Goal: Transaction & Acquisition: Purchase product/service

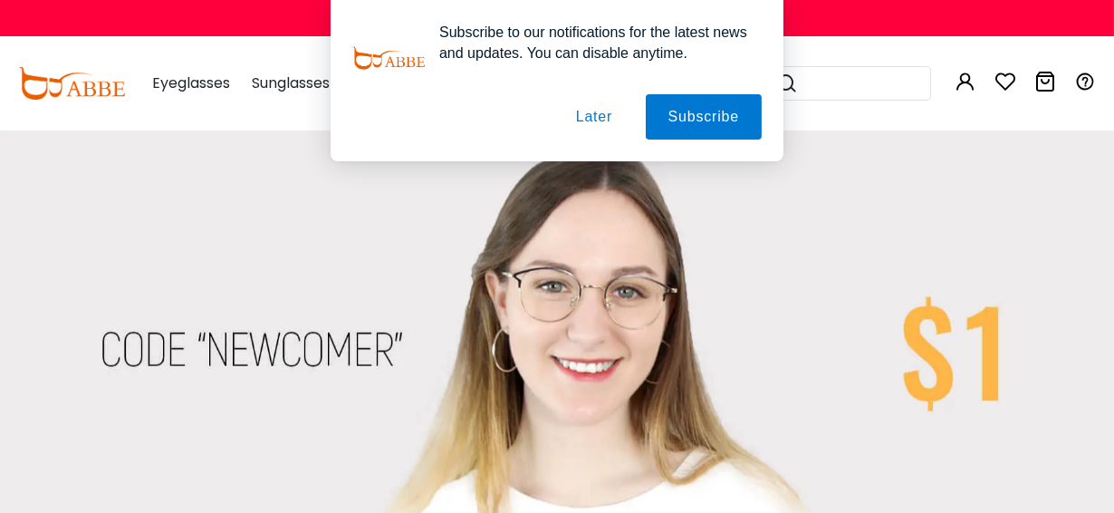
click at [341, 348] on img at bounding box center [616, 324] width 1232 height 388
click at [598, 113] on button "Later" at bounding box center [594, 116] width 82 height 45
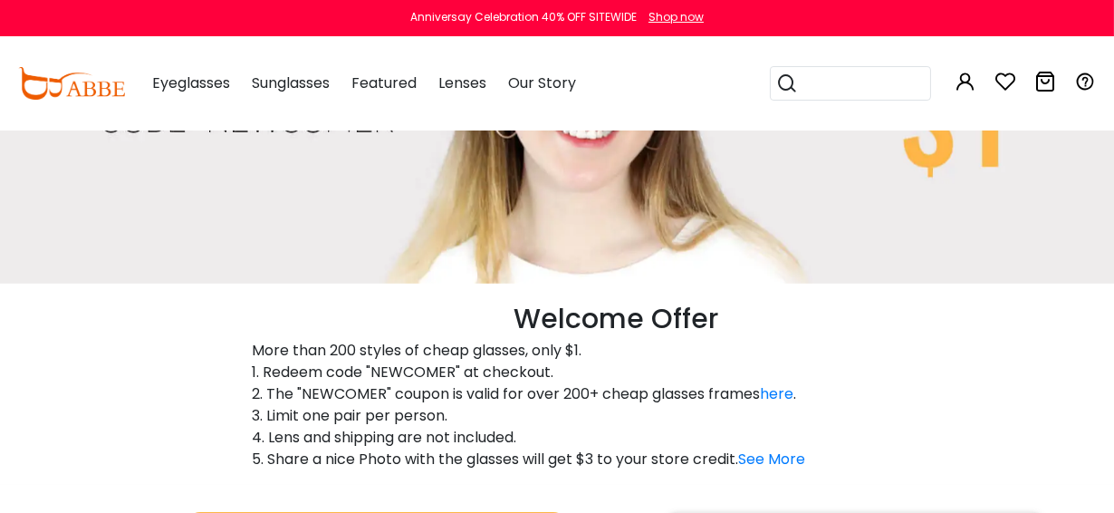
scroll to position [269, 0]
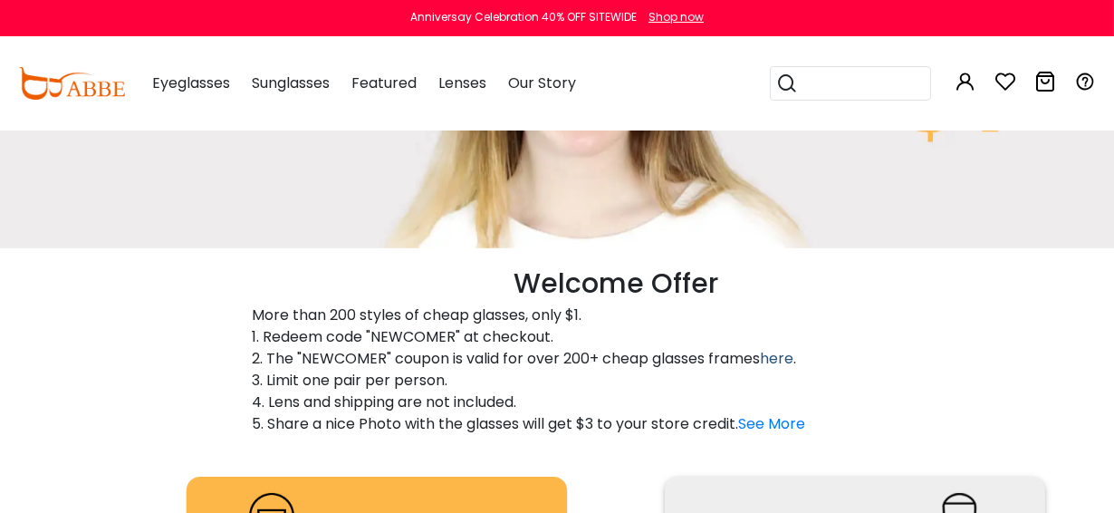
click at [784, 357] on link "here" at bounding box center [777, 358] width 34 height 21
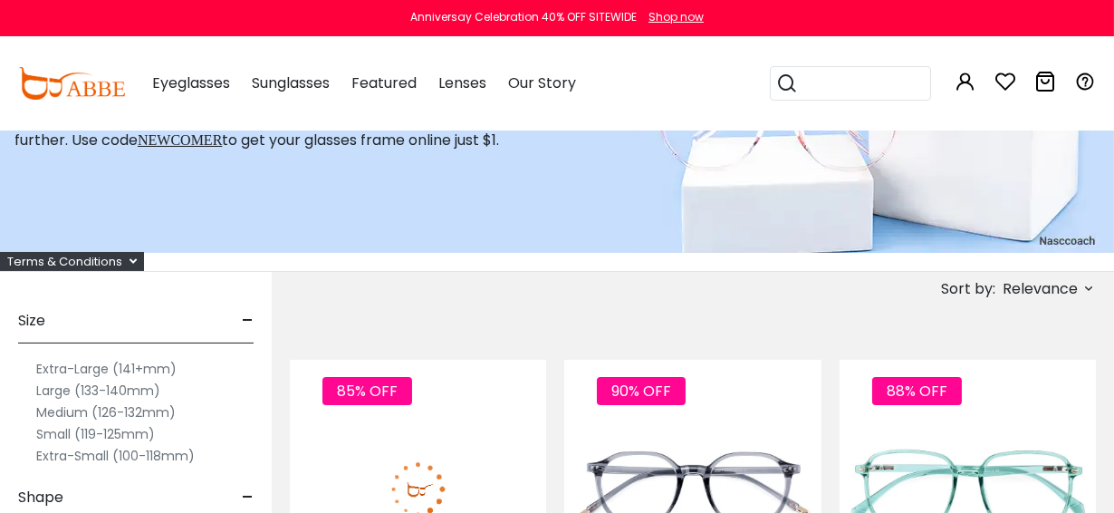
scroll to position [236, 0]
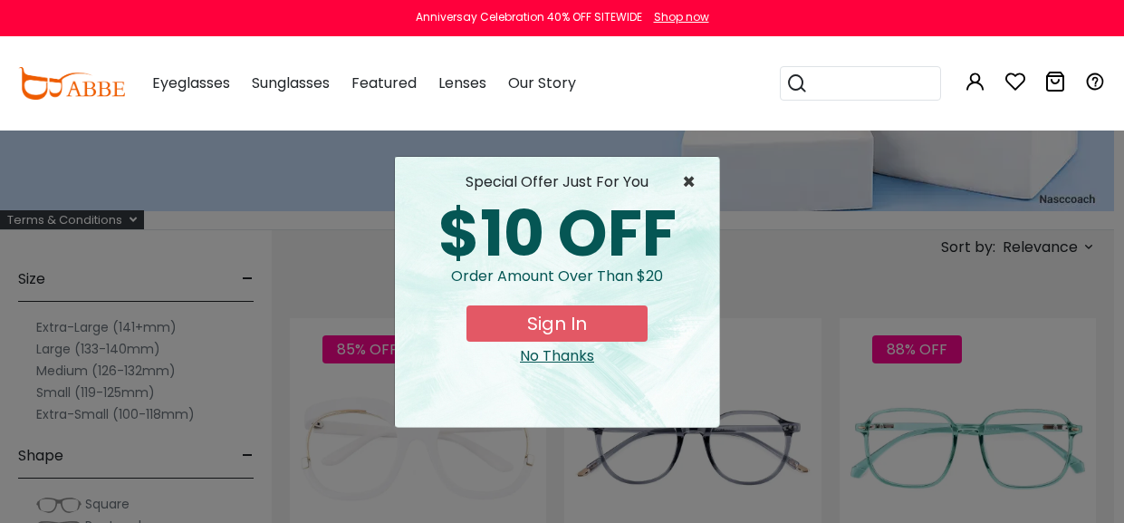
click at [687, 175] on span "×" at bounding box center [693, 182] width 23 height 22
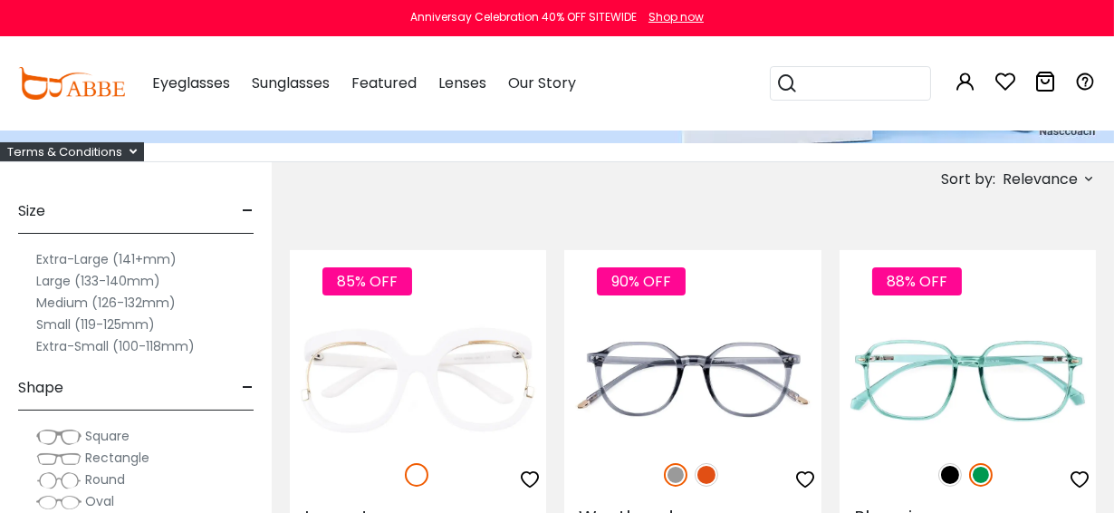
scroll to position [267, 0]
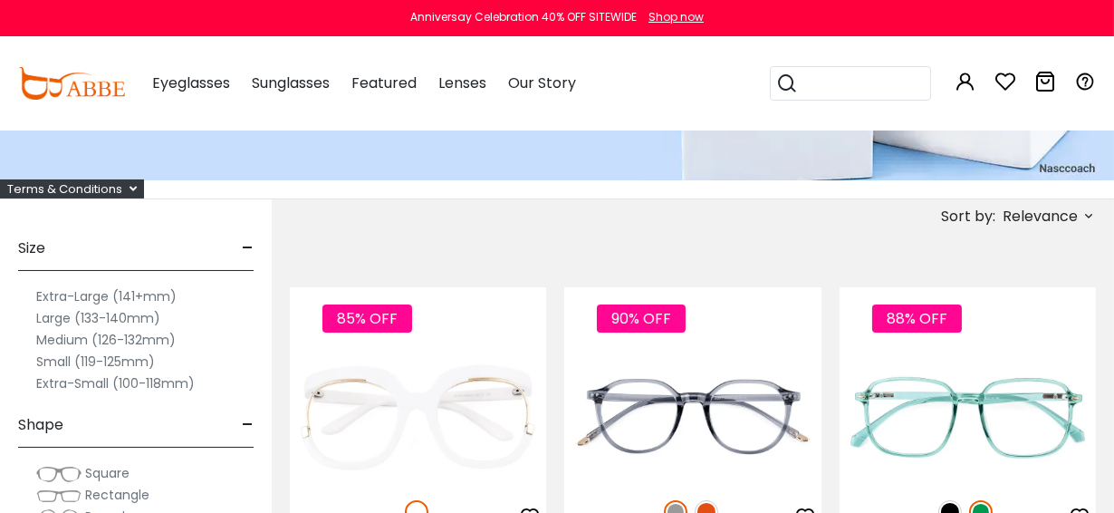
click at [85, 337] on label "Medium (126-132mm)" at bounding box center [105, 340] width 139 height 22
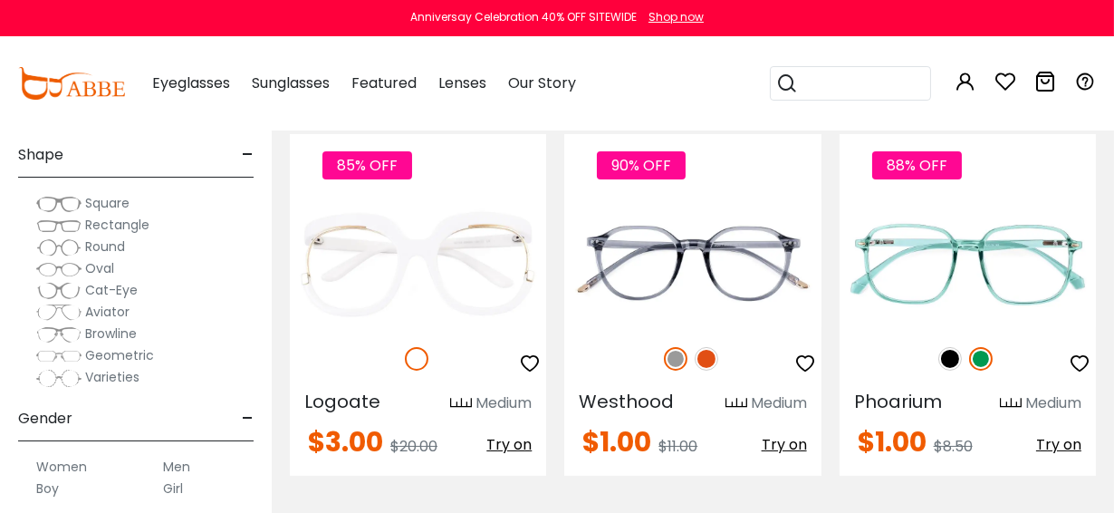
scroll to position [90, 0]
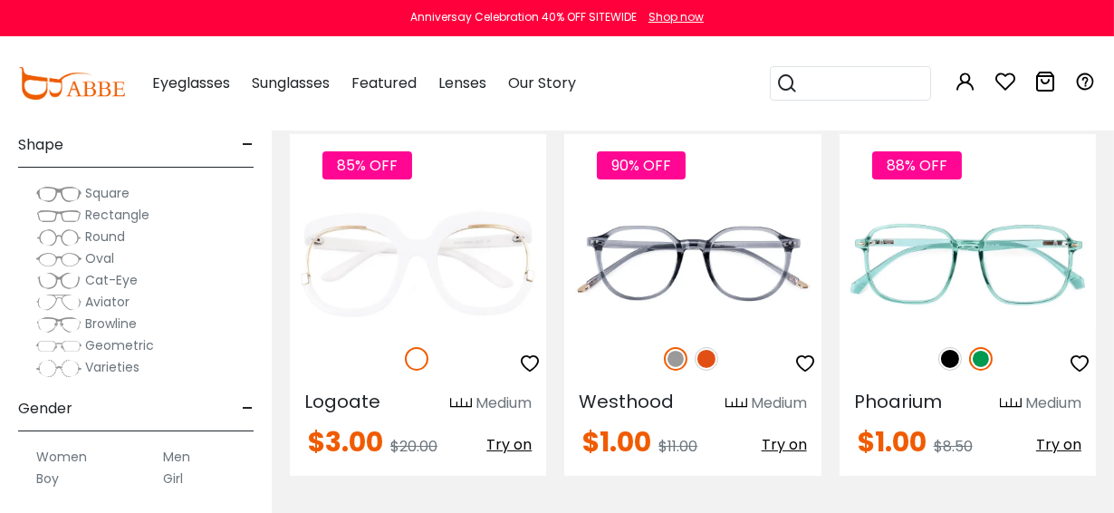
click at [107, 340] on span "Geometric" at bounding box center [119, 345] width 69 height 18
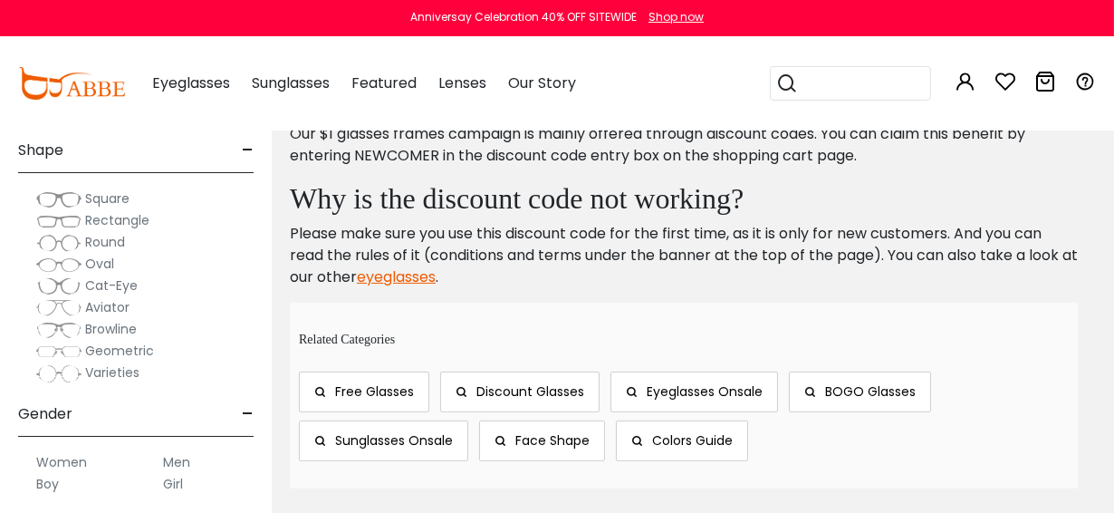
scroll to position [919, 0]
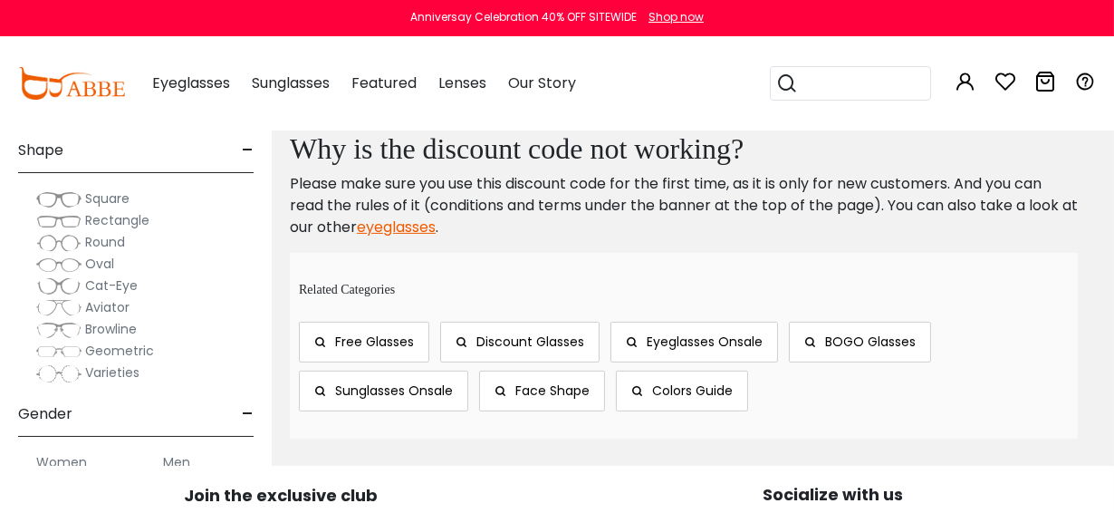
click at [114, 327] on span "Browline" at bounding box center [111, 329] width 52 height 18
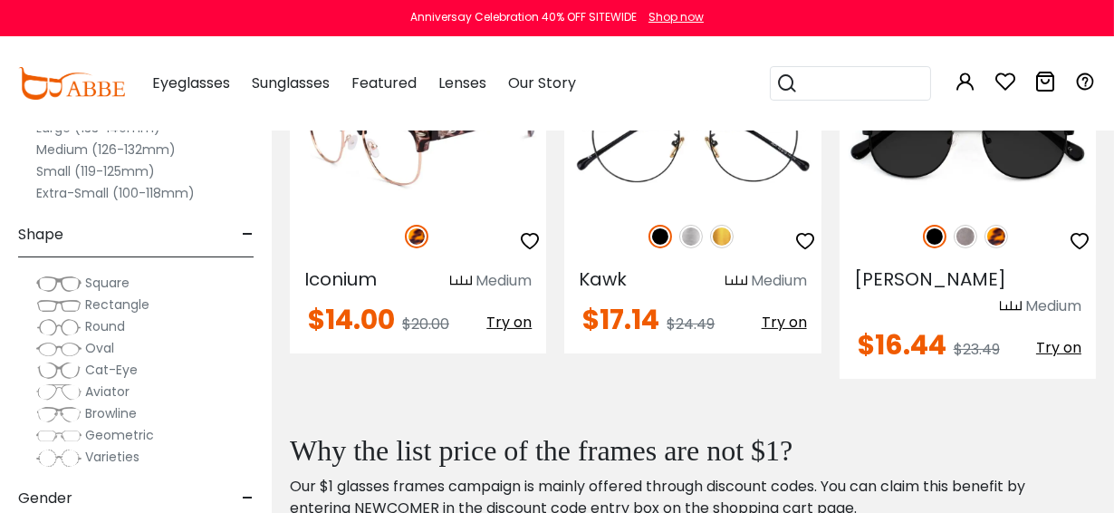
scroll to position [476, 0]
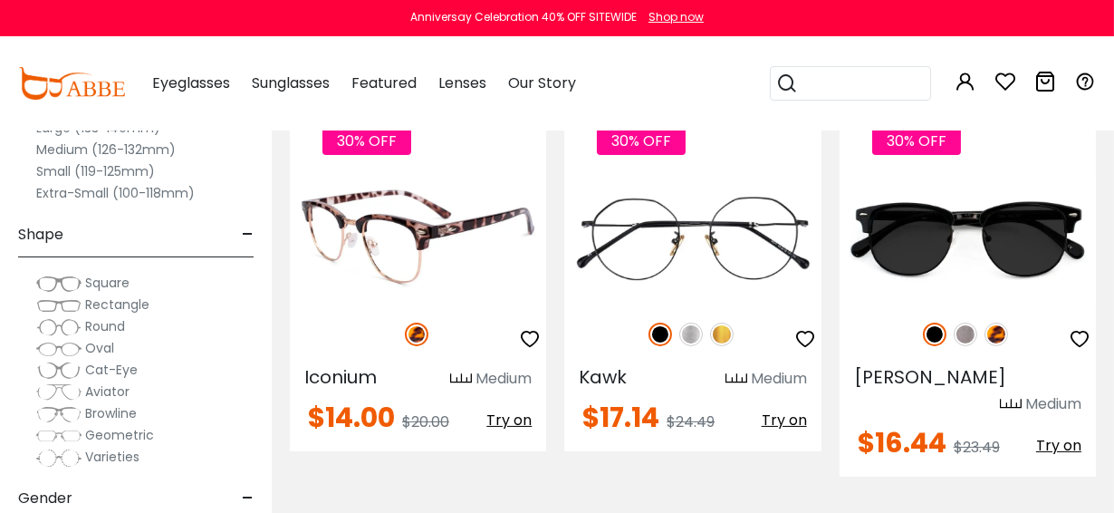
click at [504, 416] on span "Try on" at bounding box center [508, 419] width 45 height 21
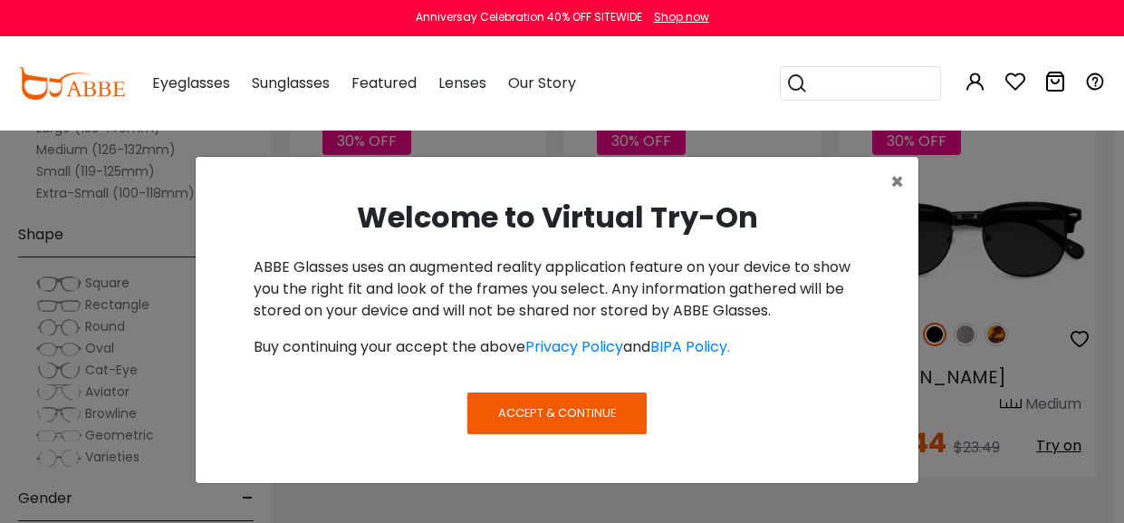
click at [574, 401] on button "Accept & Continue" at bounding box center [556, 413] width 179 height 42
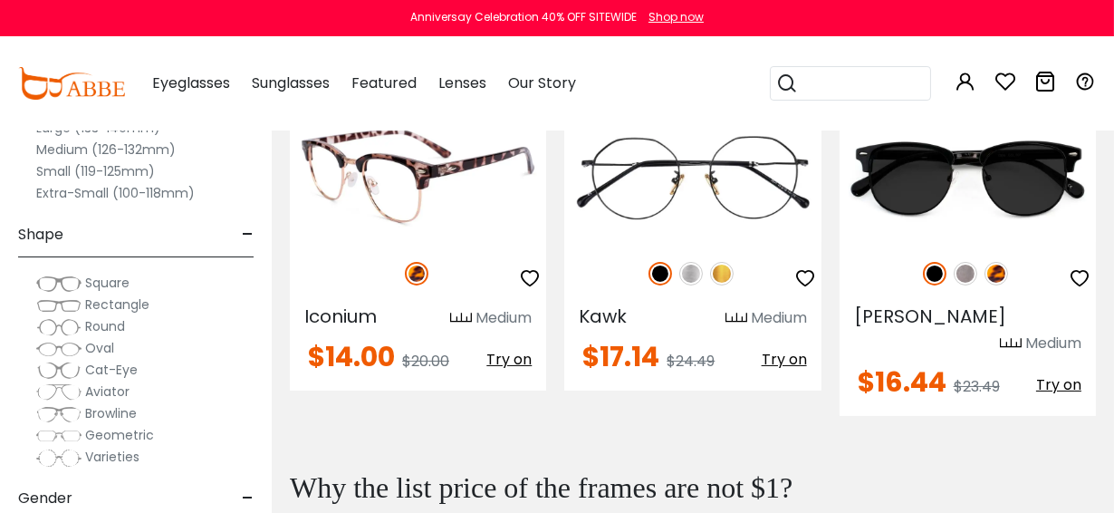
scroll to position [508, 0]
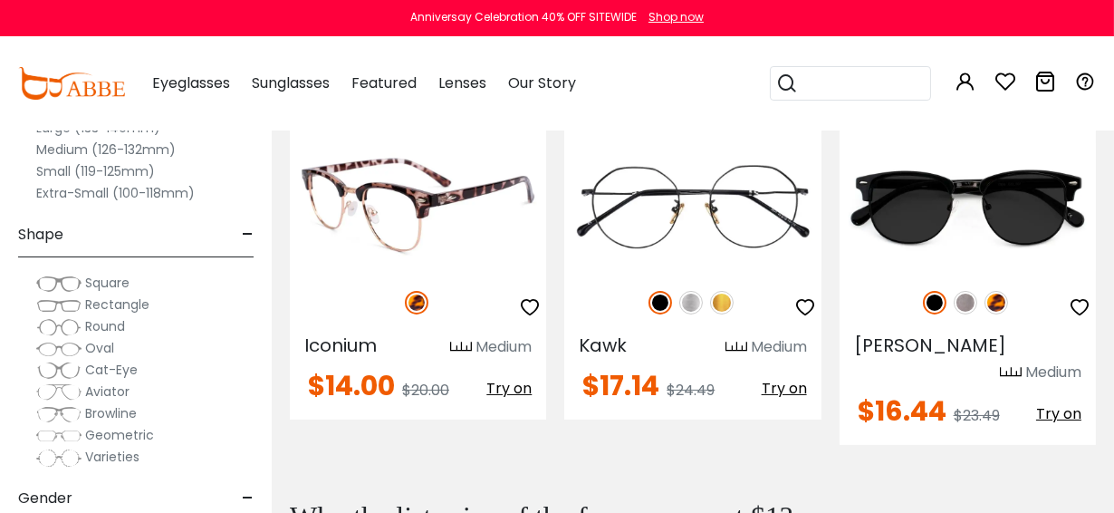
click at [520, 387] on span "Try on" at bounding box center [508, 388] width 45 height 21
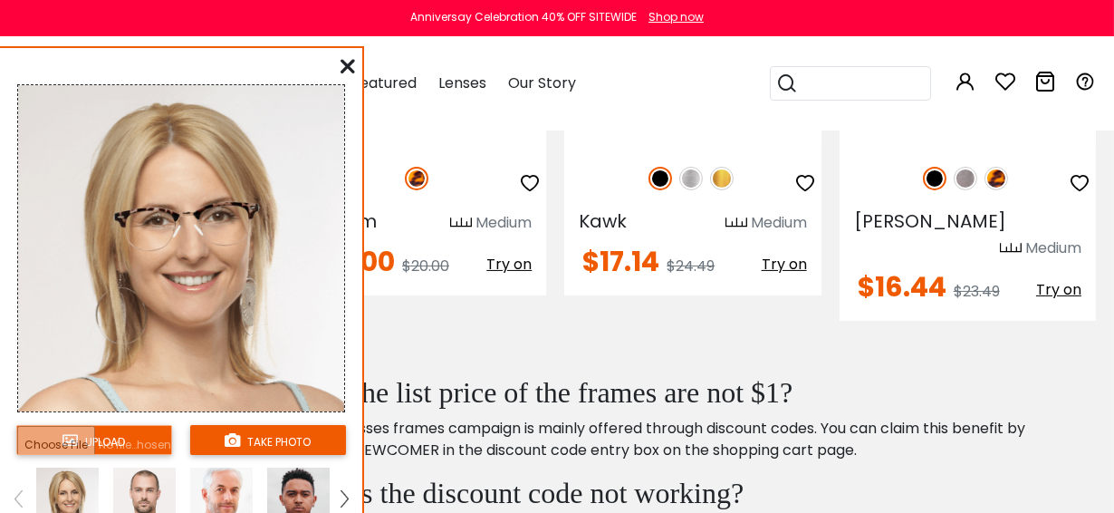
scroll to position [444, 0]
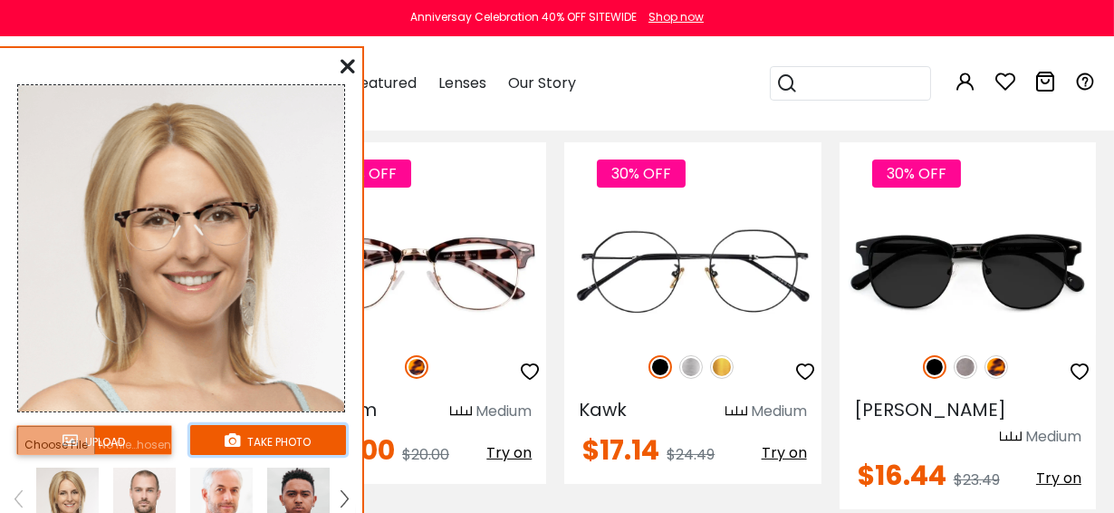
click at [246, 437] on button "take photo" at bounding box center [268, 440] width 156 height 30
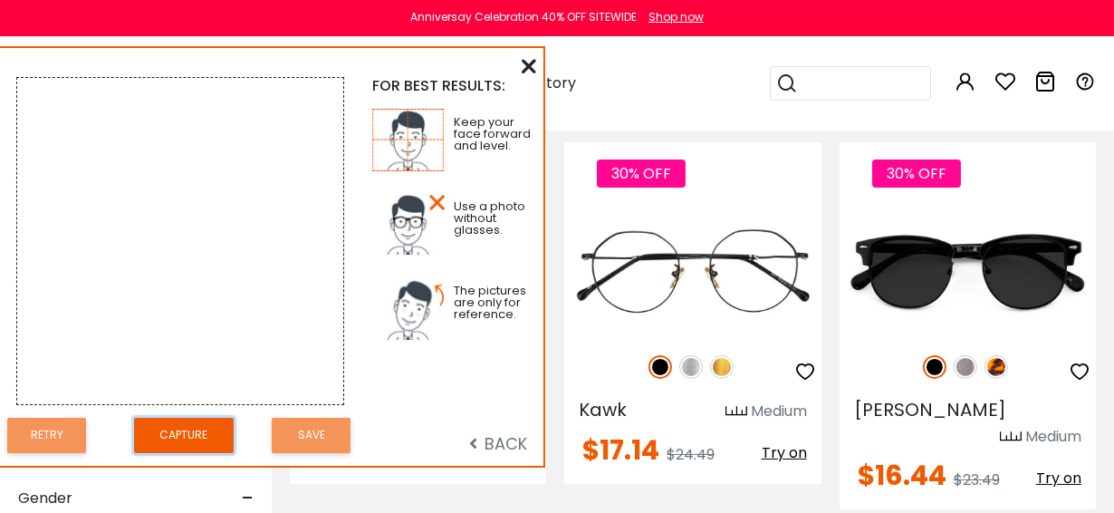
click at [192, 440] on button "Capture" at bounding box center [184, 435] width 100 height 35
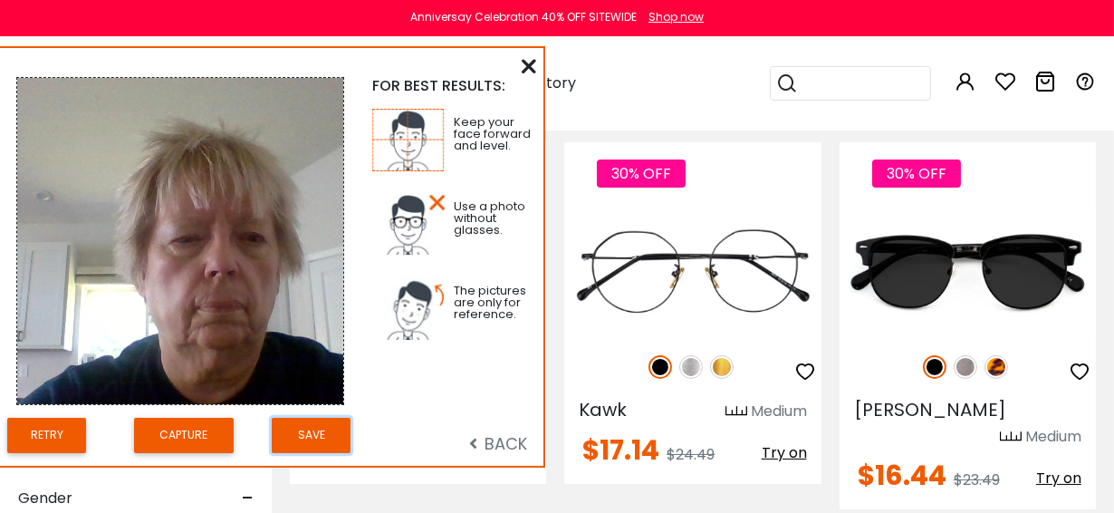
click at [333, 426] on button "Save" at bounding box center [311, 435] width 79 height 35
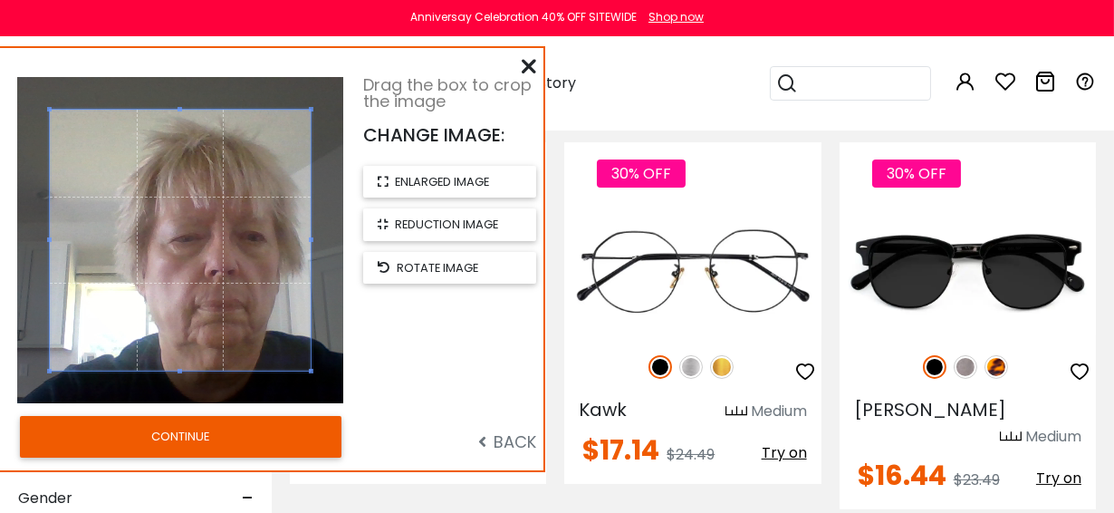
click at [240, 432] on button "CONTINUE" at bounding box center [181, 437] width 322 height 42
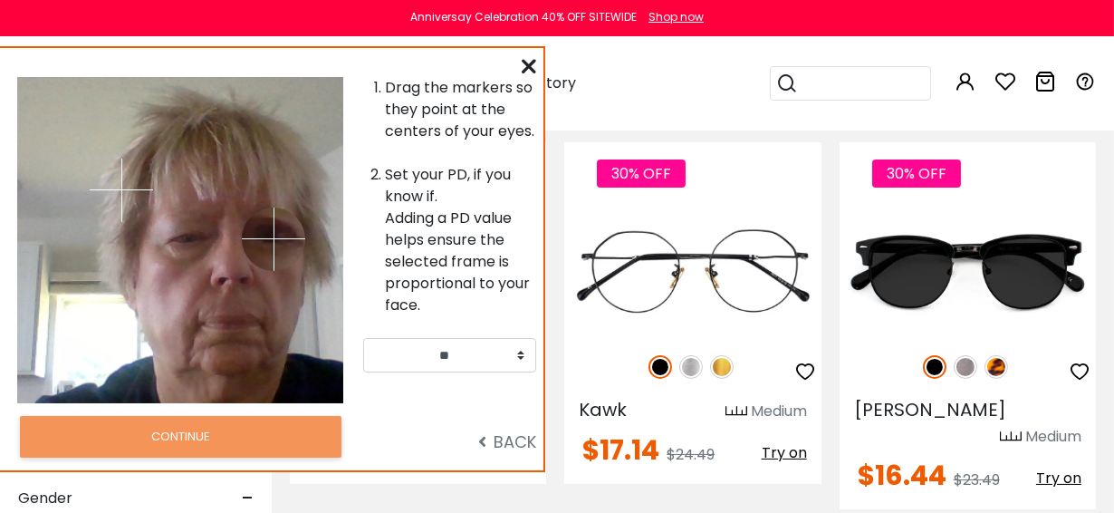
drag, startPoint x: 212, startPoint y: 187, endPoint x: 274, endPoint y: 237, distance: 79.8
click at [274, 237] on img at bounding box center [273, 238] width 63 height 63
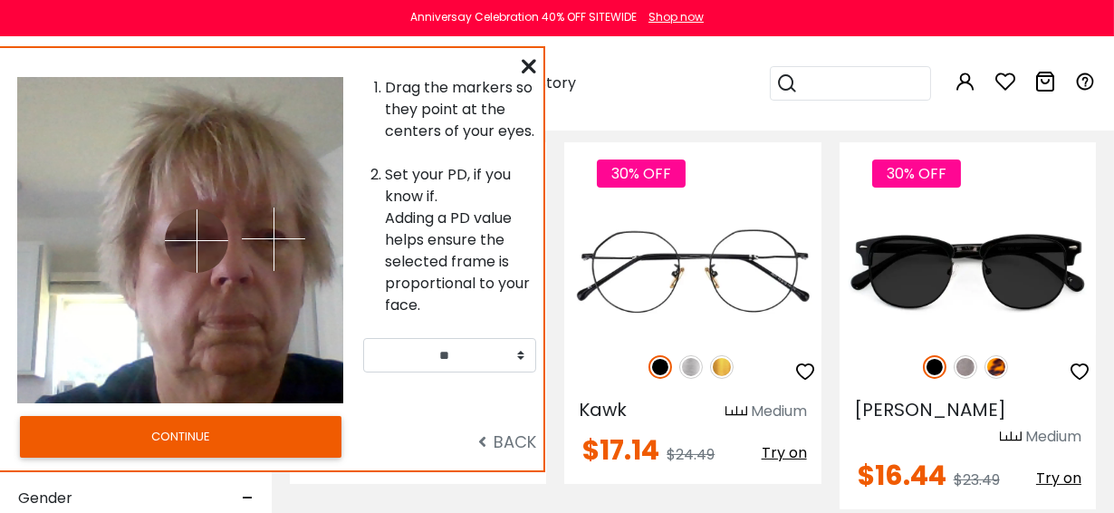
drag, startPoint x: 112, startPoint y: 185, endPoint x: 197, endPoint y: 240, distance: 100.7
click at [197, 240] on img at bounding box center [196, 240] width 63 height 63
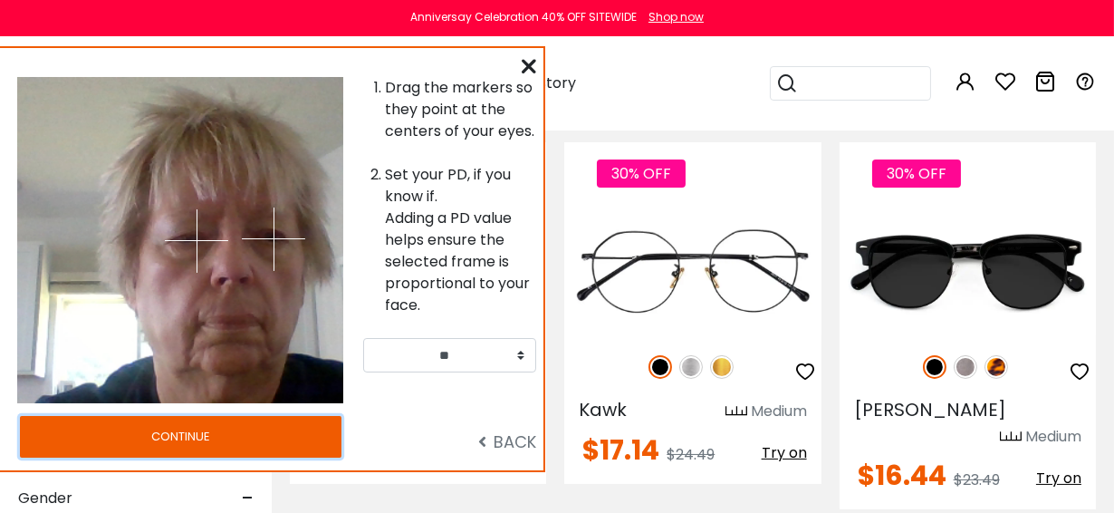
click at [175, 433] on button "CONTINUE" at bounding box center [181, 437] width 322 height 42
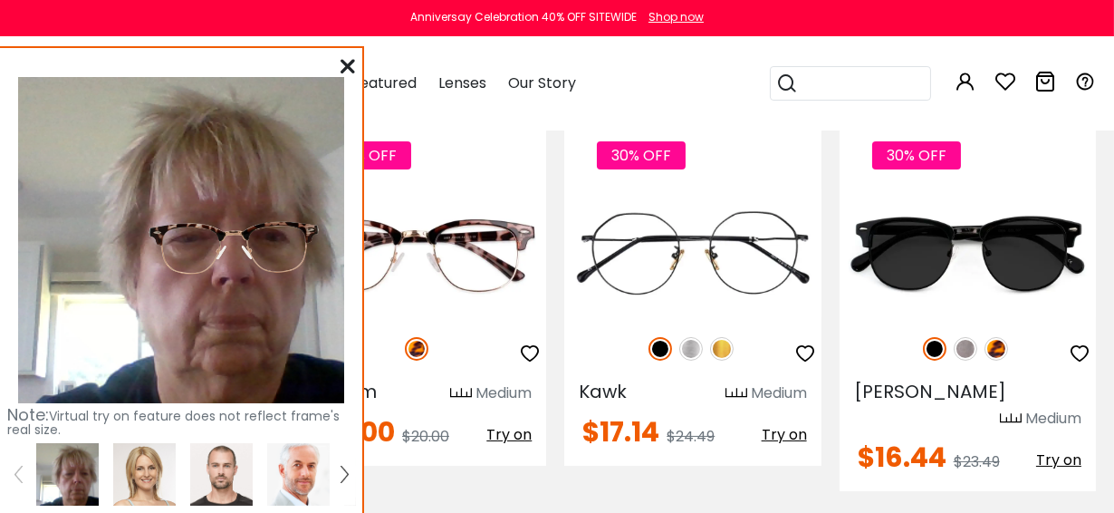
scroll to position [473, 0]
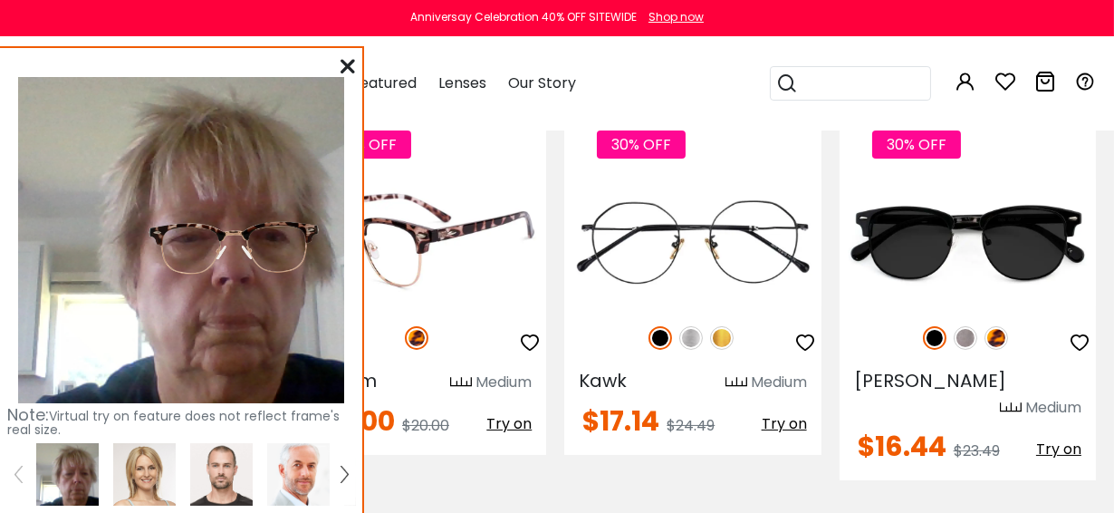
click at [492, 452] on div "30% OFF Iconium Medium $14.00 $20.00 Try on" at bounding box center [418, 284] width 256 height 342
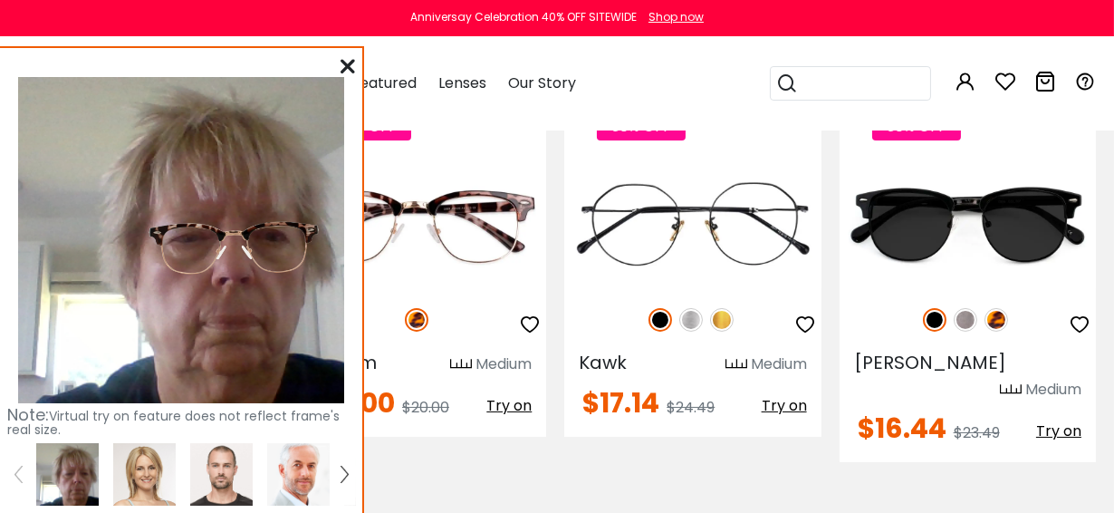
scroll to position [524, 0]
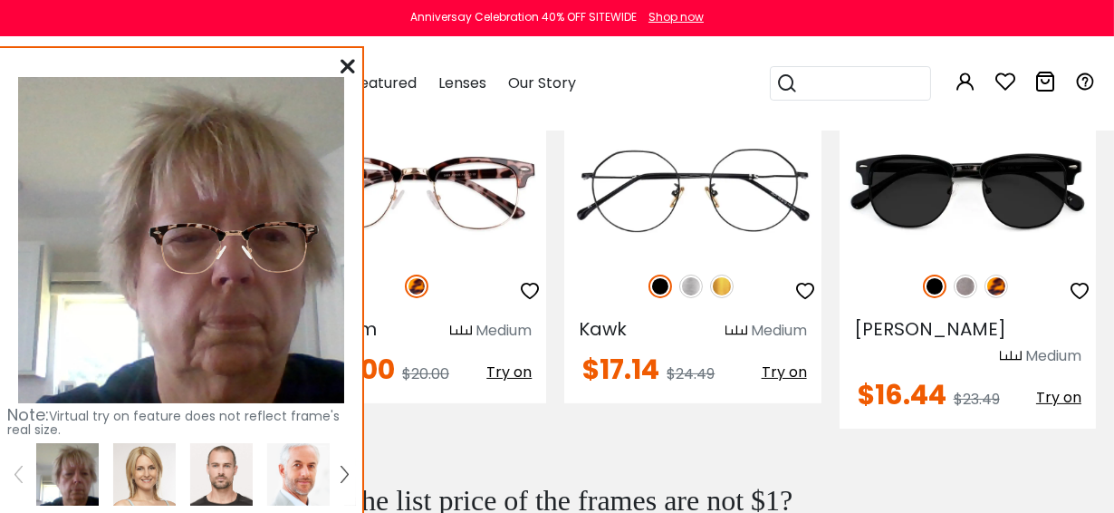
click at [77, 456] on img at bounding box center [67, 474] width 62 height 62
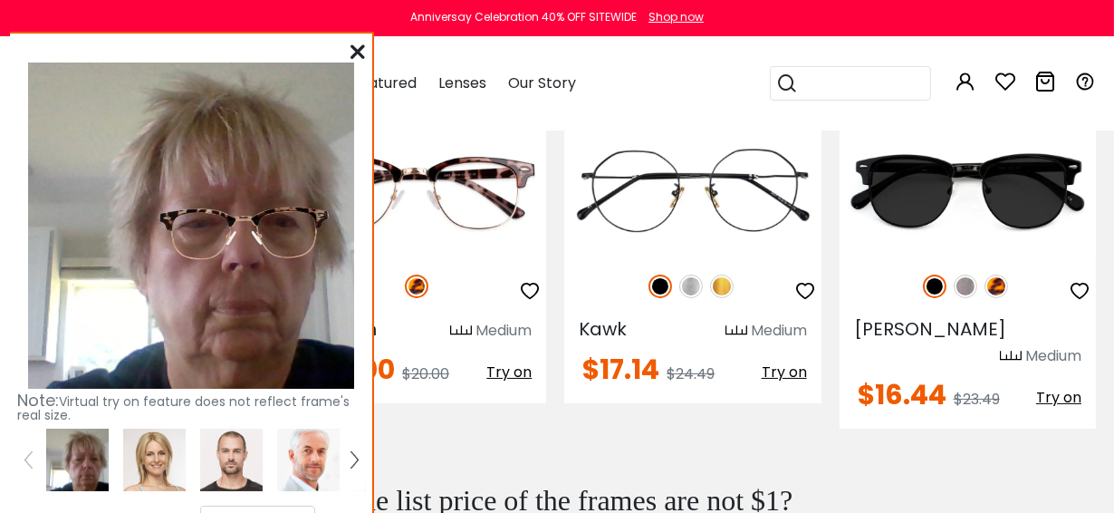
drag, startPoint x: 235, startPoint y: 227, endPoint x: 242, endPoint y: 216, distance: 13.4
click at [242, 216] on img at bounding box center [244, 233] width 188 height 98
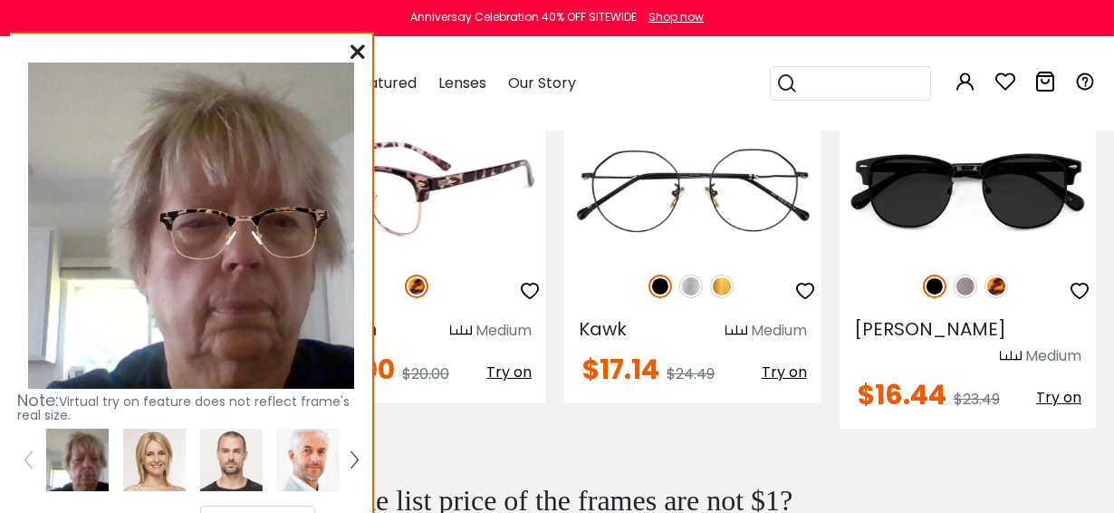
click at [486, 383] on div "$14.00 $20.00 Try on" at bounding box center [418, 372] width 256 height 33
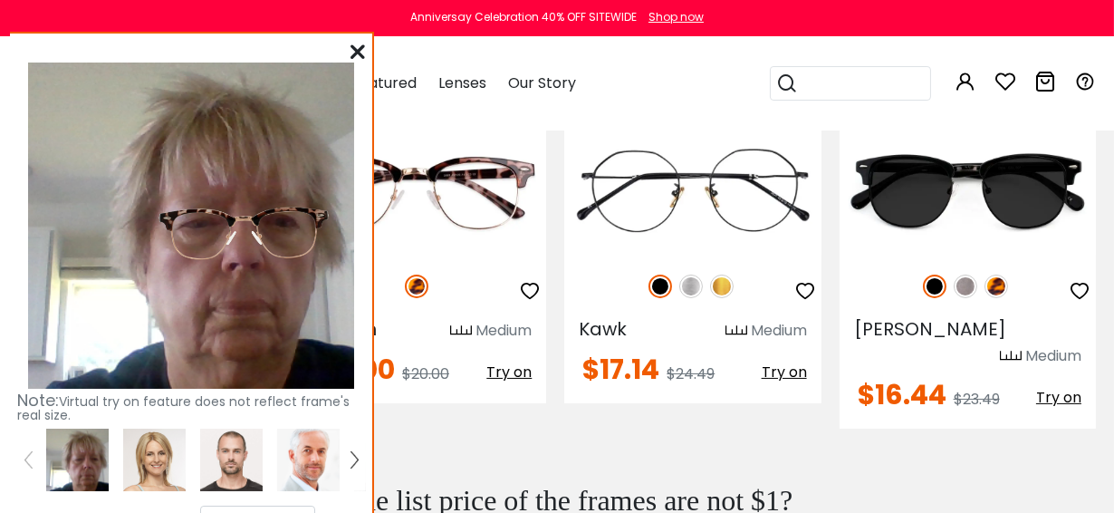
click at [350, 41] on div at bounding box center [357, 52] width 14 height 23
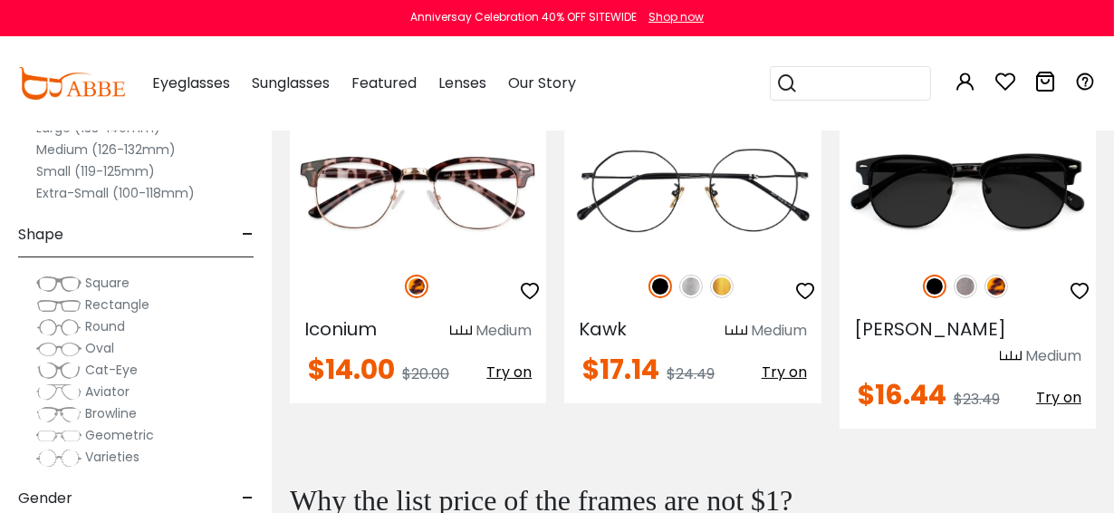
click at [71, 346] on img at bounding box center [58, 349] width 45 height 18
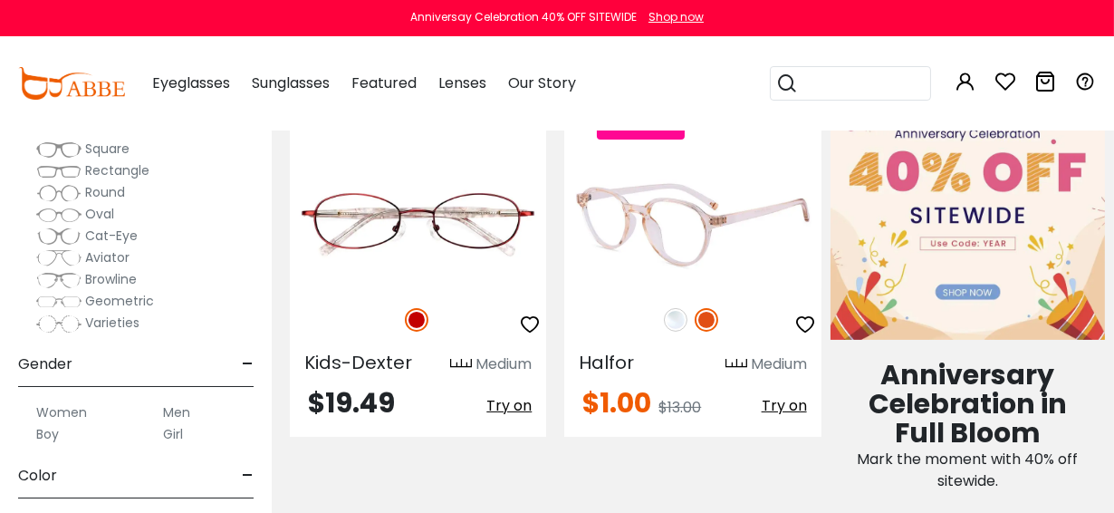
scroll to position [913, 0]
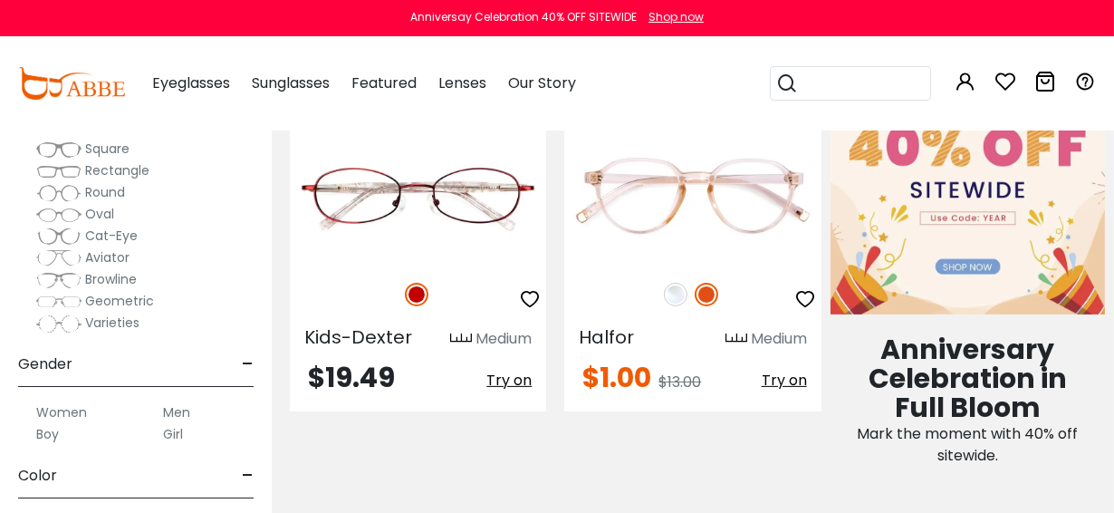
click at [58, 410] on label "Women" at bounding box center [61, 412] width 51 height 22
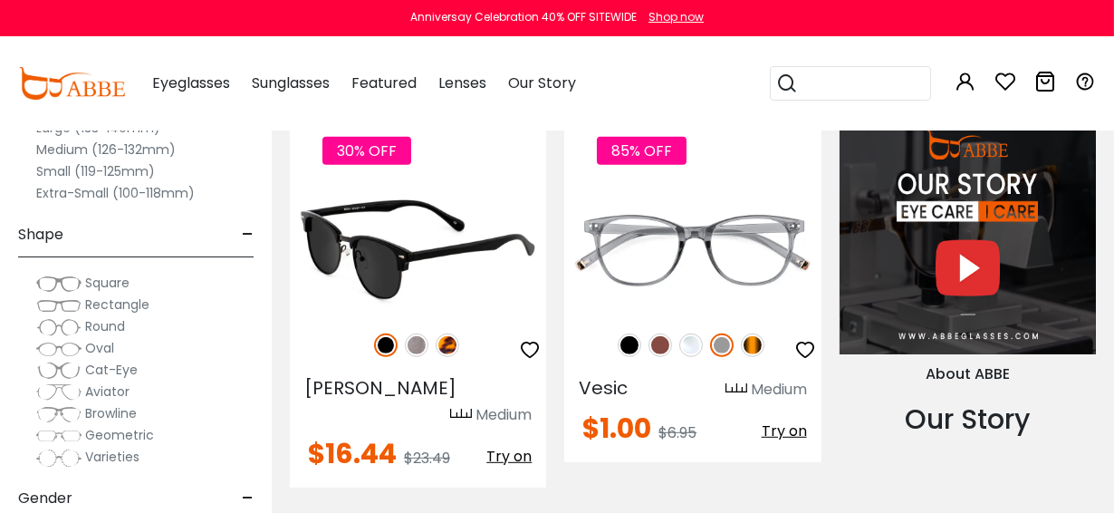
scroll to position [1751, 0]
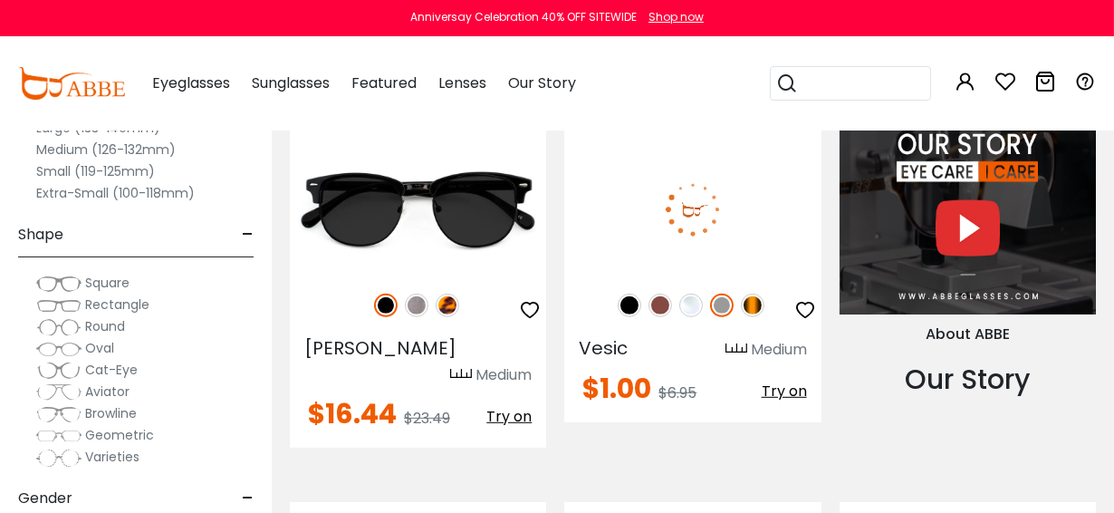
click at [756, 307] on img at bounding box center [753, 305] width 24 height 24
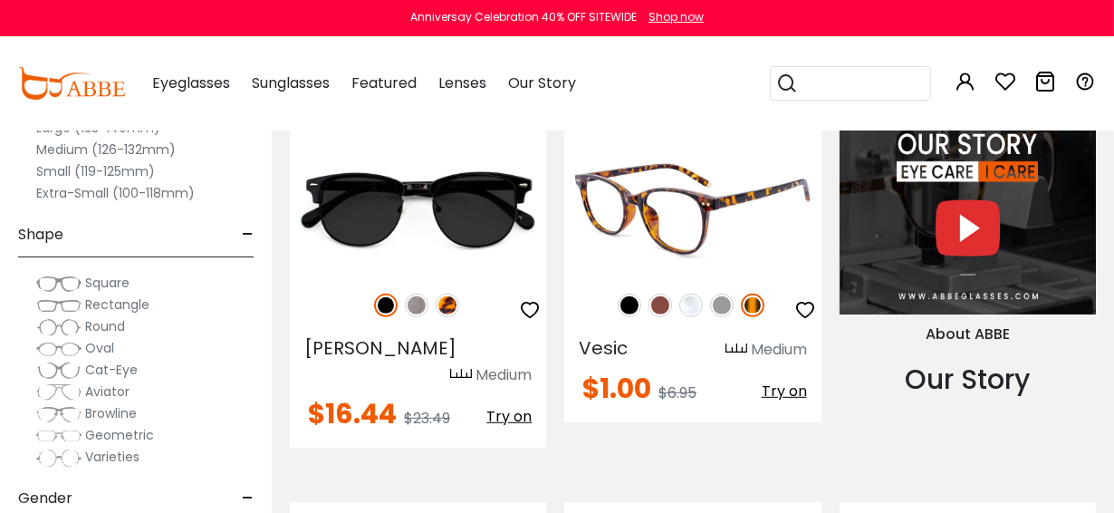
click at [787, 389] on span "Try on" at bounding box center [784, 390] width 45 height 21
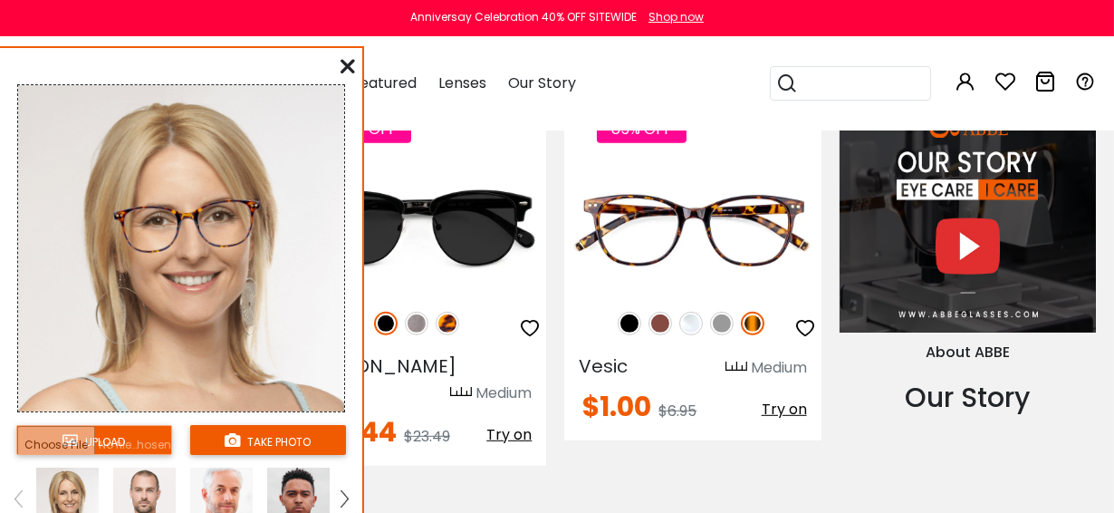
scroll to position [1618, 0]
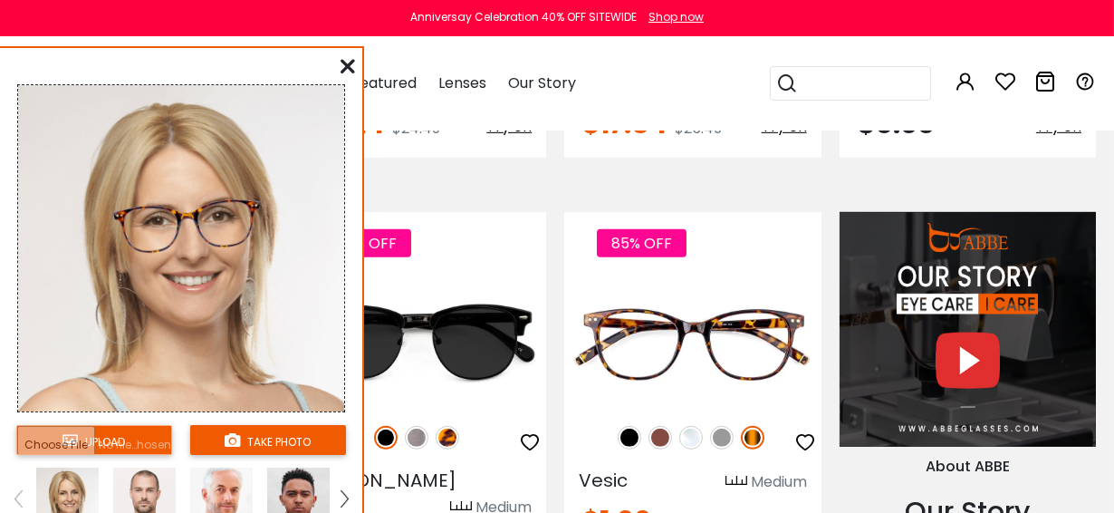
click at [347, 496] on img at bounding box center [344, 498] width 7 height 16
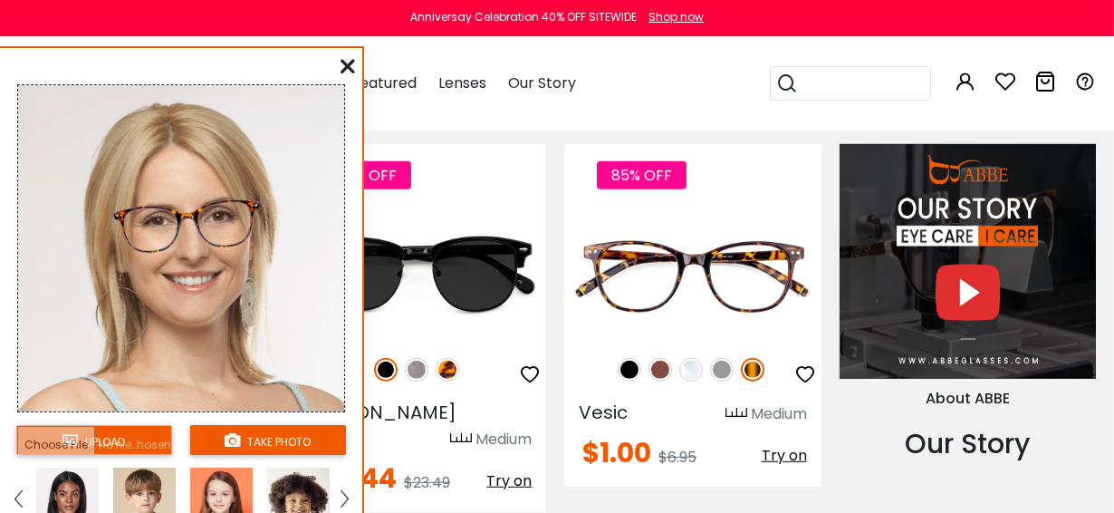
scroll to position [1609, 0]
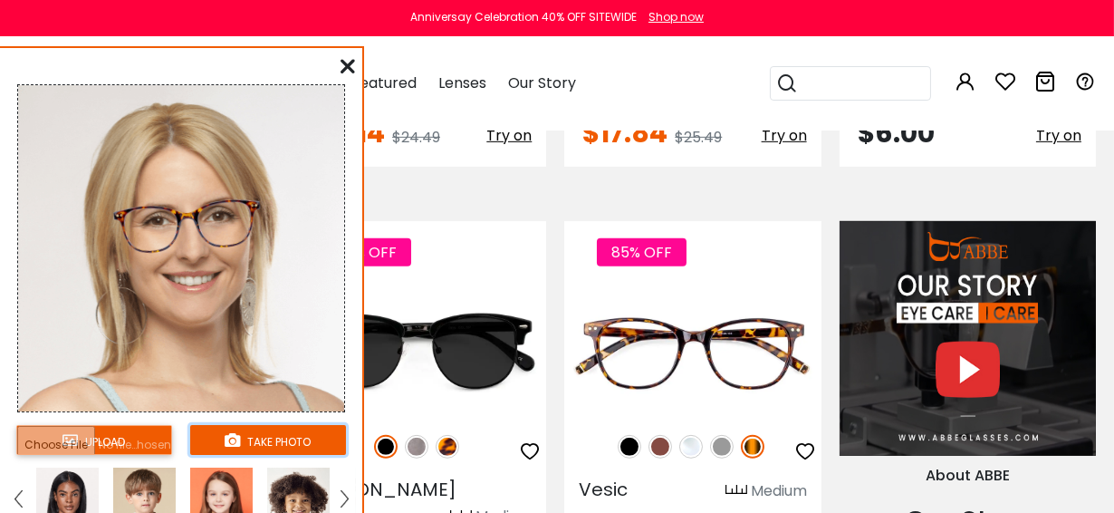
click at [267, 438] on button "take photo" at bounding box center [268, 440] width 156 height 30
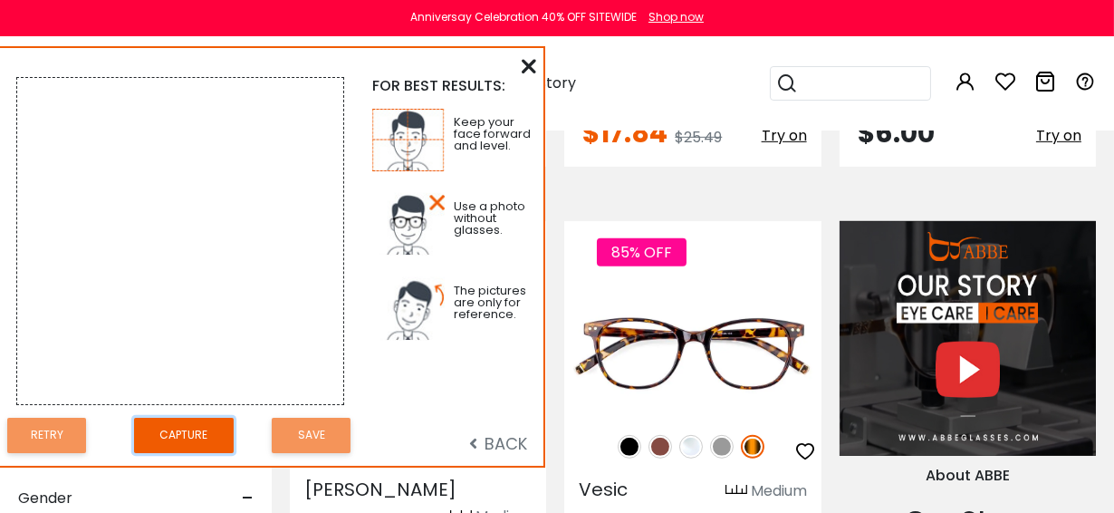
click at [181, 426] on button "Capture" at bounding box center [184, 435] width 100 height 35
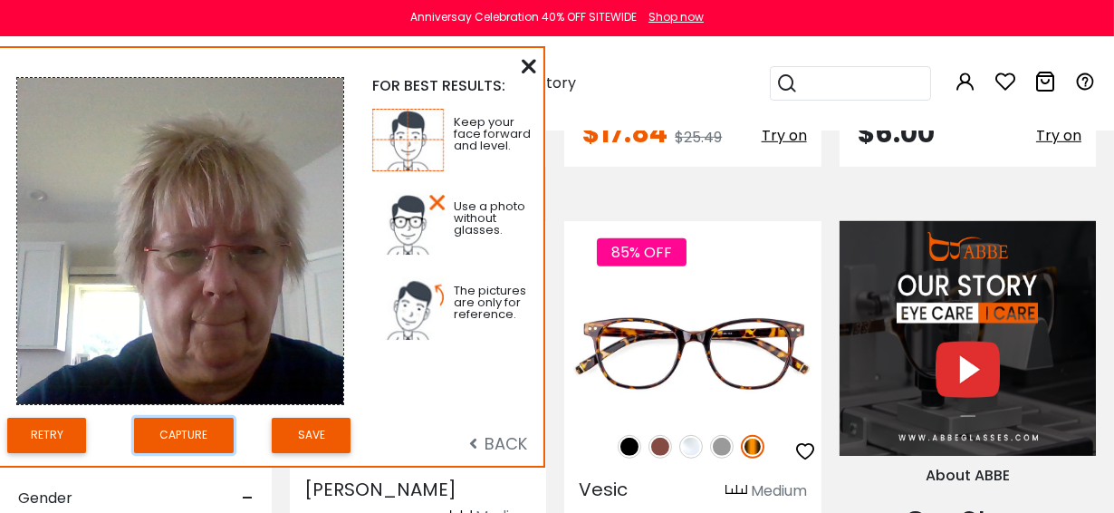
click at [181, 426] on button "Capture" at bounding box center [184, 435] width 100 height 35
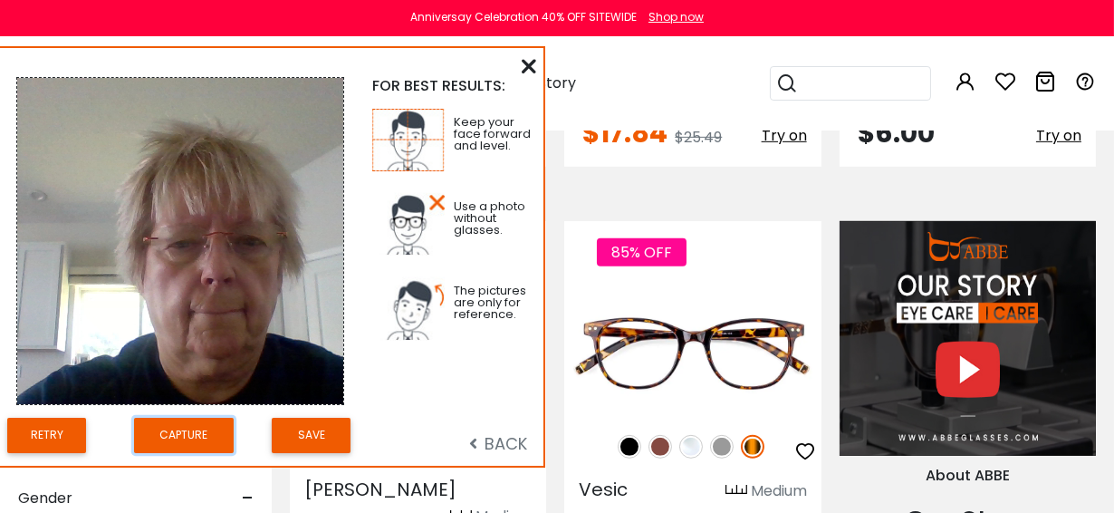
click at [181, 426] on button "Capture" at bounding box center [184, 435] width 100 height 35
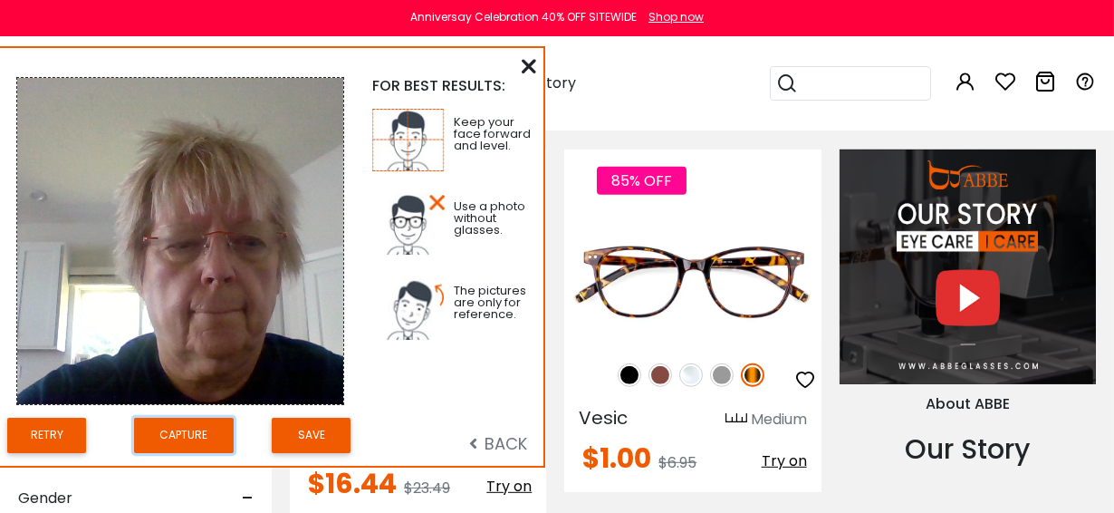
scroll to position [1618, 0]
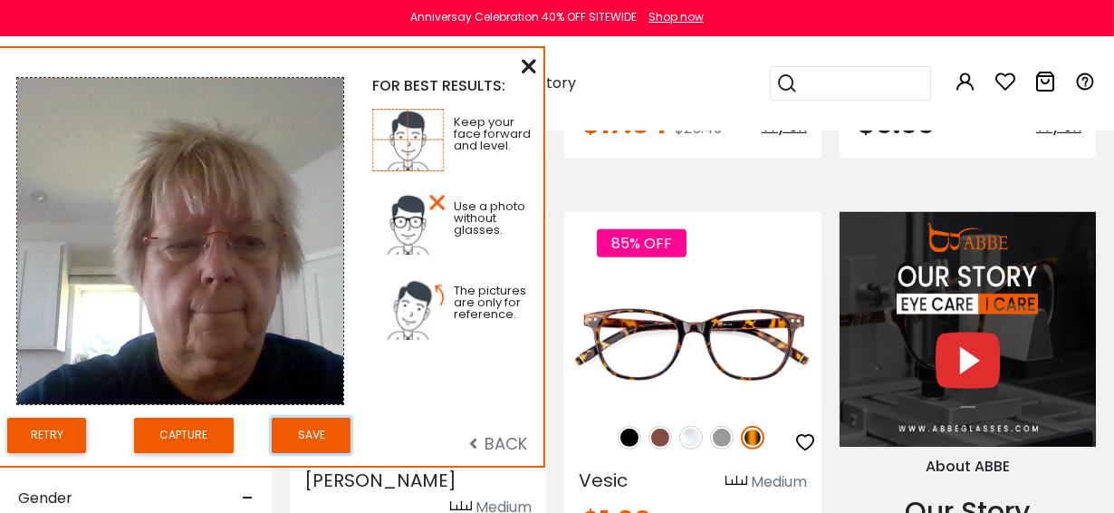
click at [308, 437] on button "Save" at bounding box center [311, 435] width 79 height 35
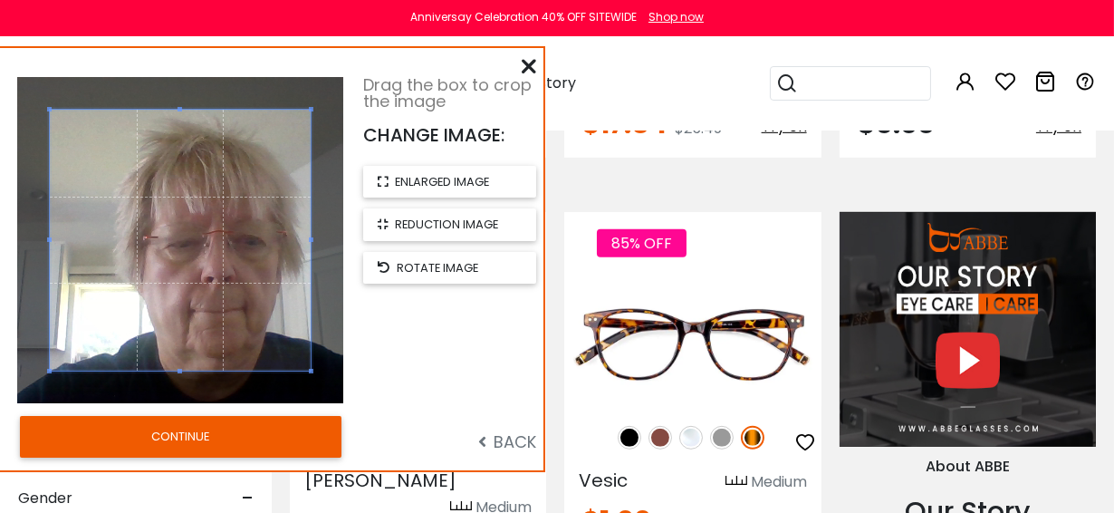
click at [428, 322] on div "Drag the box to crop the image CHANGE IMAGE: enlarged image reduction image rot…" at bounding box center [454, 240] width 182 height 326
click at [220, 437] on button "CONTINUE" at bounding box center [181, 437] width 322 height 42
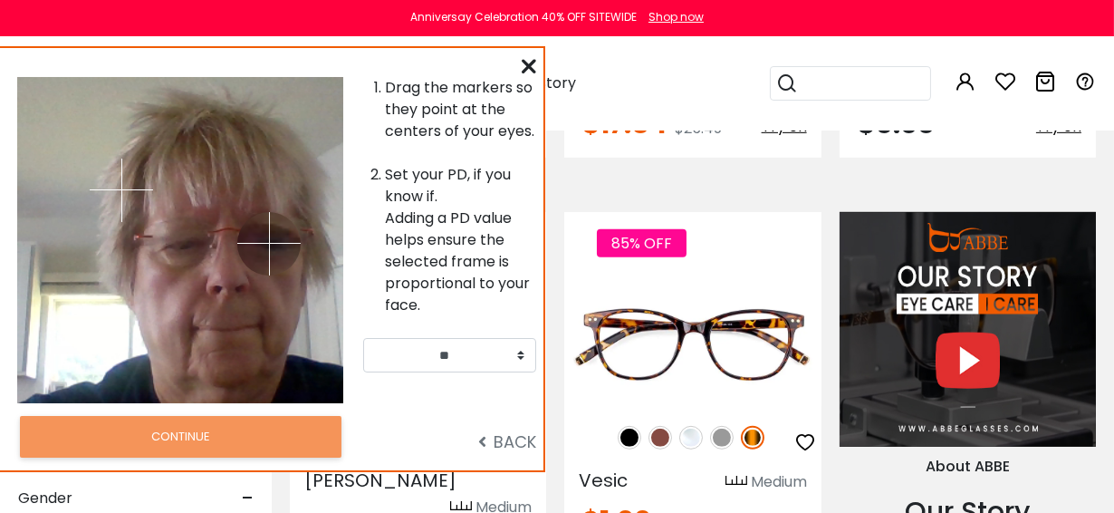
drag, startPoint x: 209, startPoint y: 178, endPoint x: 269, endPoint y: 243, distance: 88.5
click at [269, 243] on img at bounding box center [268, 243] width 63 height 63
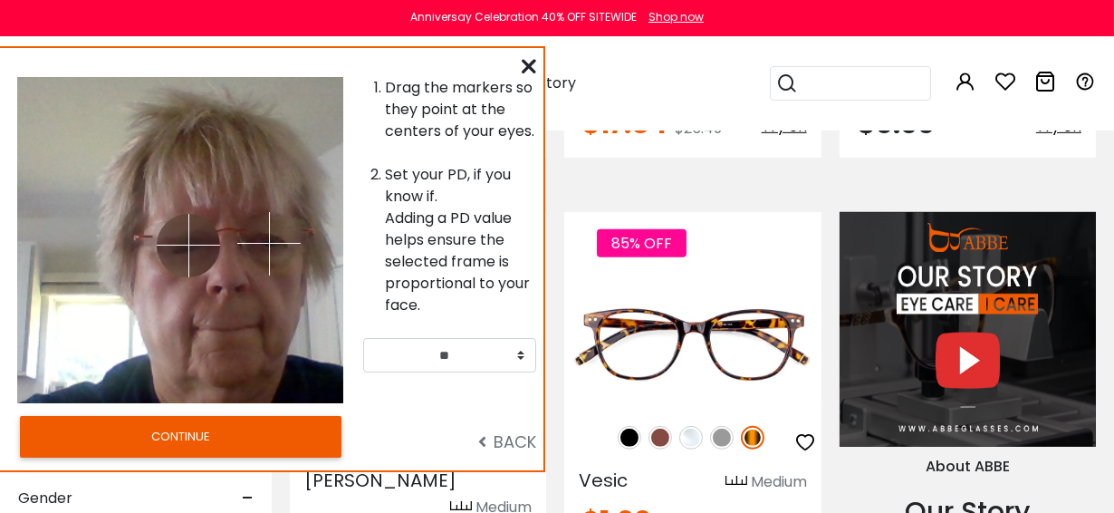
drag, startPoint x: 120, startPoint y: 185, endPoint x: 188, endPoint y: 245, distance: 90.5
click at [188, 245] on img at bounding box center [188, 245] width 63 height 63
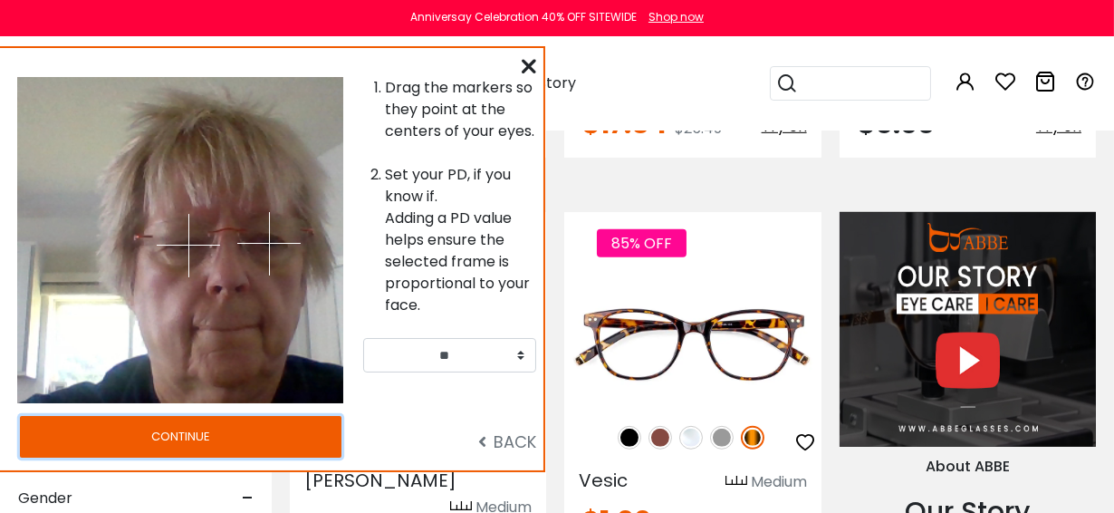
click at [191, 431] on button "CONTINUE" at bounding box center [181, 437] width 322 height 42
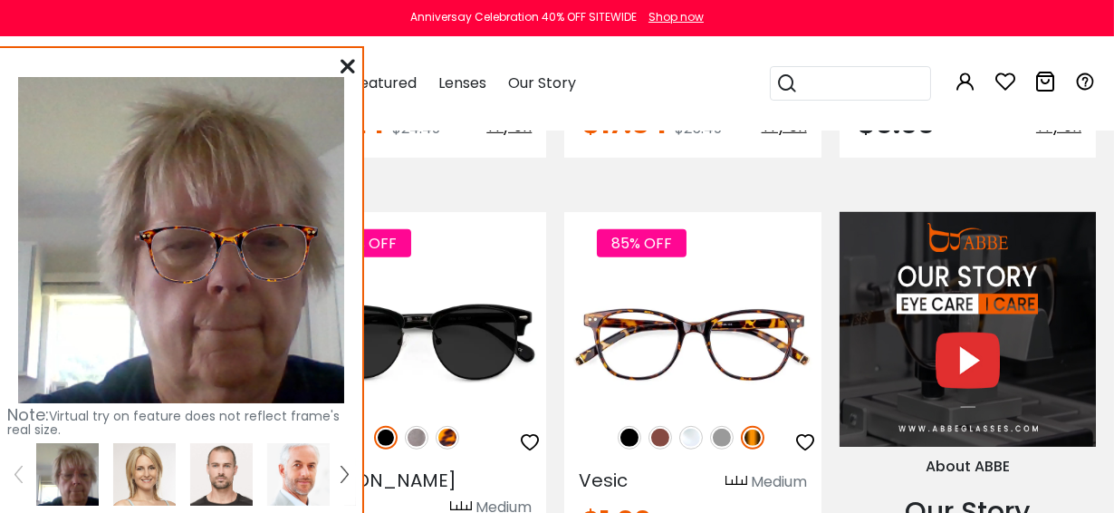
click at [352, 55] on div at bounding box center [348, 66] width 14 height 23
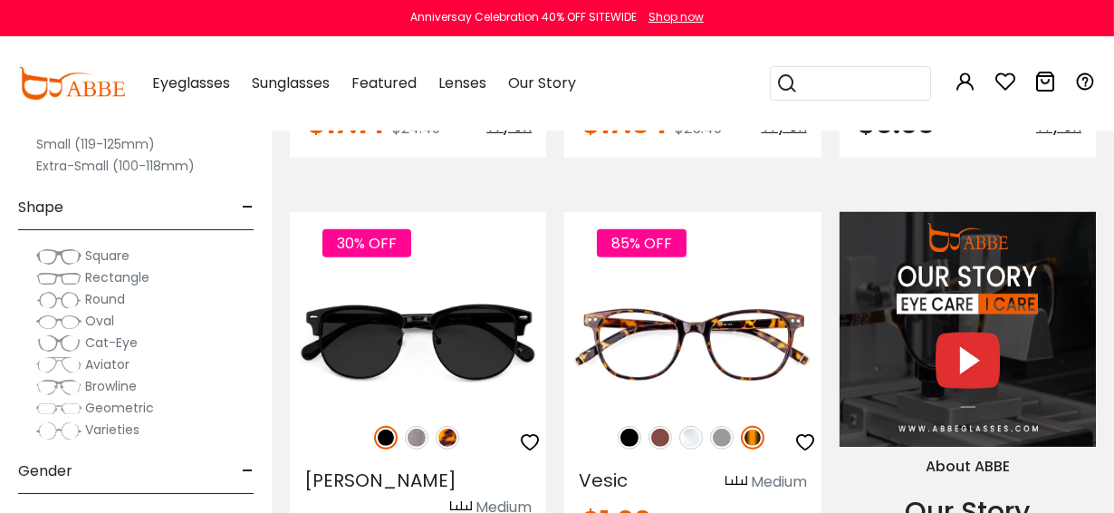
scroll to position [52, 0]
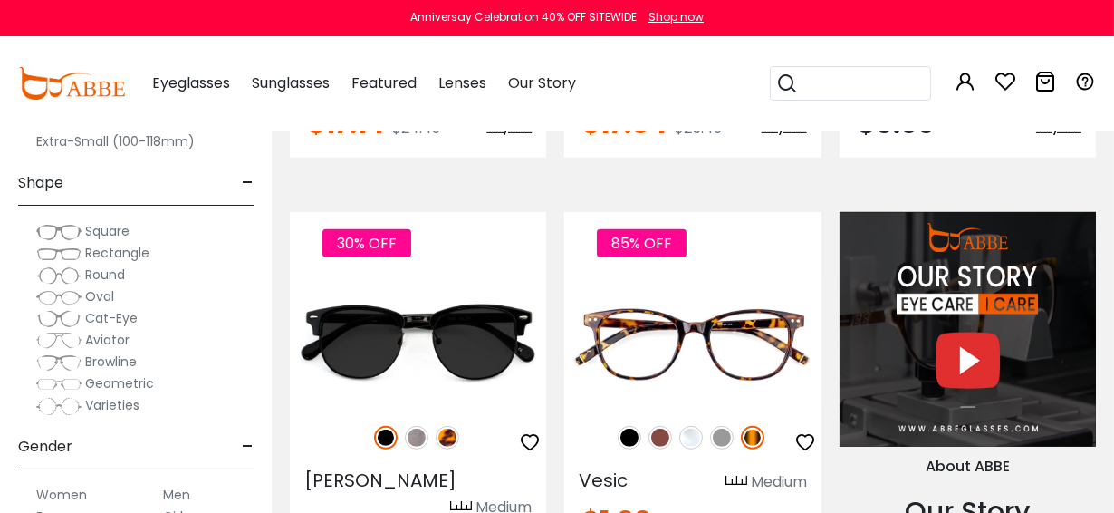
click at [91, 381] on span "Geometric" at bounding box center [119, 383] width 69 height 18
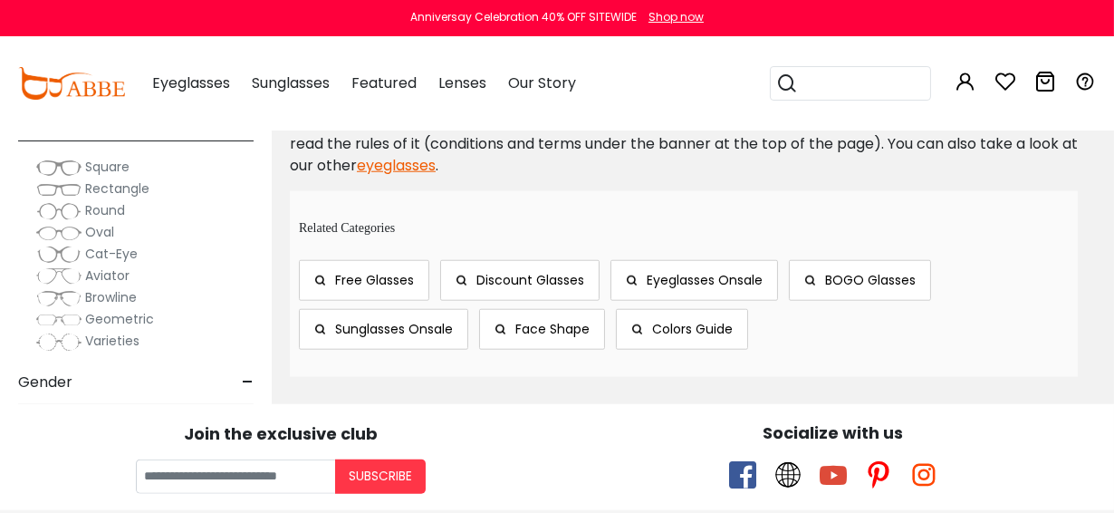
scroll to position [3107, 0]
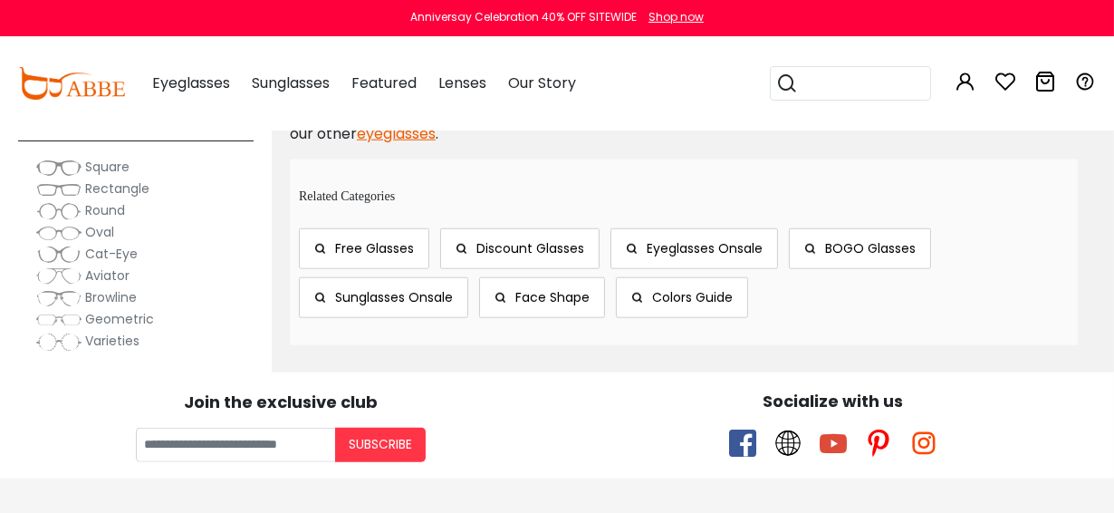
click at [110, 188] on span "Rectangle" at bounding box center [117, 188] width 64 height 18
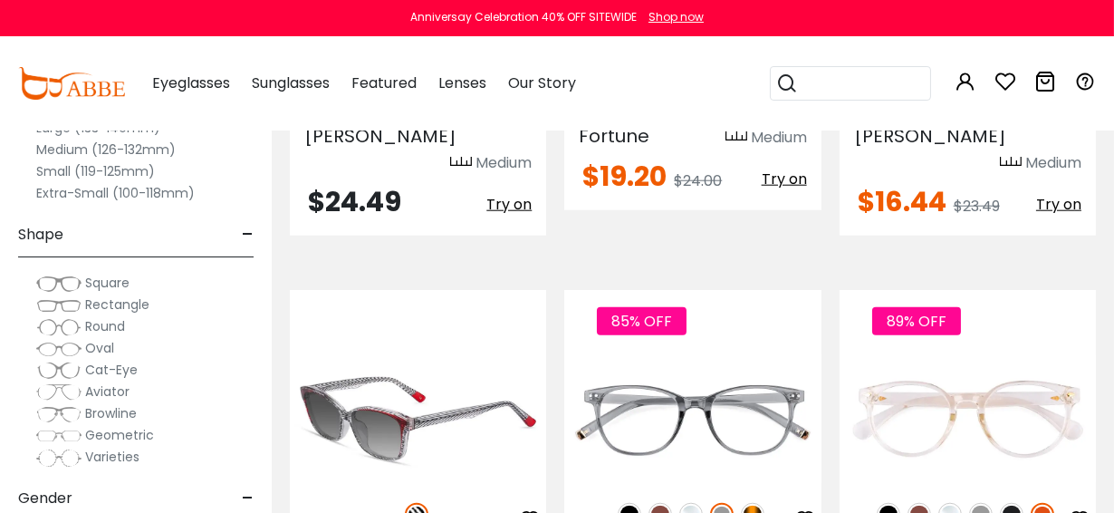
scroll to position [3318, 0]
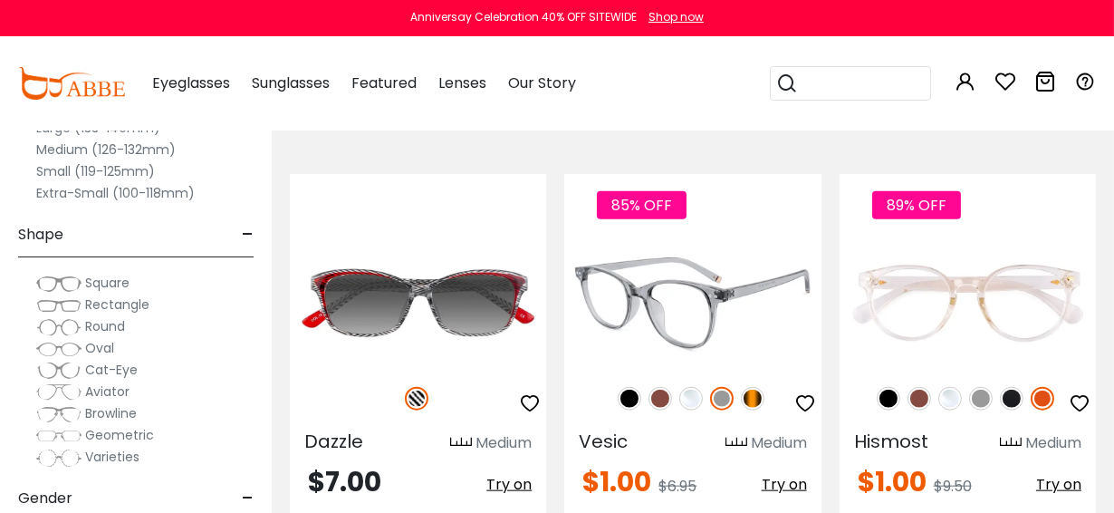
click at [755, 387] on img at bounding box center [753, 399] width 24 height 24
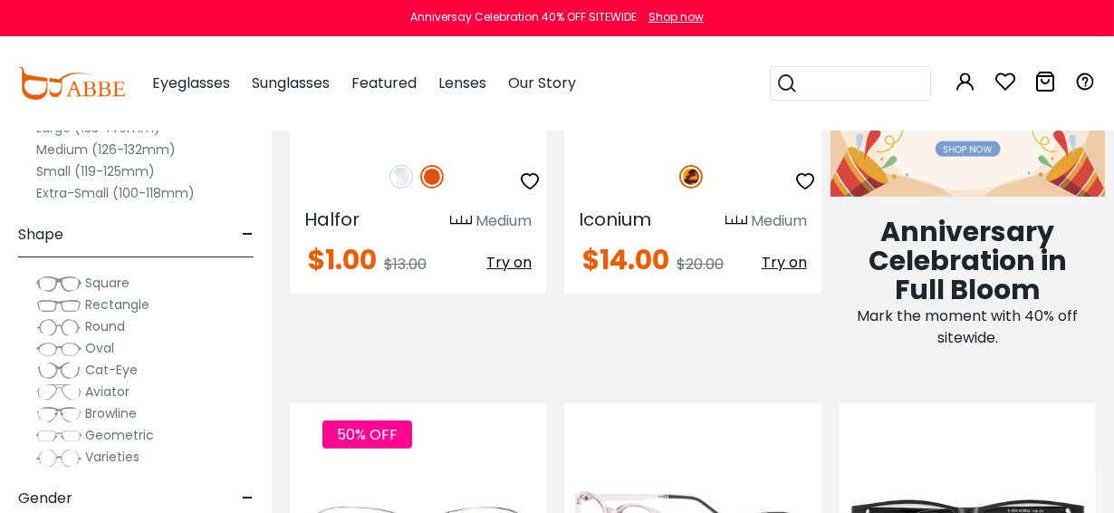
scroll to position [884, 0]
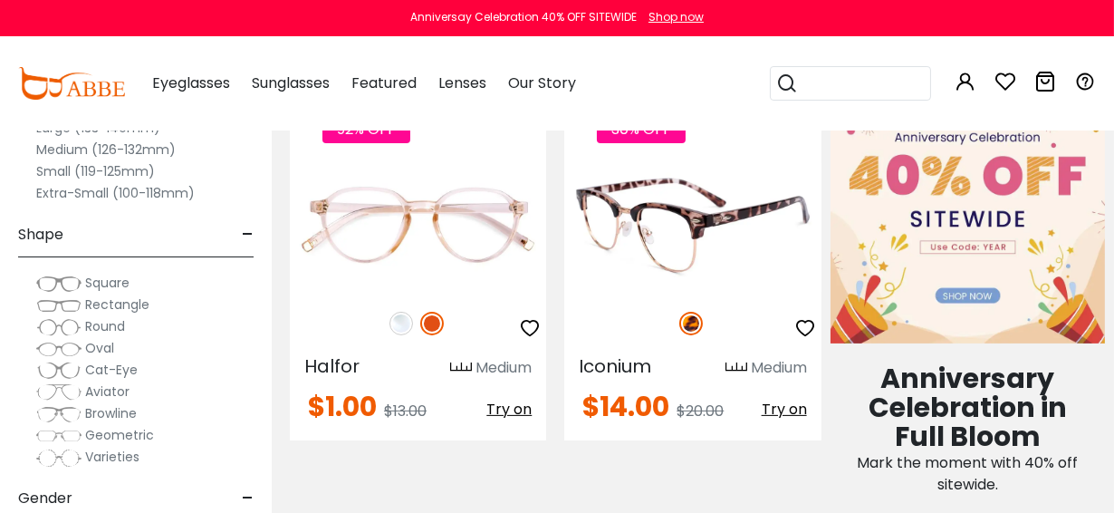
click at [686, 197] on img at bounding box center [692, 227] width 256 height 129
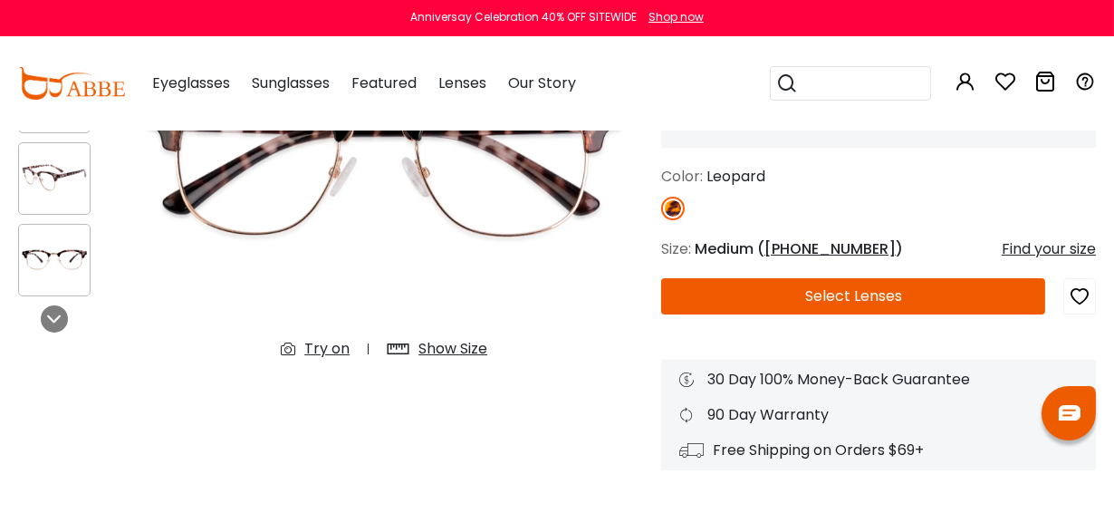
scroll to position [293, 0]
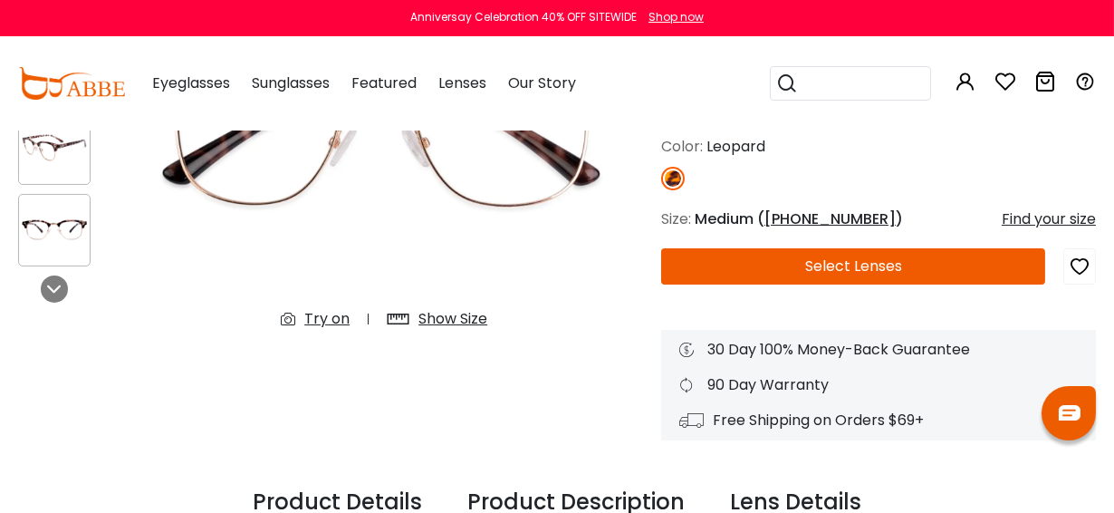
click at [457, 314] on div "Show Size" at bounding box center [452, 319] width 69 height 22
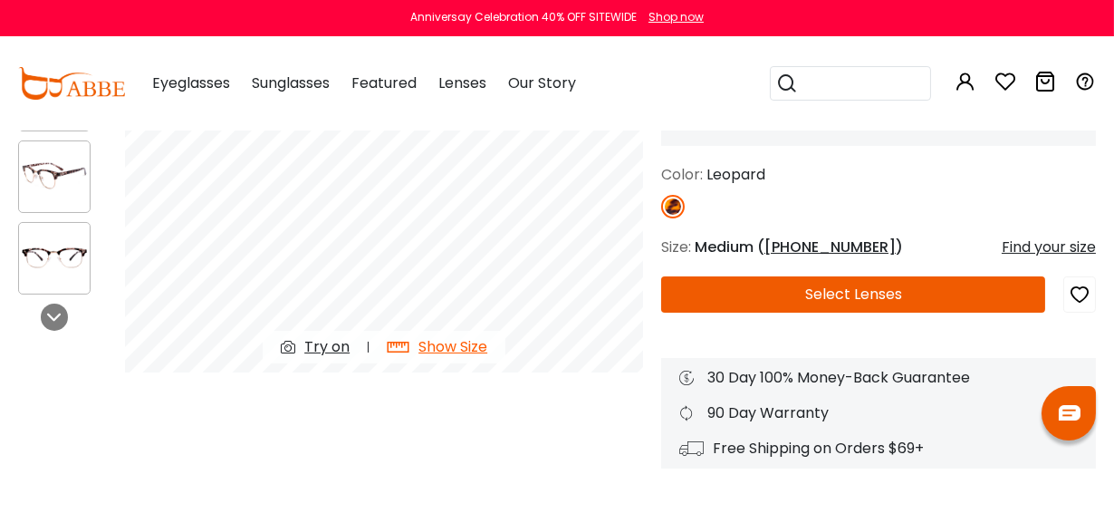
scroll to position [203, 0]
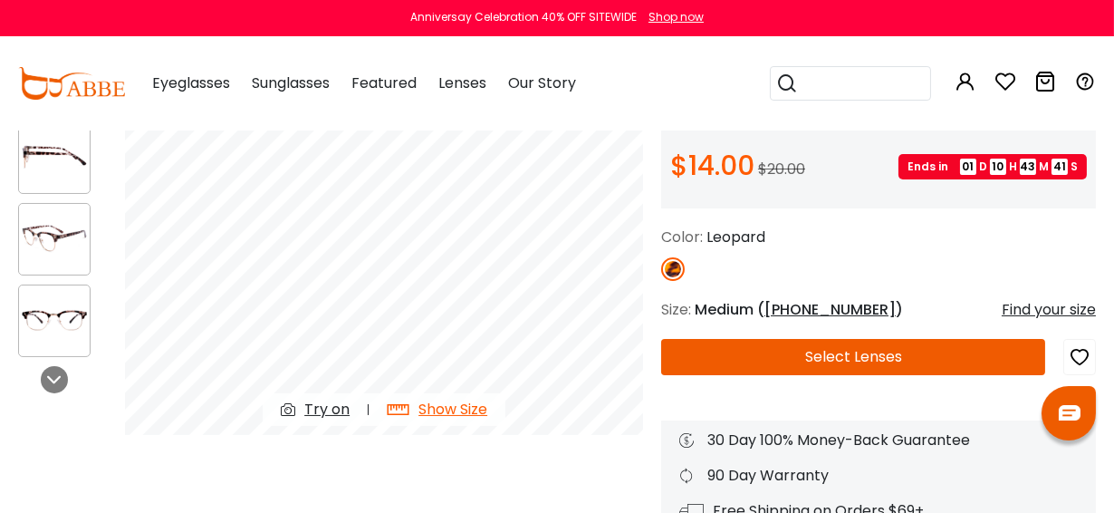
click at [876, 350] on button "Select Lenses" at bounding box center [853, 357] width 384 height 36
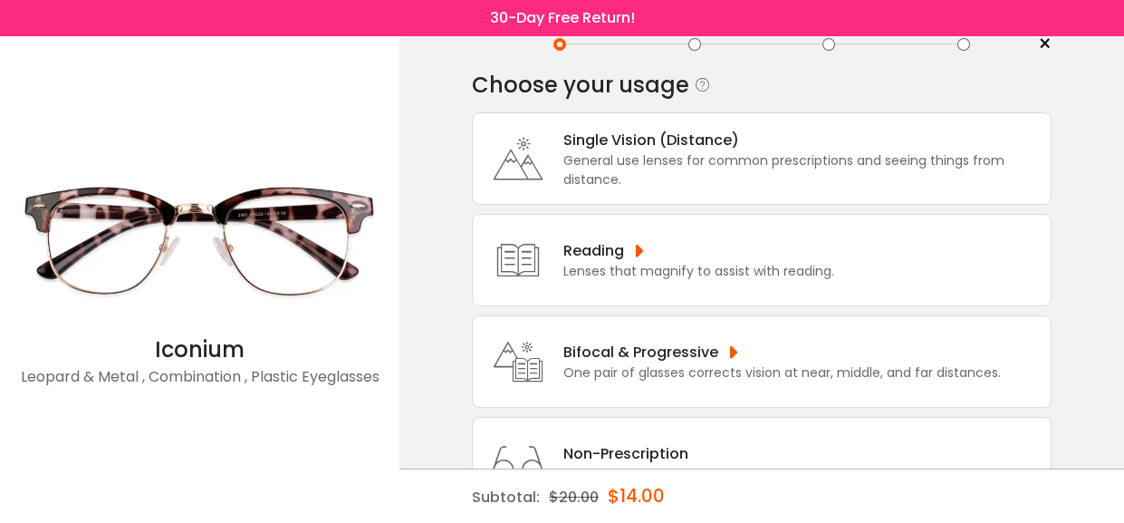
scroll to position [73, 0]
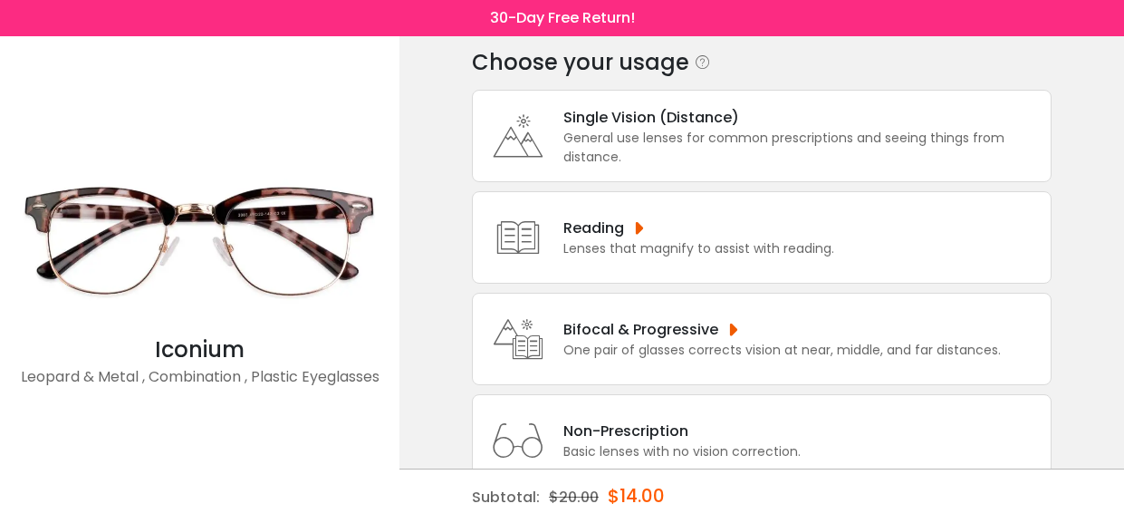
click at [618, 338] on div "Bifocal & Progressive" at bounding box center [781, 329] width 437 height 23
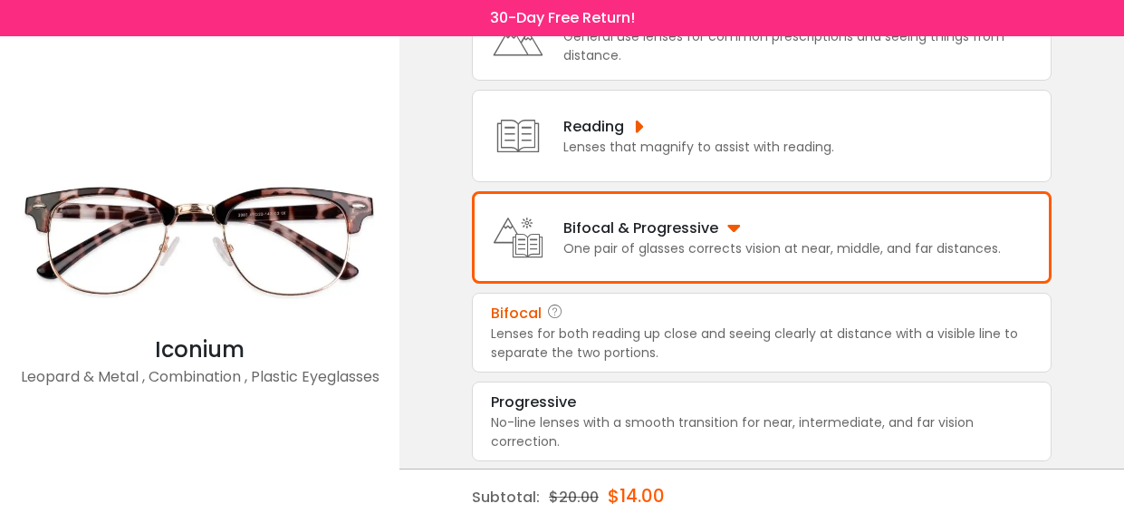
scroll to position [203, 0]
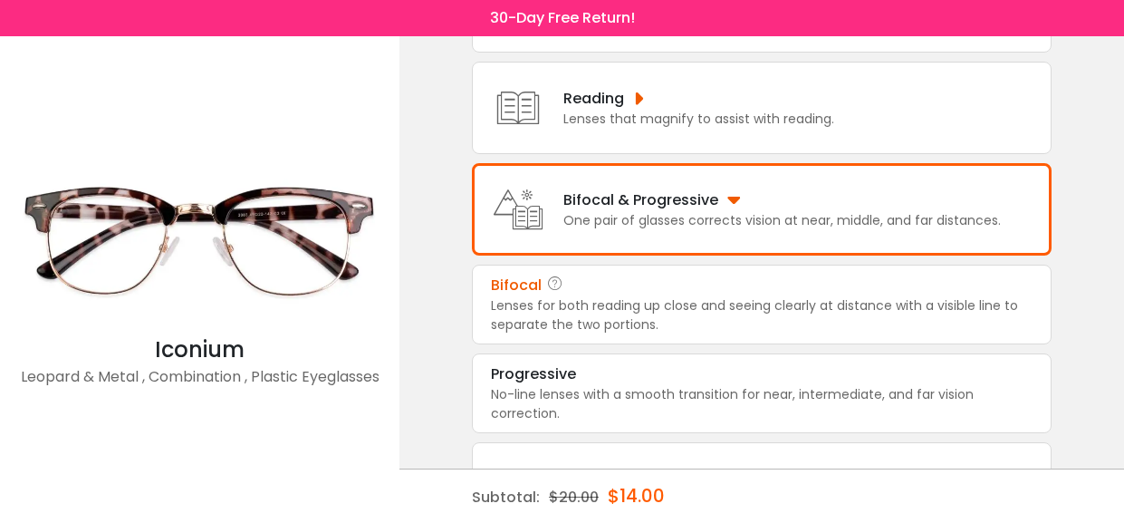
click at [589, 304] on div "Lenses for both reading up close and seeing clearly at distance with a visible …" at bounding box center [762, 315] width 542 height 38
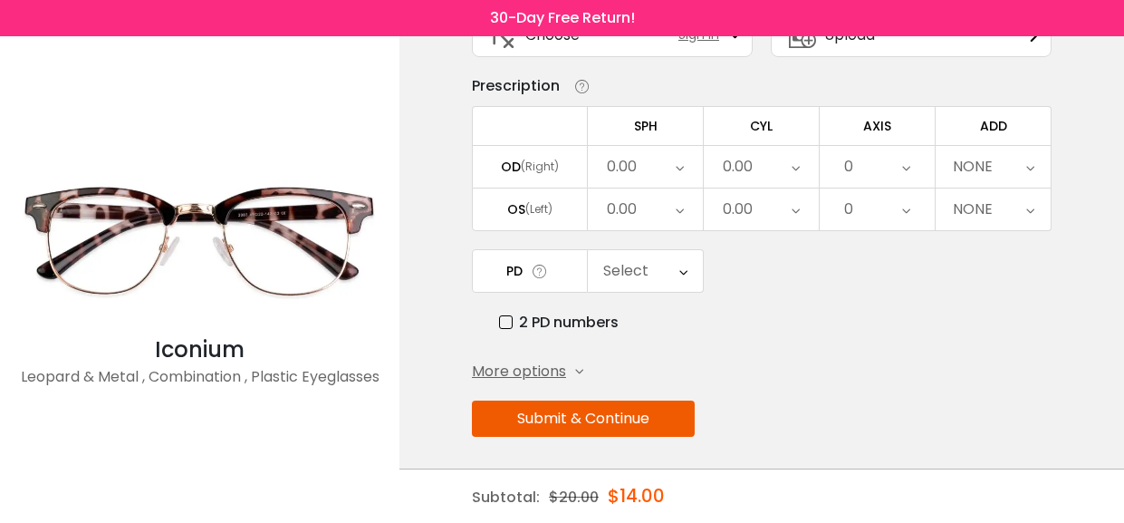
scroll to position [42, 0]
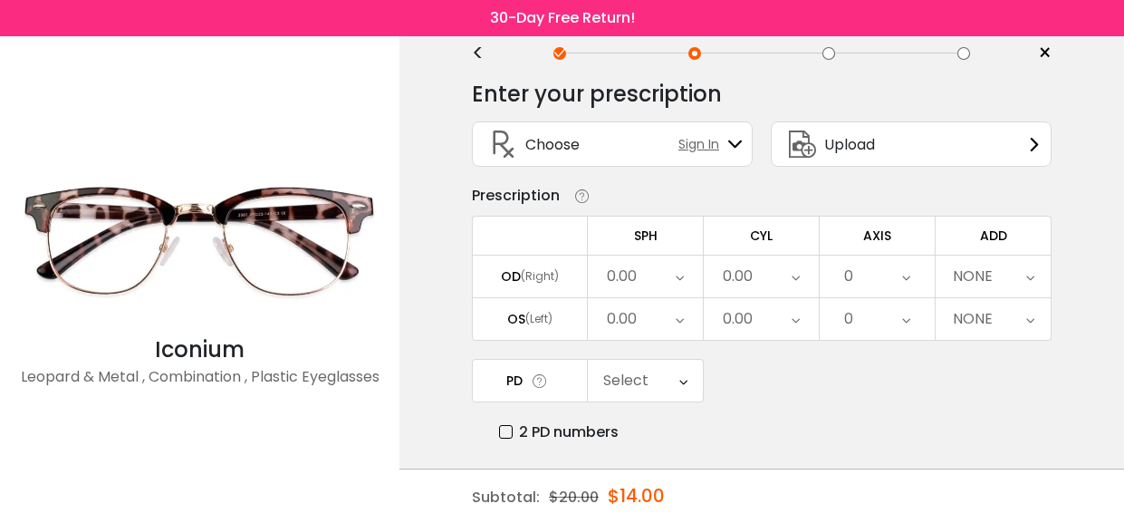
click at [550, 273] on div "(Right)" at bounding box center [540, 276] width 38 height 16
click at [677, 275] on icon at bounding box center [680, 276] width 8 height 42
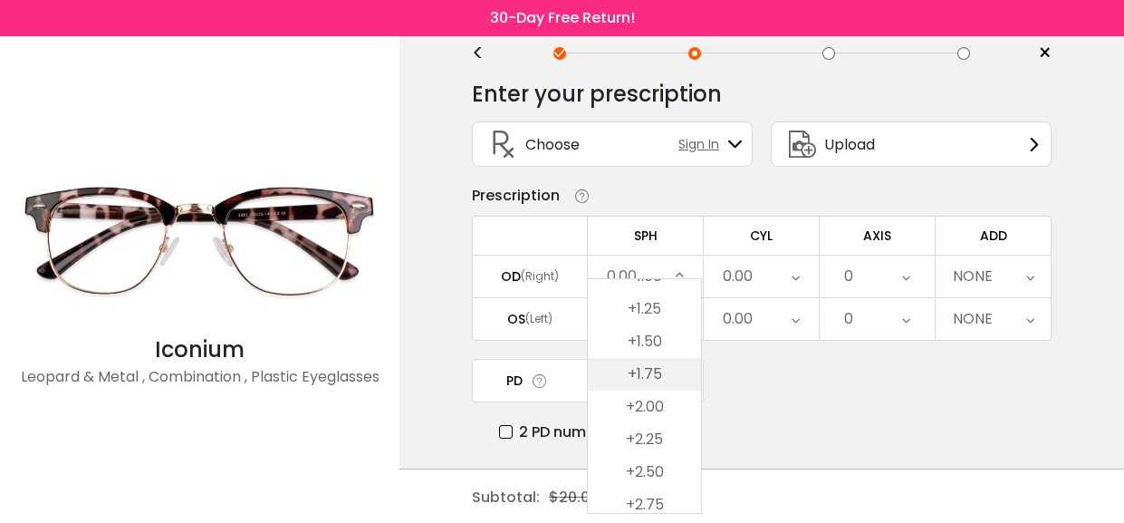
scroll to position [2772, 0]
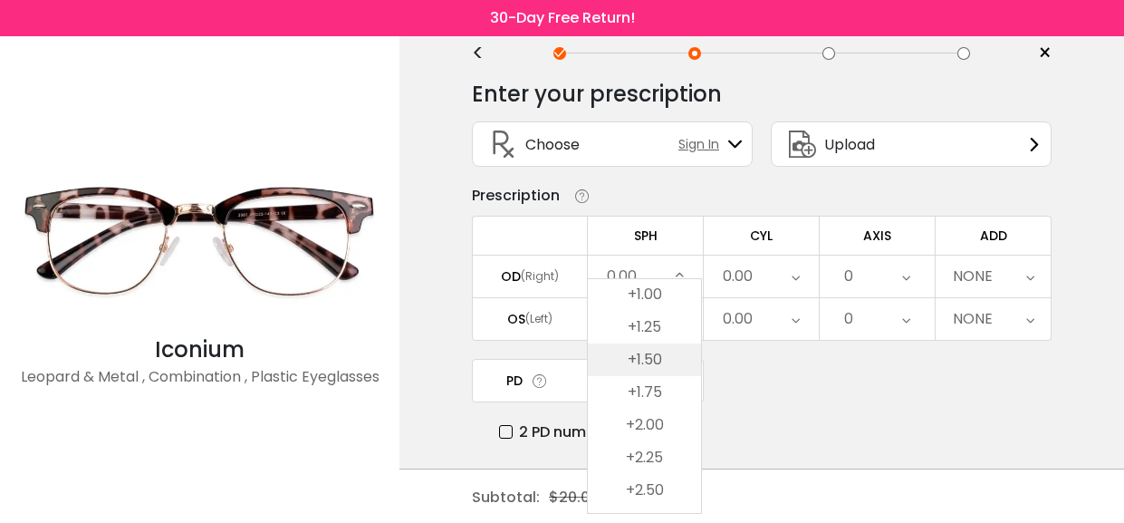
click at [648, 355] on li "+1.50" at bounding box center [644, 359] width 113 height 33
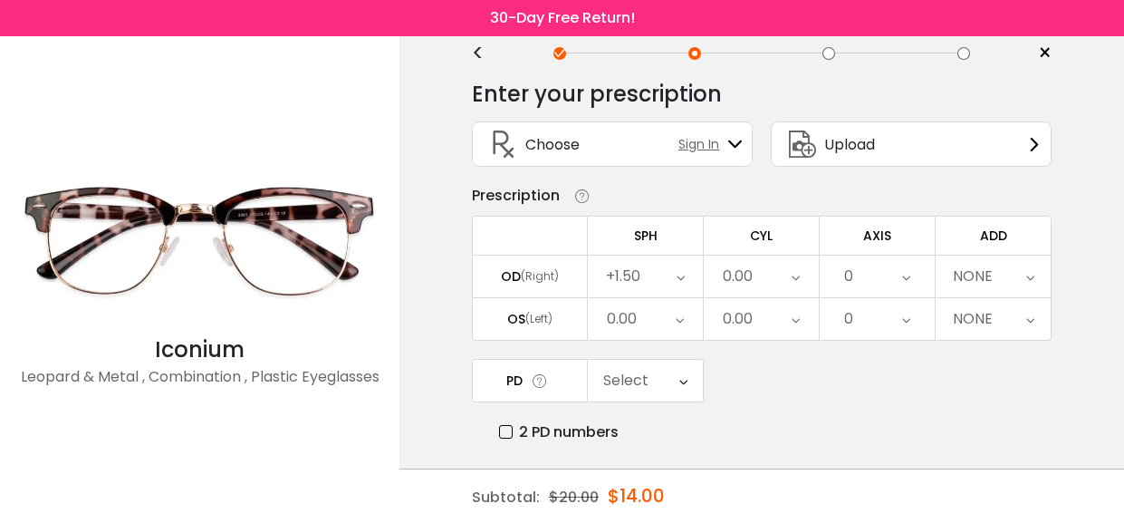
click at [793, 275] on icon at bounding box center [796, 276] width 8 height 42
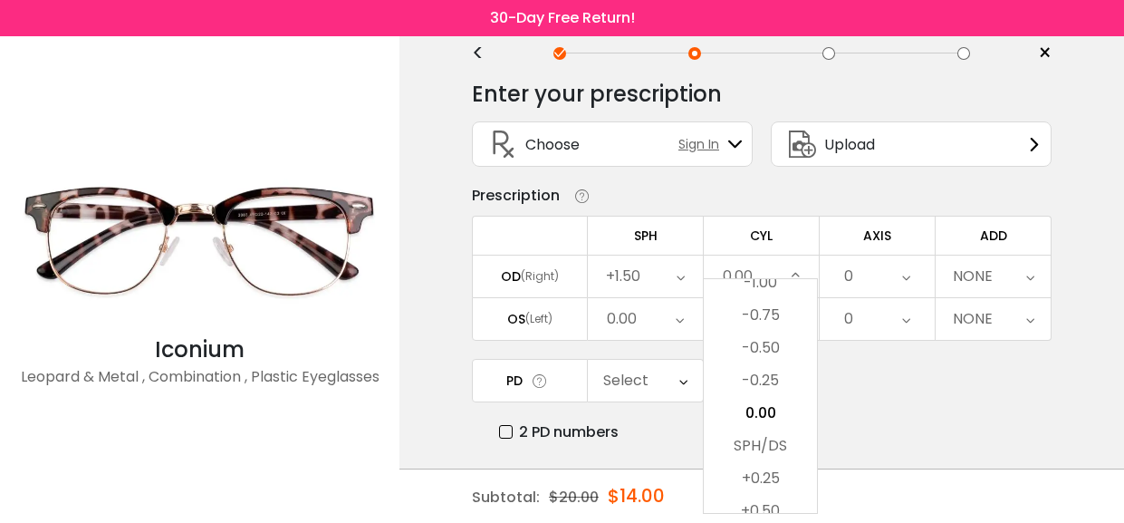
click at [908, 276] on icon at bounding box center [906, 276] width 8 height 42
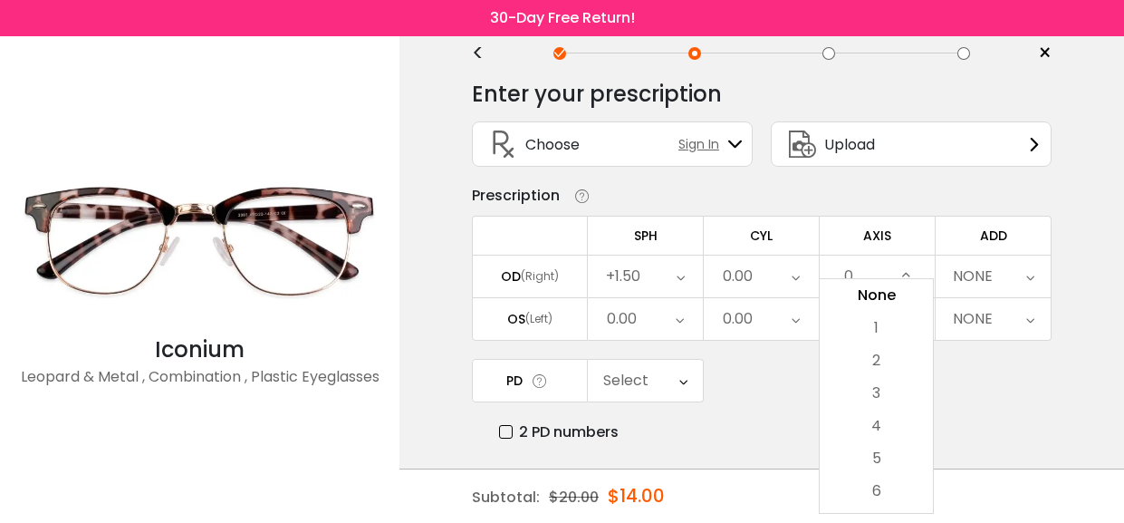
click at [1030, 278] on icon at bounding box center [1030, 276] width 8 height 42
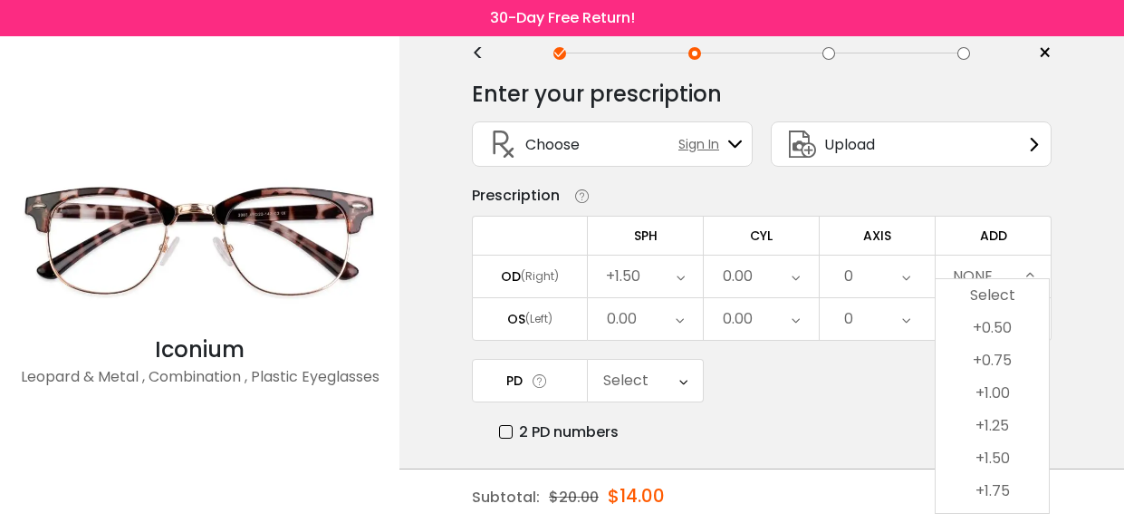
click at [556, 319] on div "OS (Left)" at bounding box center [530, 319] width 114 height 16
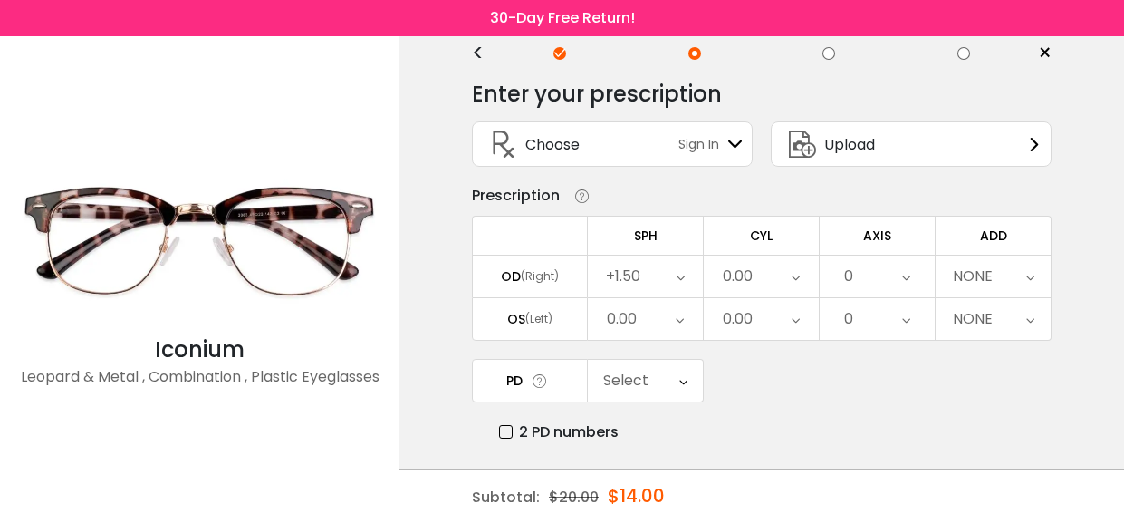
click at [682, 323] on icon at bounding box center [680, 319] width 8 height 42
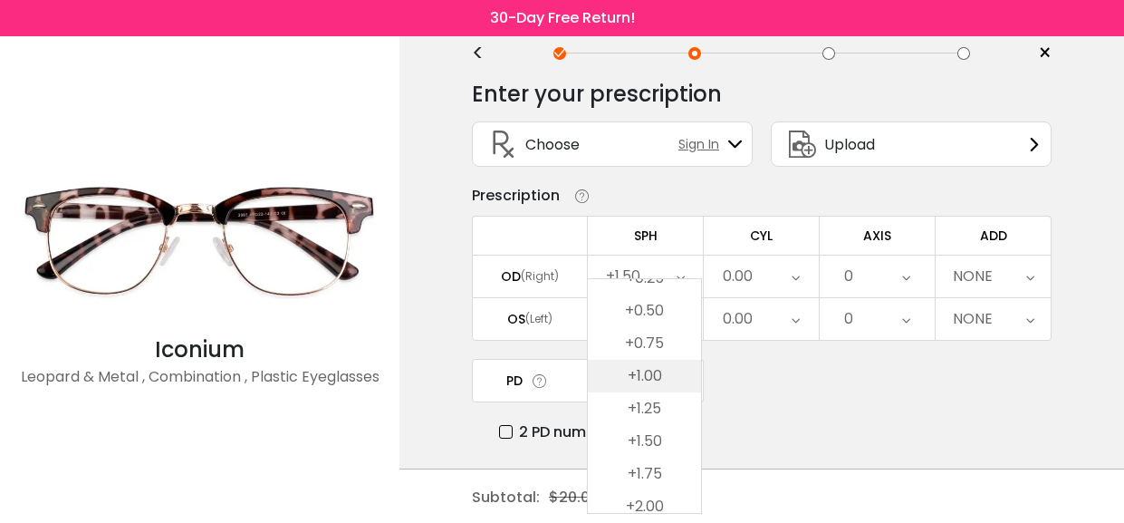
scroll to position [2703, 0]
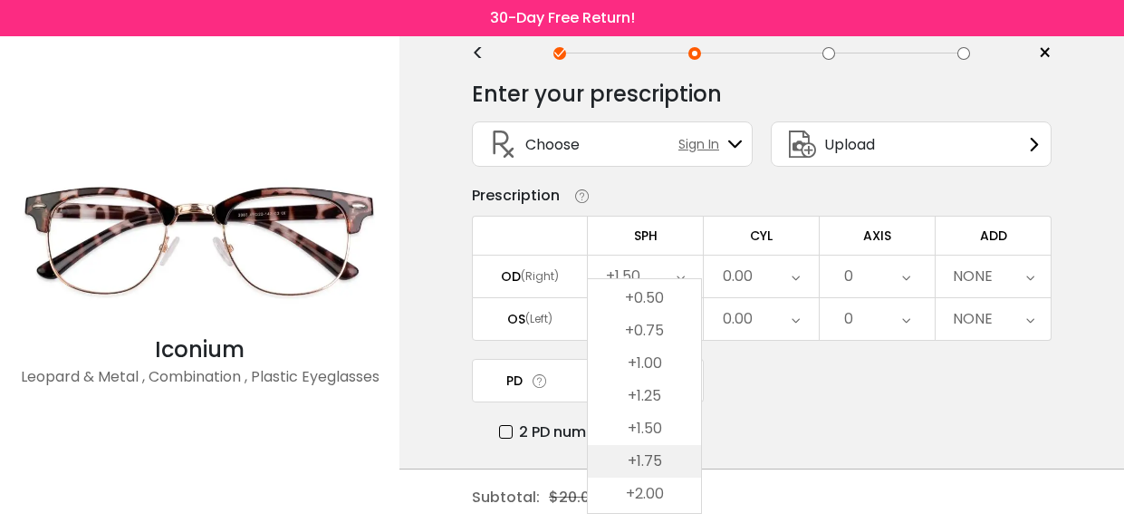
click at [645, 452] on li "+1.75" at bounding box center [644, 461] width 113 height 33
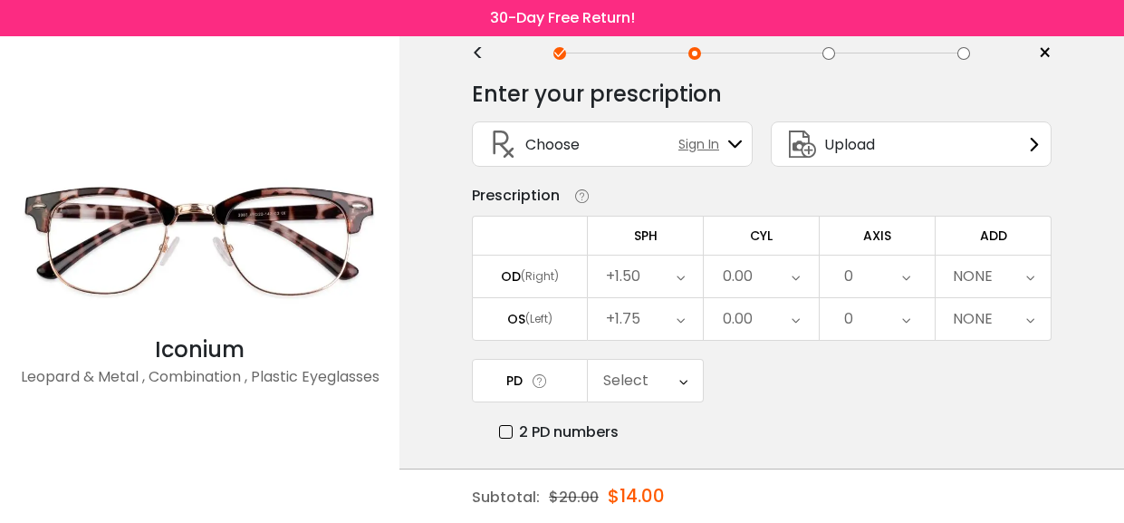
click at [799, 315] on icon at bounding box center [796, 319] width 8 height 42
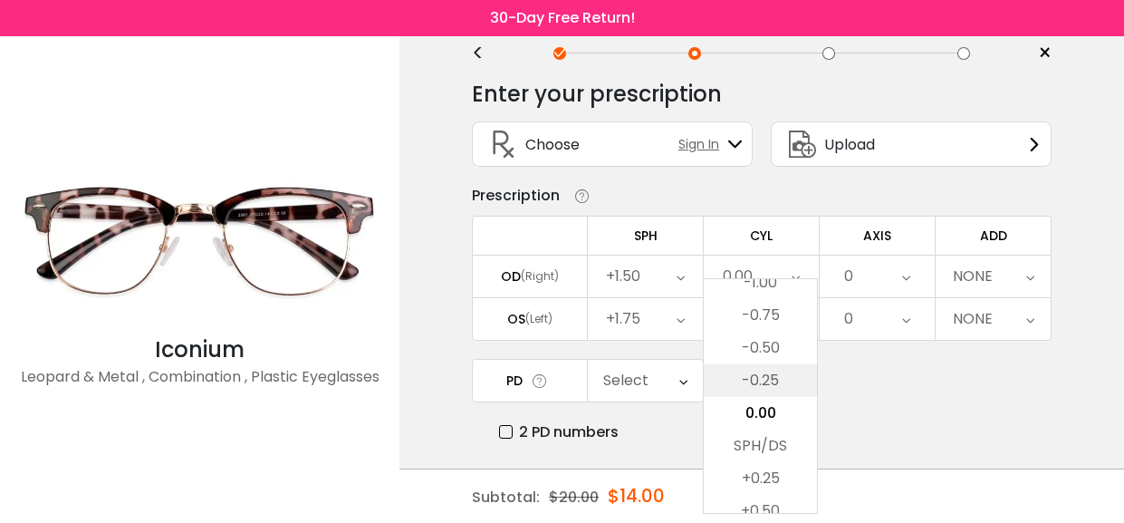
click at [763, 374] on li "-0.25" at bounding box center [760, 380] width 113 height 33
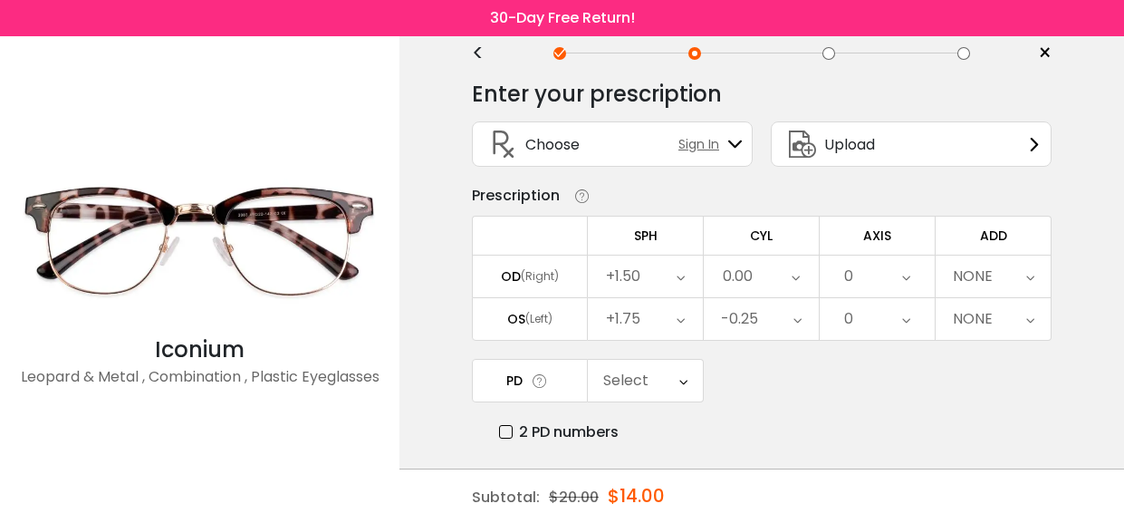
click at [906, 314] on icon at bounding box center [906, 319] width 8 height 42
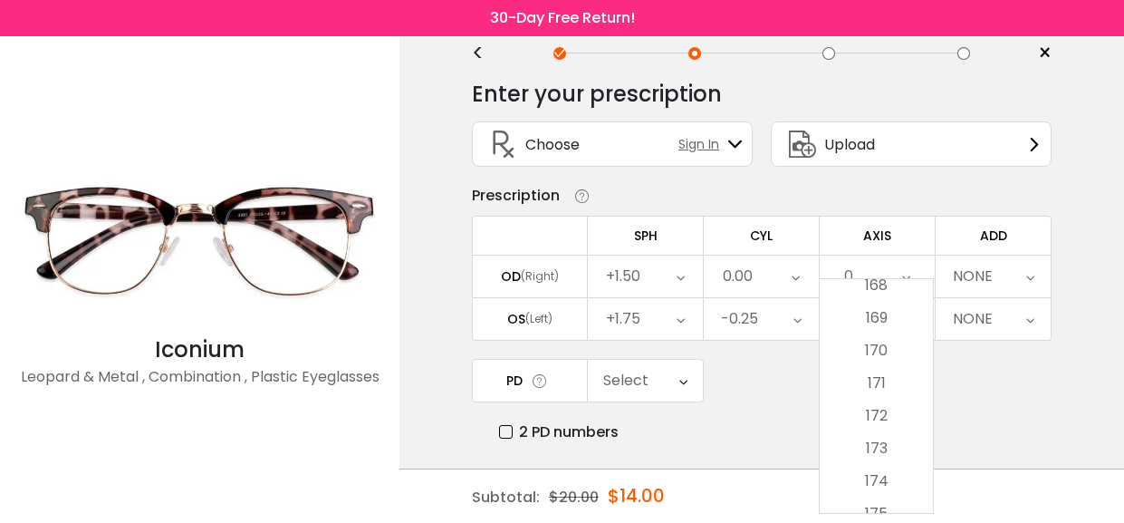
scroll to position [5667, 0]
click at [878, 492] on li "180" at bounding box center [876, 497] width 113 height 33
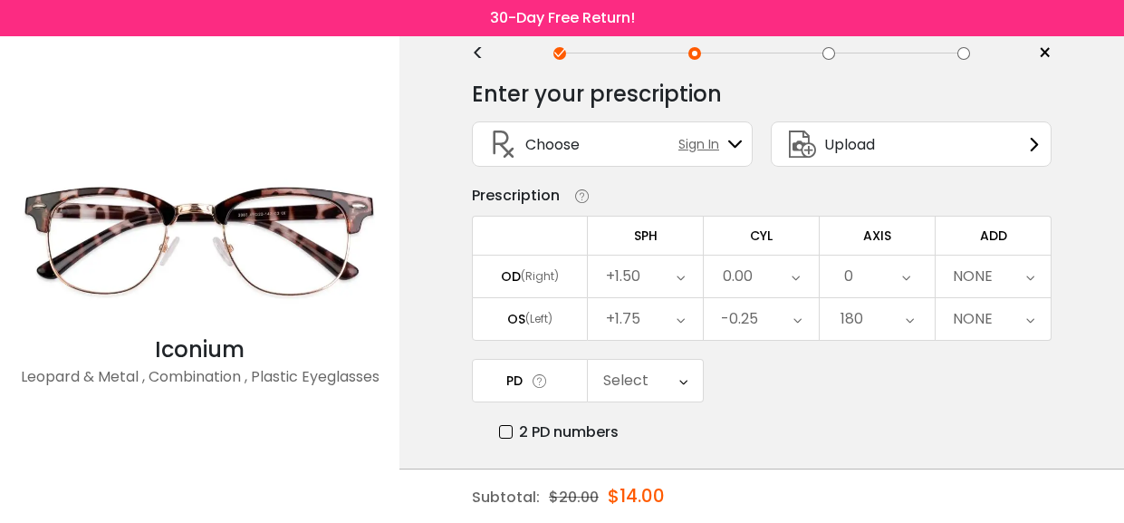
click at [1030, 312] on icon at bounding box center [1030, 319] width 8 height 42
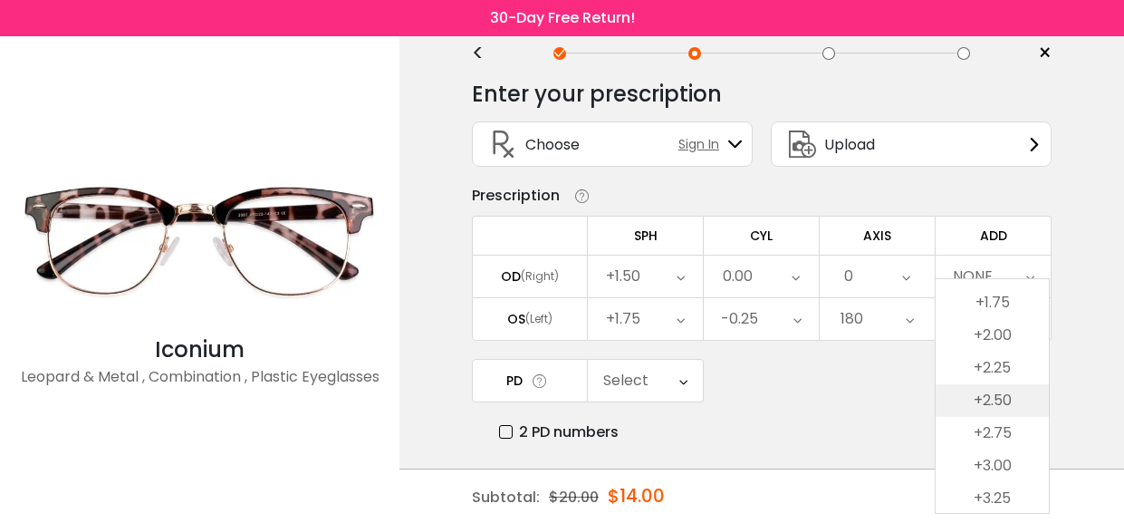
scroll to position [214, 0]
click at [1003, 371] on li "+2.50" at bounding box center [992, 375] width 113 height 33
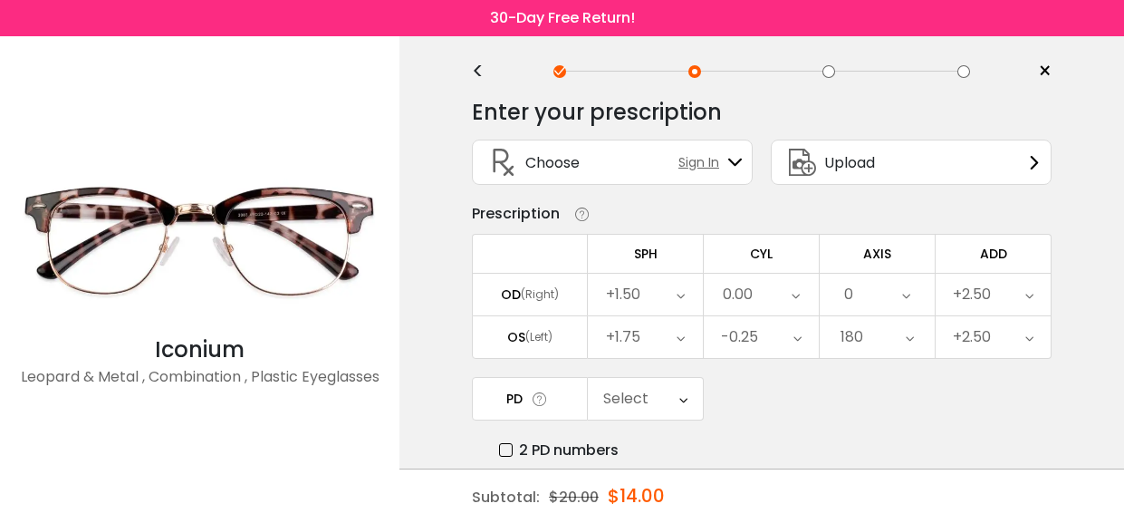
scroll to position [14, 0]
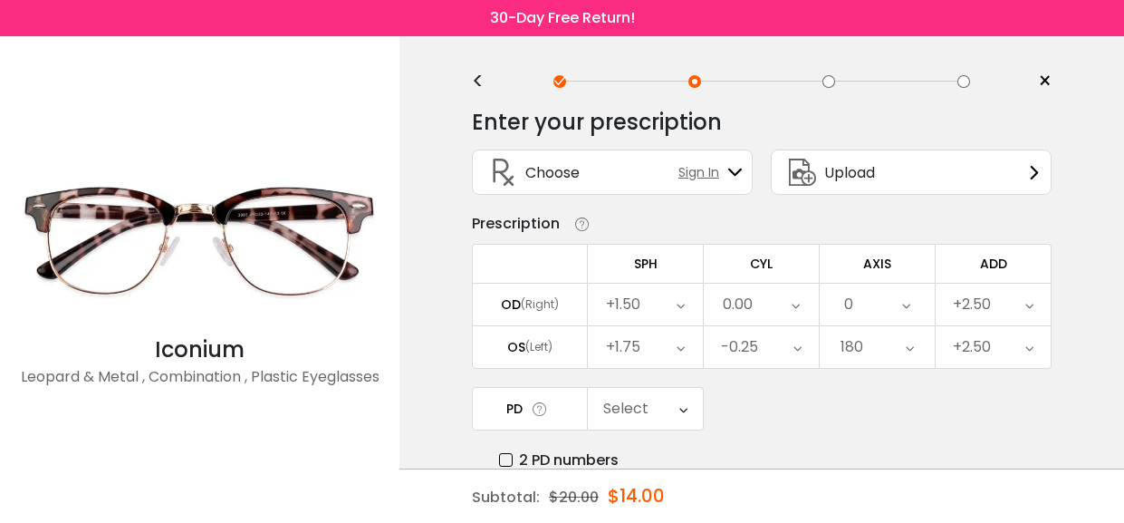
click at [733, 173] on icon at bounding box center [735, 172] width 14 height 14
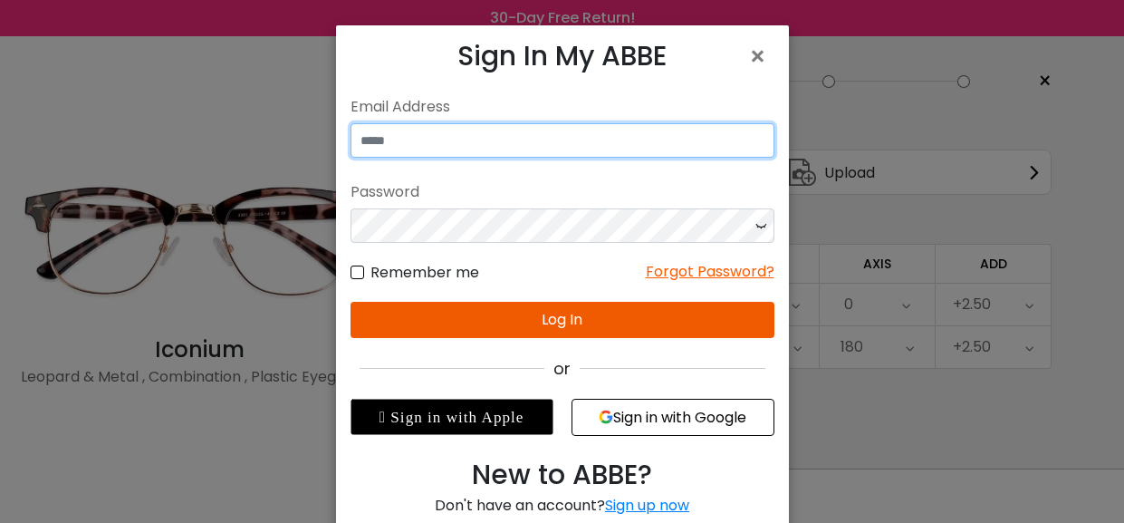
click at [468, 135] on input "email" at bounding box center [562, 140] width 424 height 34
type input "*"
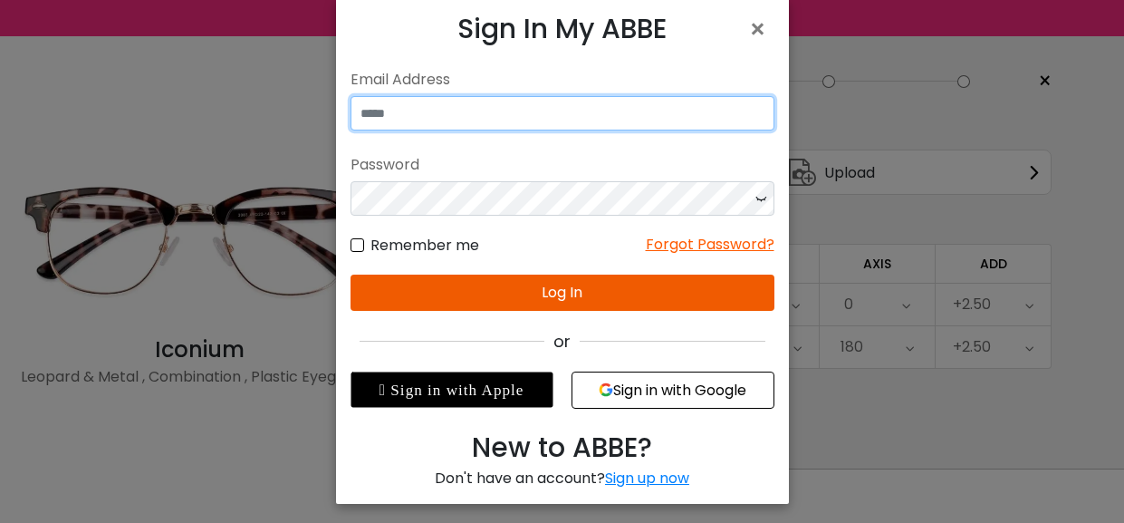
scroll to position [33, 0]
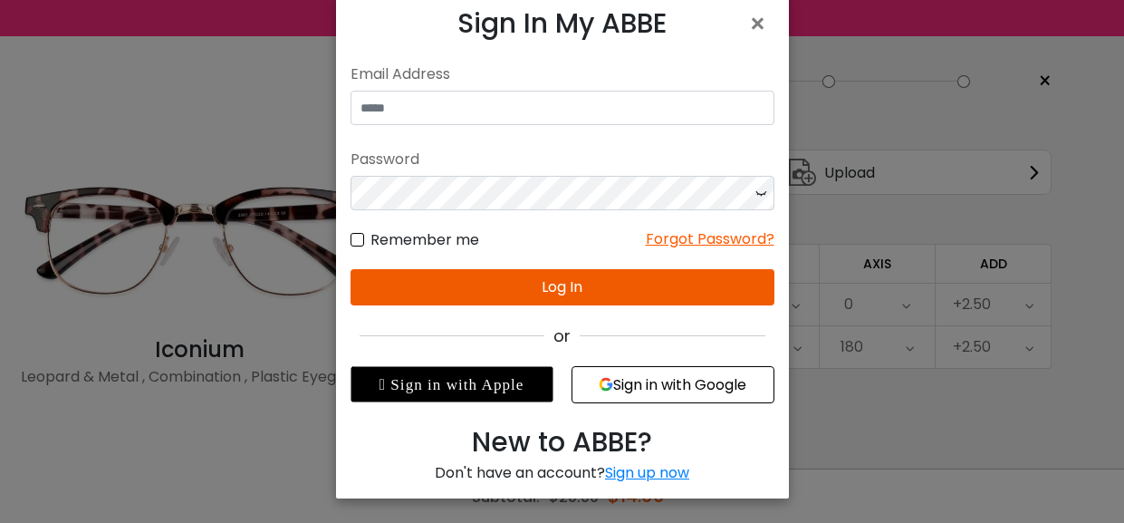
click at [659, 472] on div "Sign up now" at bounding box center [647, 472] width 84 height 21
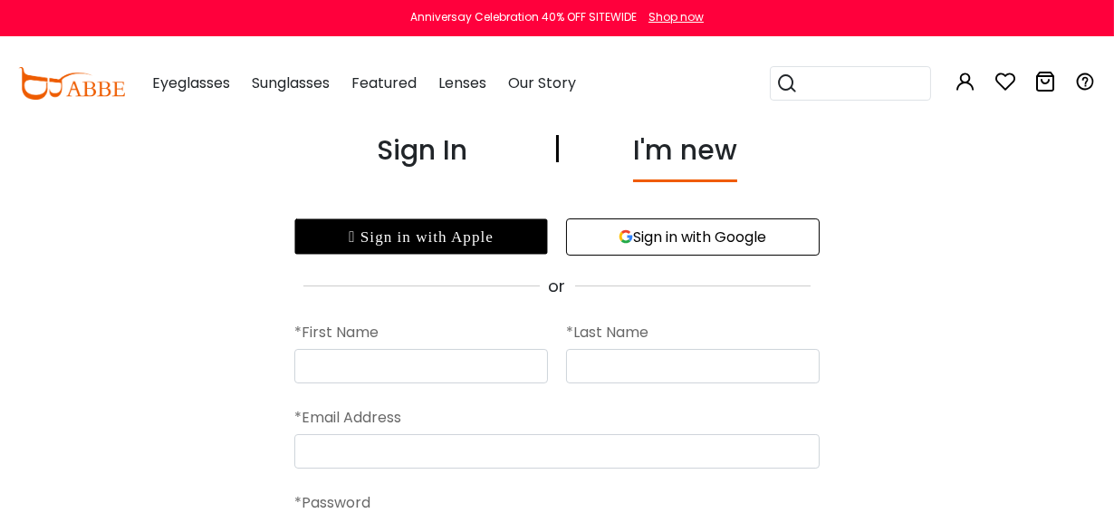
click at [656, 234] on button "Sign in with Google" at bounding box center [693, 236] width 254 height 37
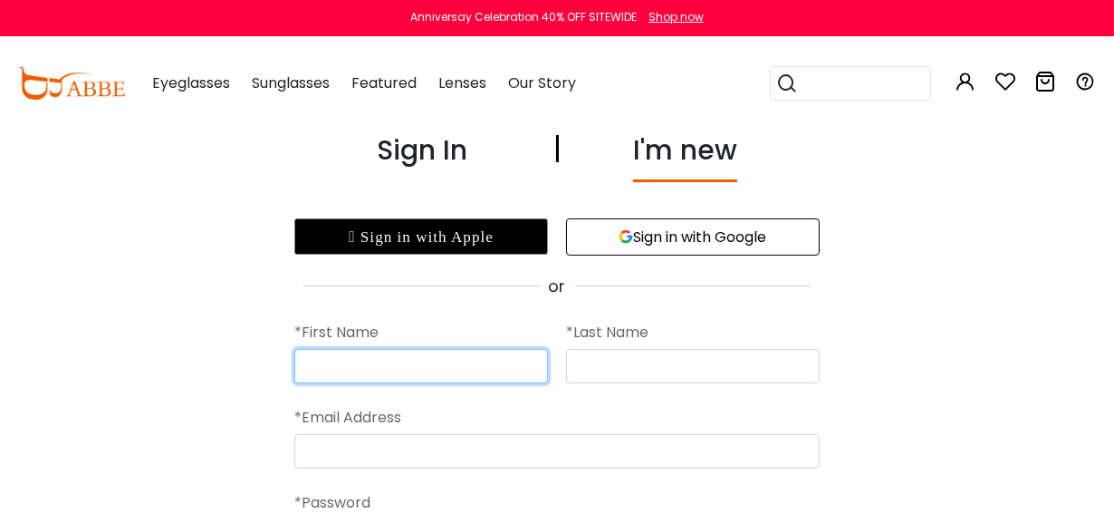
click at [348, 354] on input "text" at bounding box center [421, 366] width 254 height 34
type input "*****"
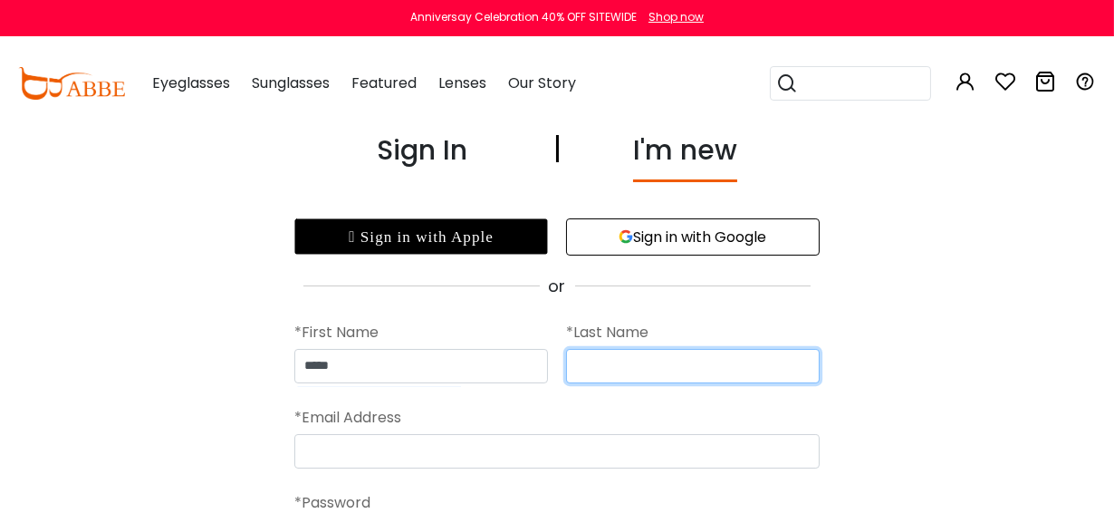
click at [622, 359] on input "text" at bounding box center [693, 366] width 254 height 34
type input "********"
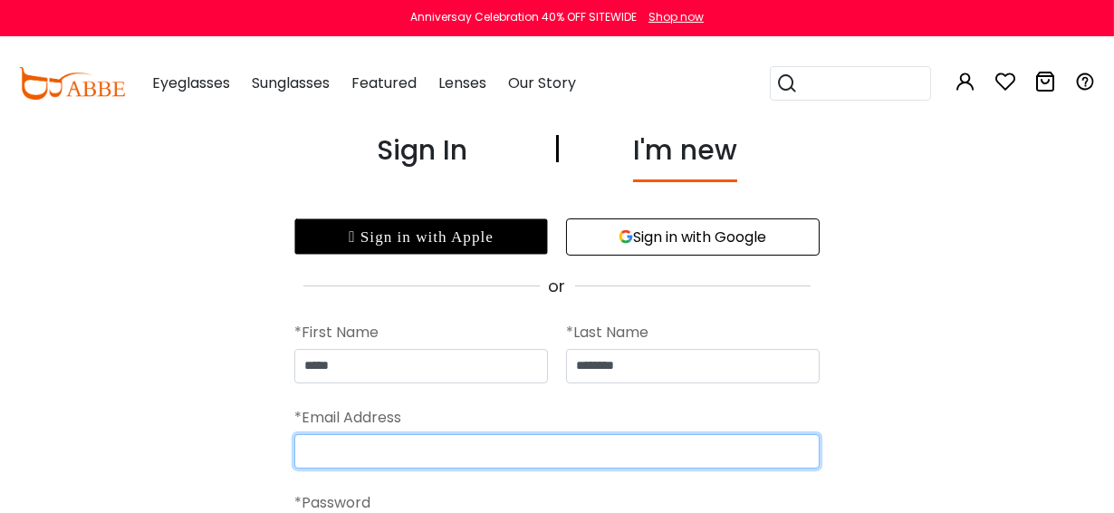
click at [362, 453] on input "email" at bounding box center [556, 451] width 525 height 34
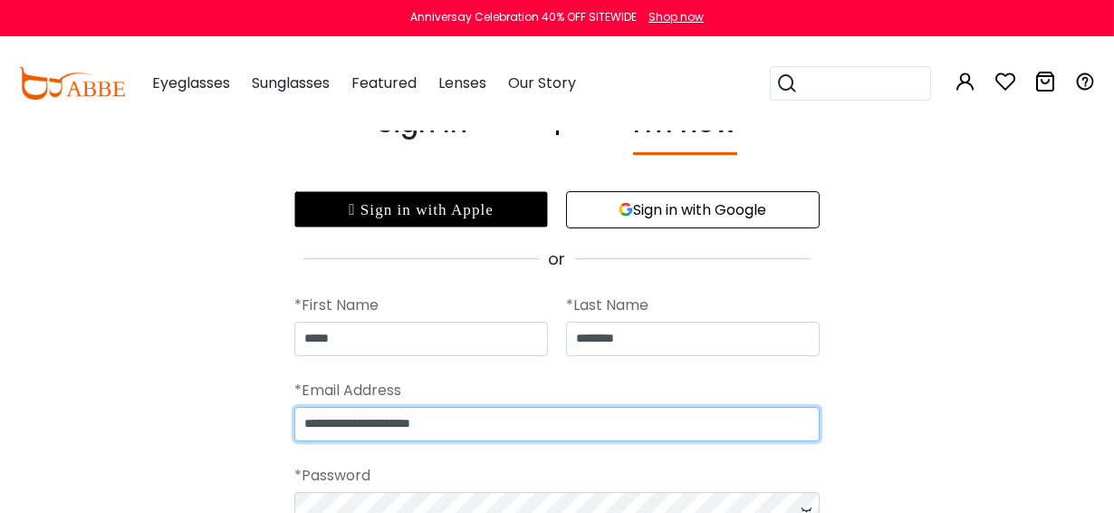
scroll to position [62, 0]
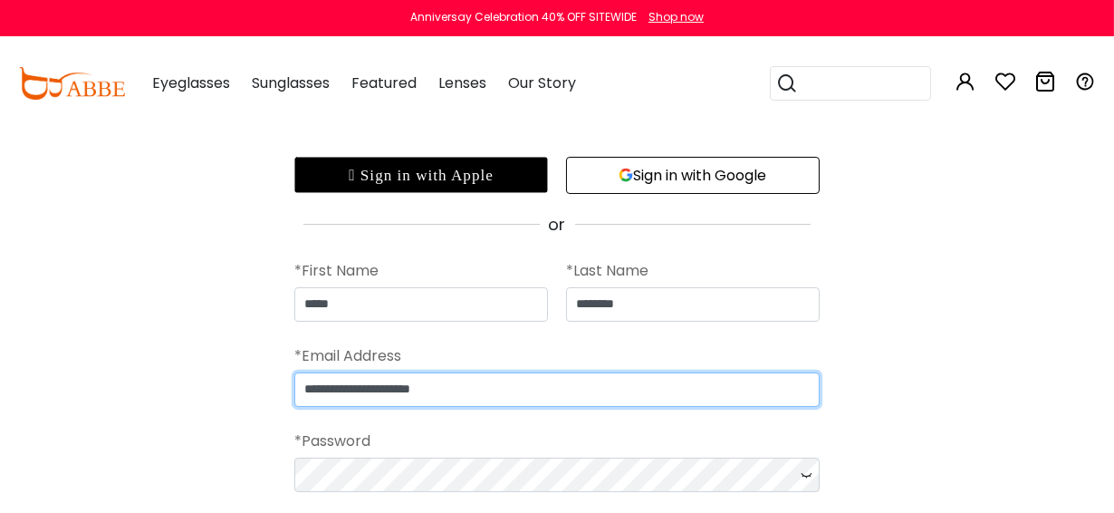
type input "**********"
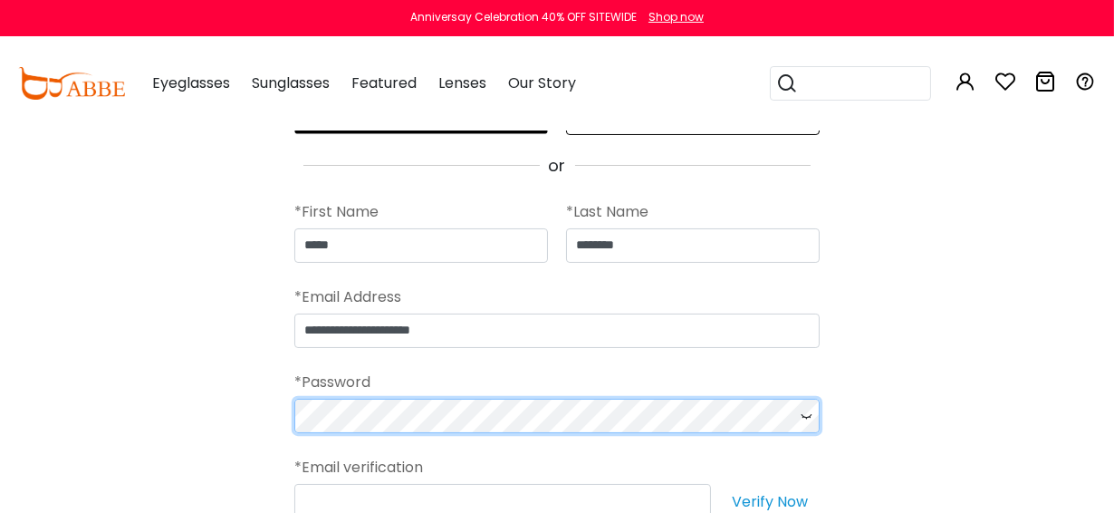
scroll to position [197, 0]
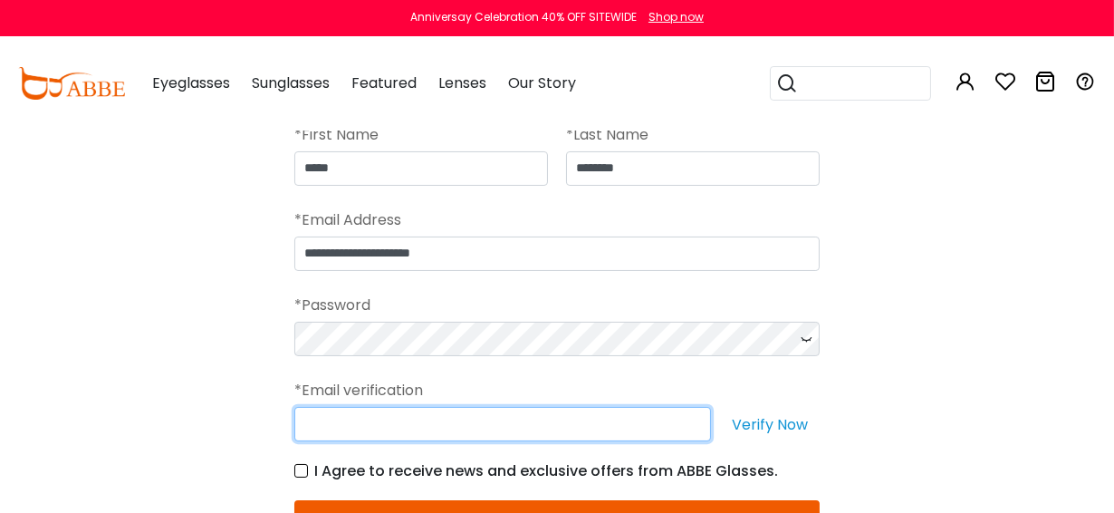
click at [350, 421] on input "text" at bounding box center [502, 424] width 417 height 34
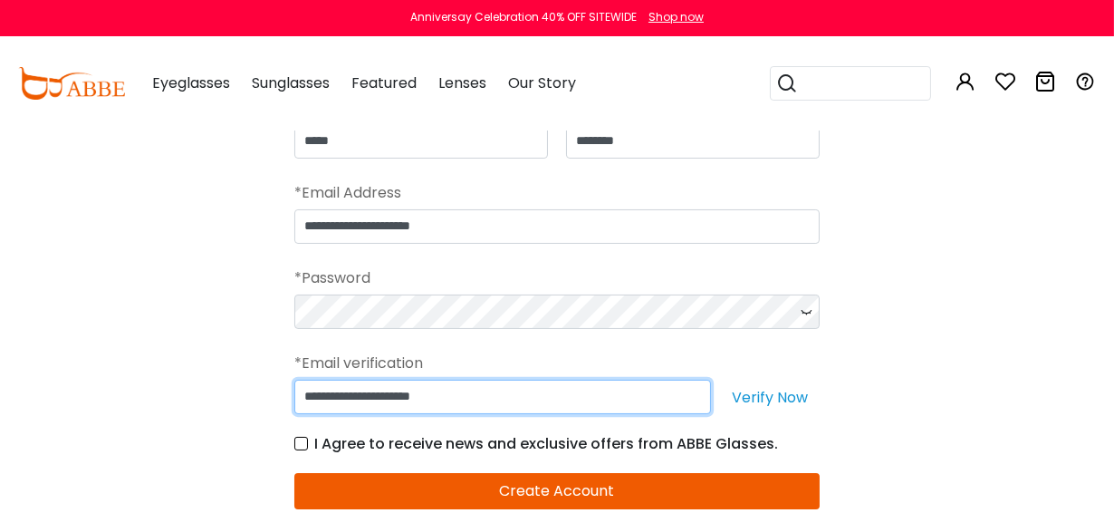
scroll to position [251, 0]
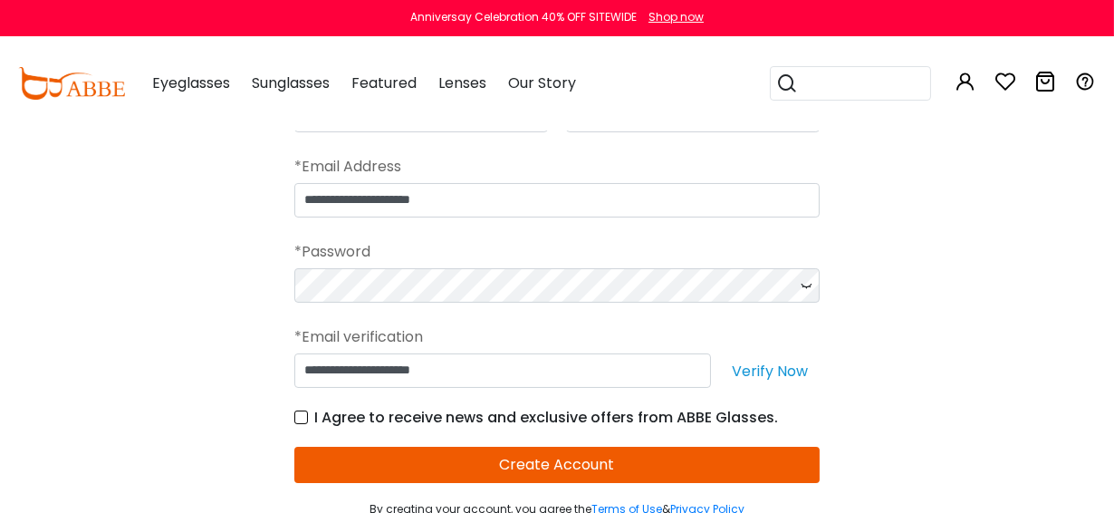
click at [302, 413] on label "I Agree to receive news and exclusive offers from ABBE Glasses." at bounding box center [536, 417] width 484 height 23
click at [765, 367] on button "Verify Now" at bounding box center [770, 370] width 100 height 34
click at [572, 465] on button "Create Account" at bounding box center [556, 465] width 525 height 36
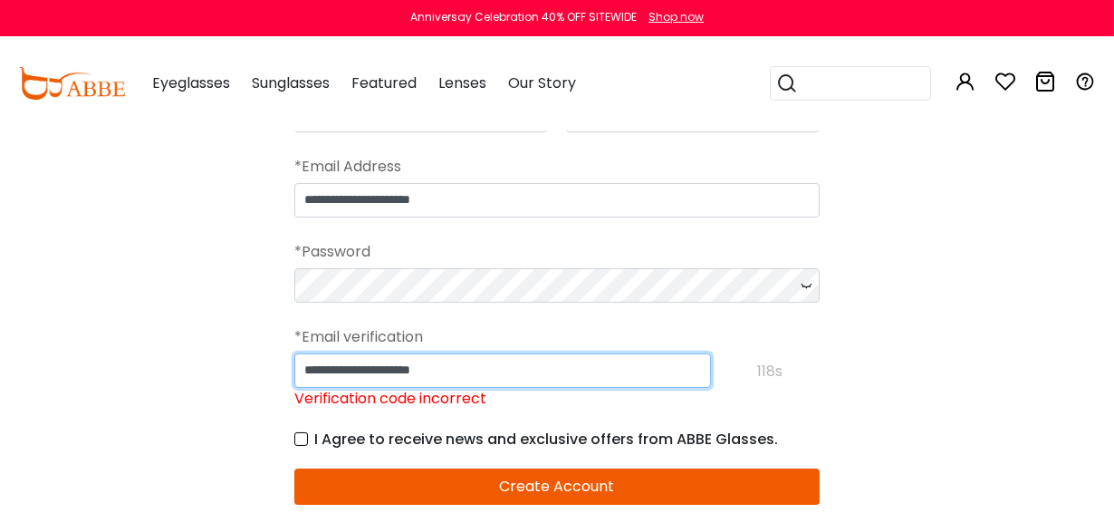
click at [500, 365] on input "**********" at bounding box center [502, 370] width 417 height 34
type input "*"
click at [466, 354] on input "Please enter the characters you received in your email" at bounding box center [502, 370] width 417 height 34
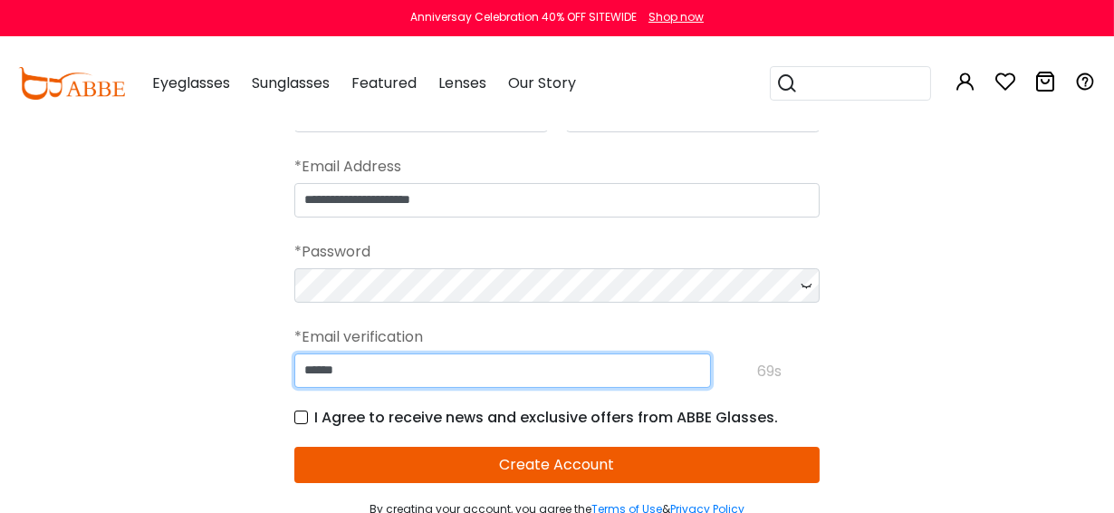
type input "******"
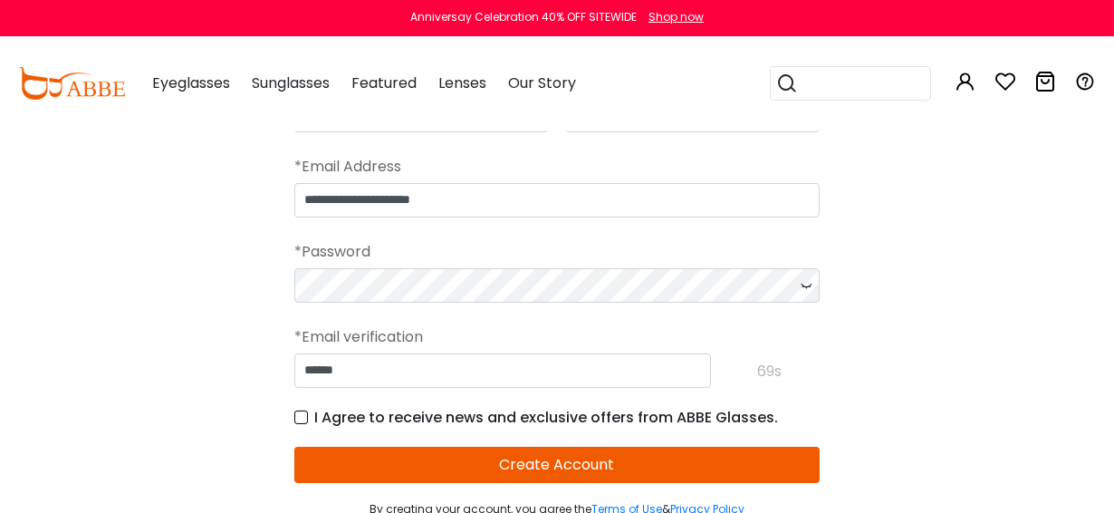
click at [563, 464] on button "Create Account" at bounding box center [556, 465] width 525 height 36
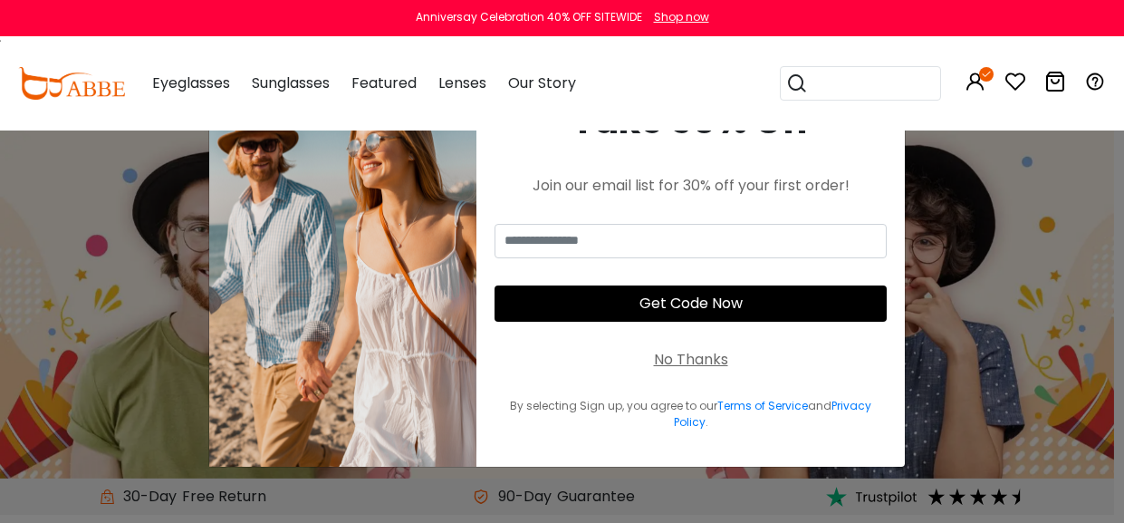
click at [679, 353] on div "No Thanks" at bounding box center [691, 360] width 74 height 22
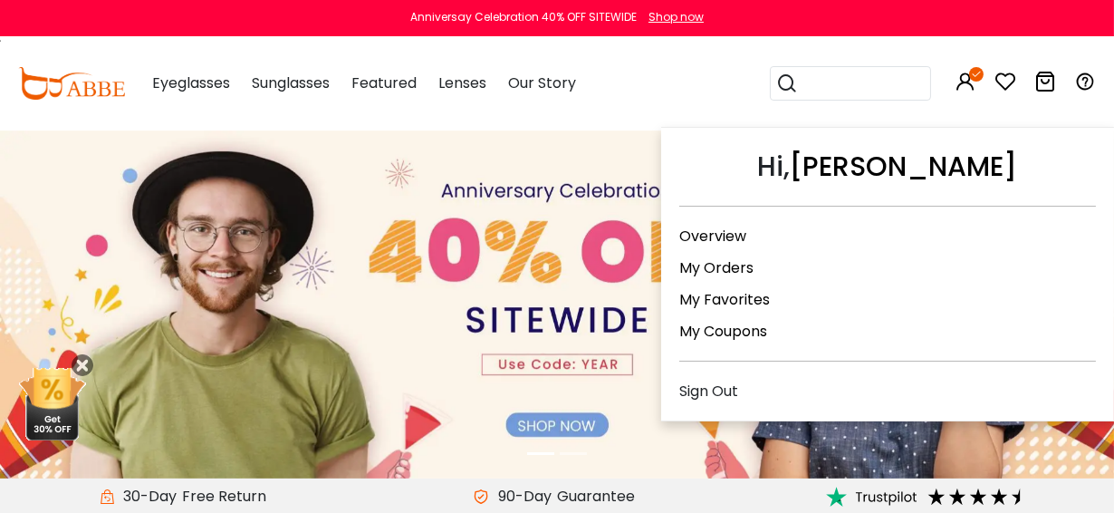
click at [970, 70] on icon at bounding box center [976, 74] width 14 height 14
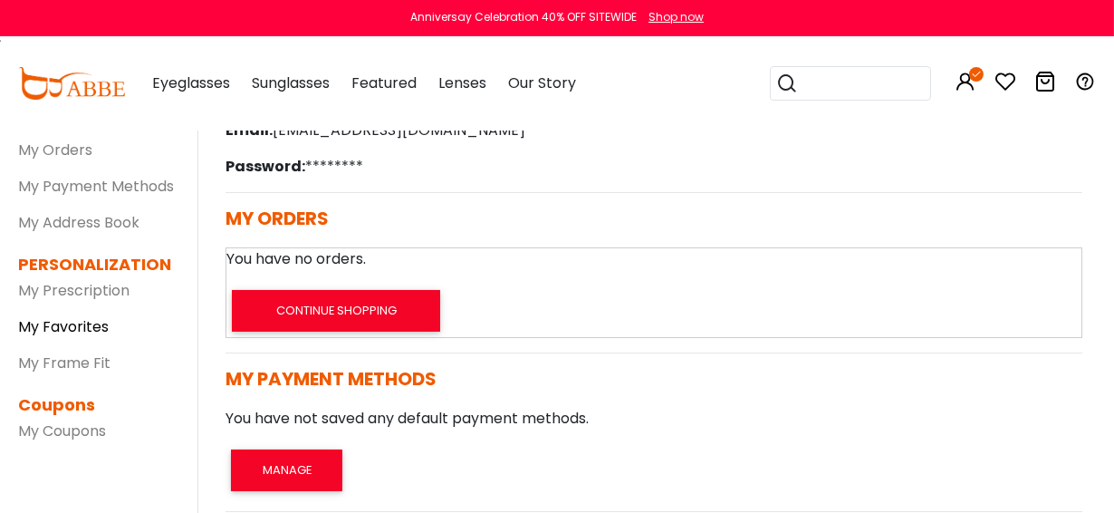
scroll to position [249, 0]
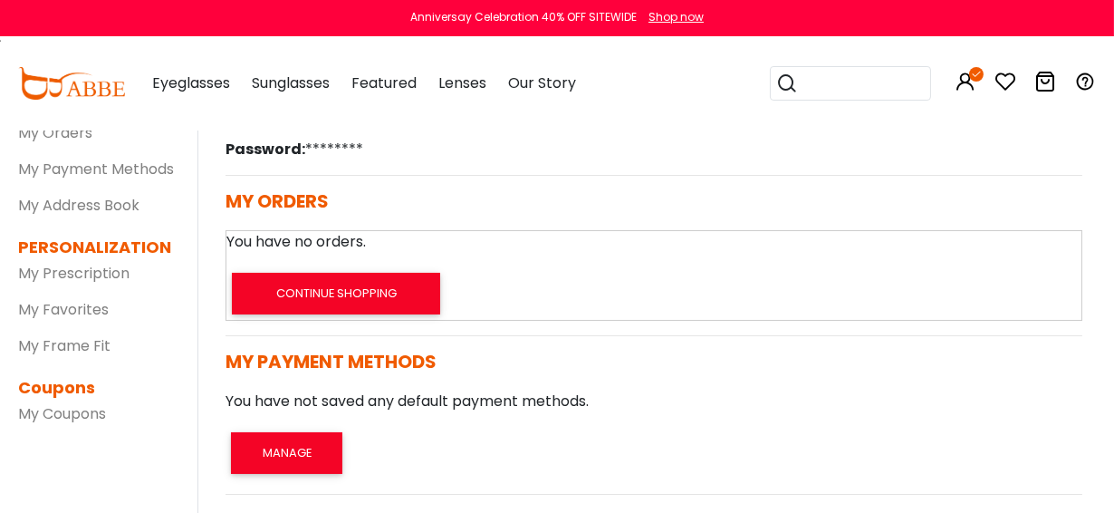
click at [64, 311] on link "My Favorites" at bounding box center [63, 309] width 91 height 21
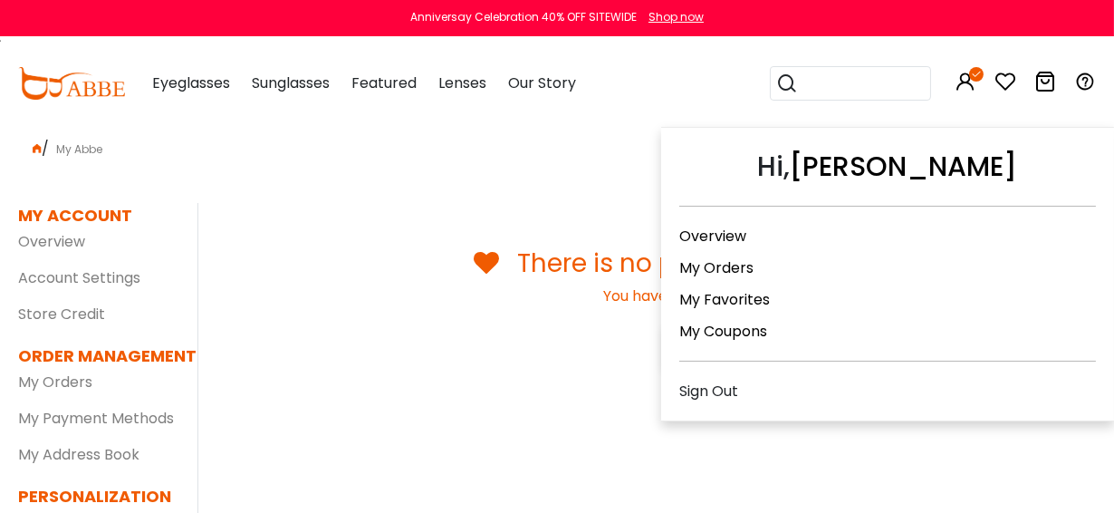
click at [735, 233] on link "Overview" at bounding box center [712, 236] width 67 height 21
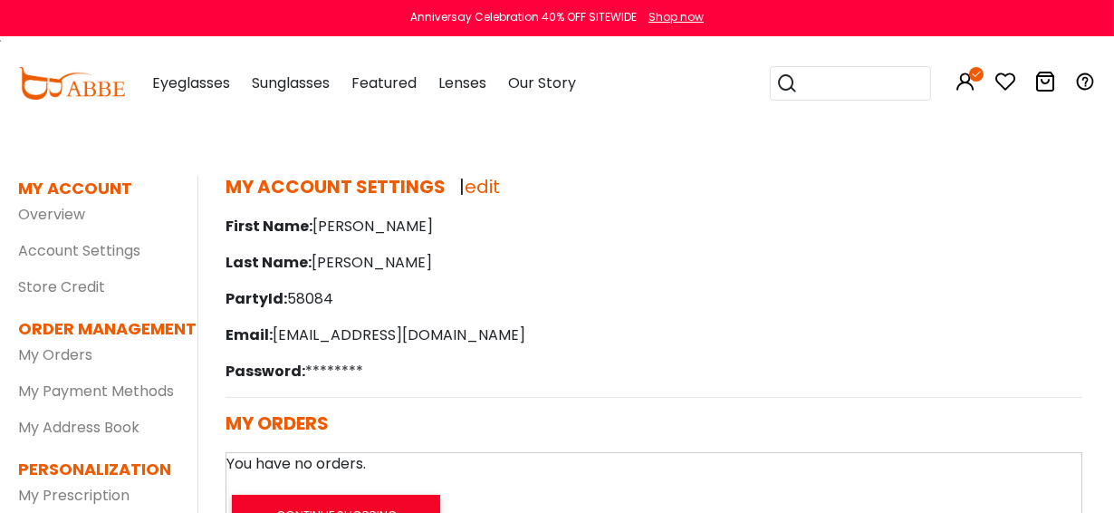
scroll to position [51, 0]
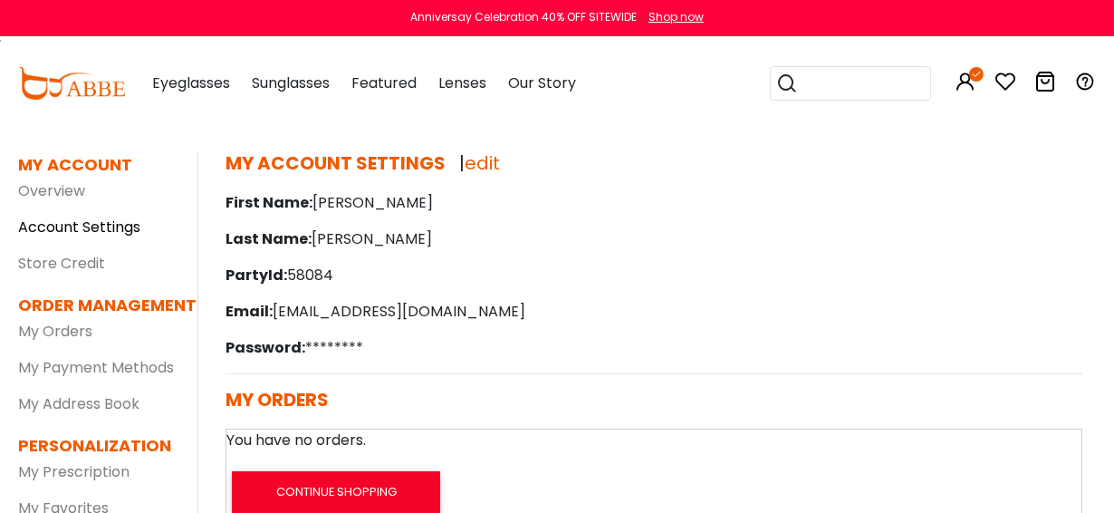
click at [83, 225] on link "Account Settings" at bounding box center [79, 226] width 122 height 21
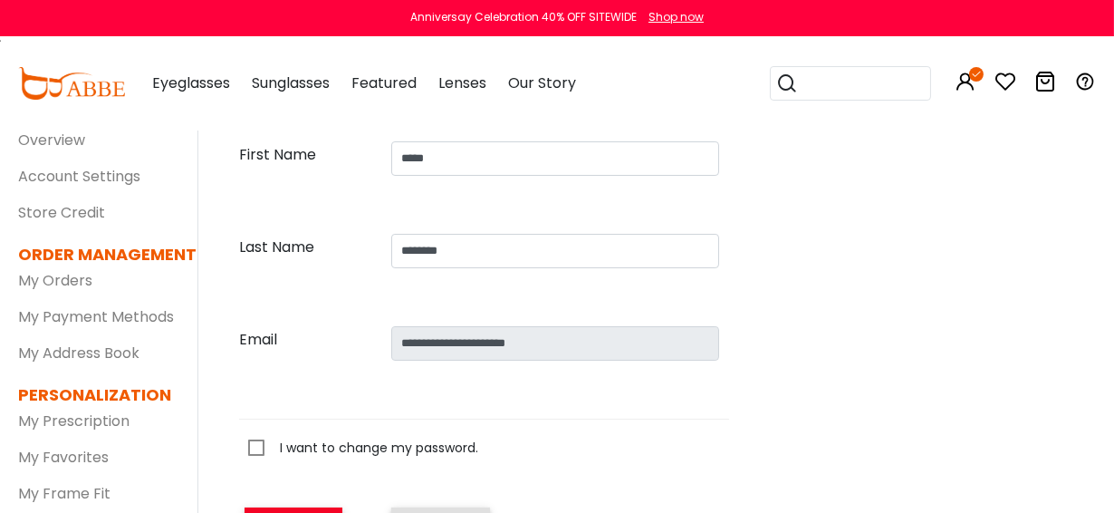
scroll to position [210, 0]
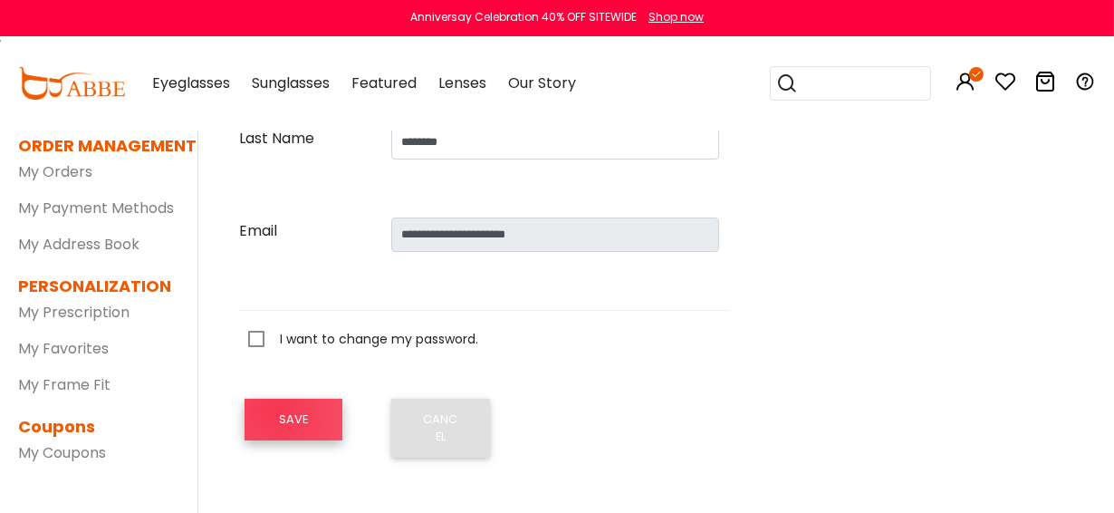
click at [277, 411] on button "SAVE" at bounding box center [294, 419] width 98 height 42
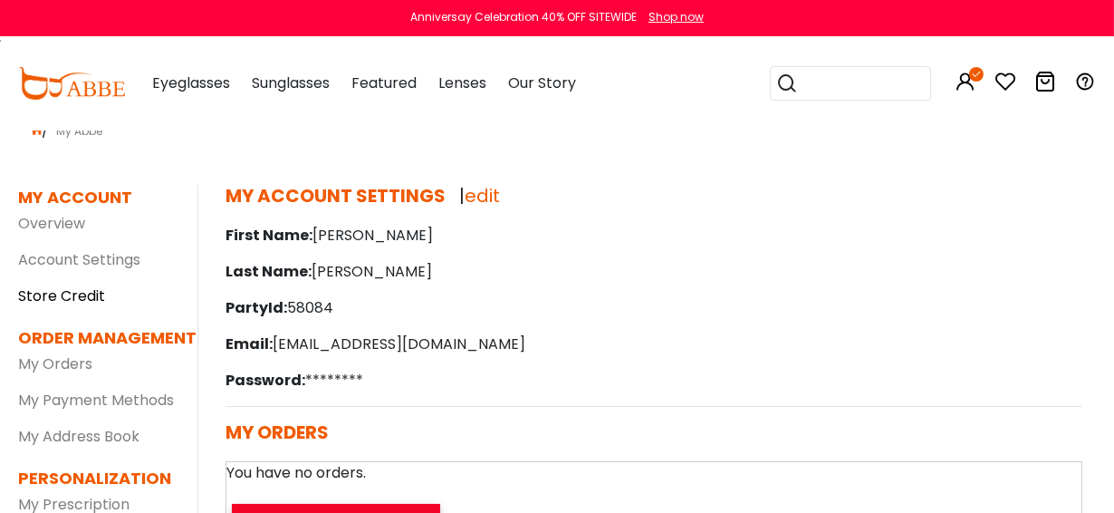
scroll to position [77, 0]
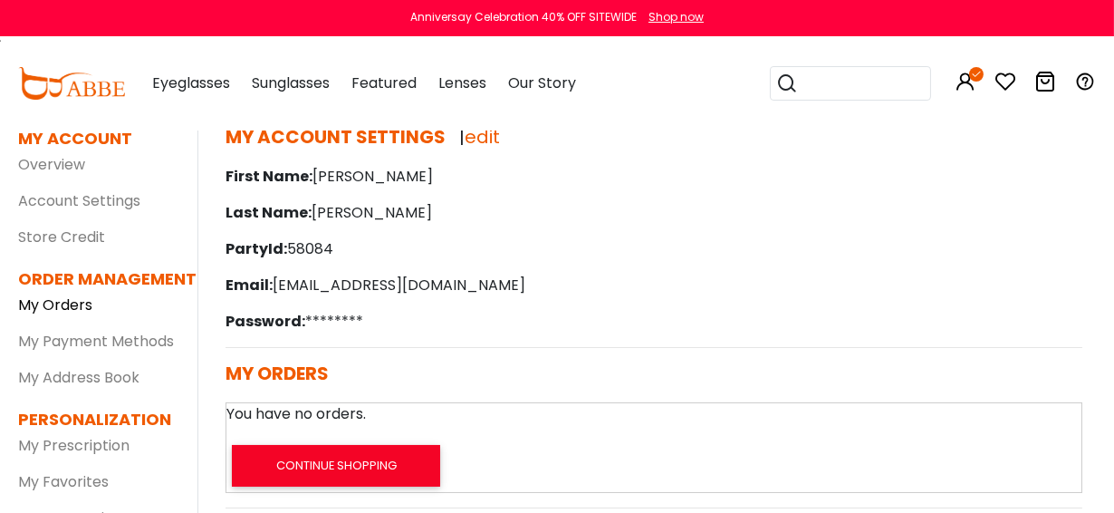
click at [66, 303] on link "My Orders" at bounding box center [55, 304] width 74 height 21
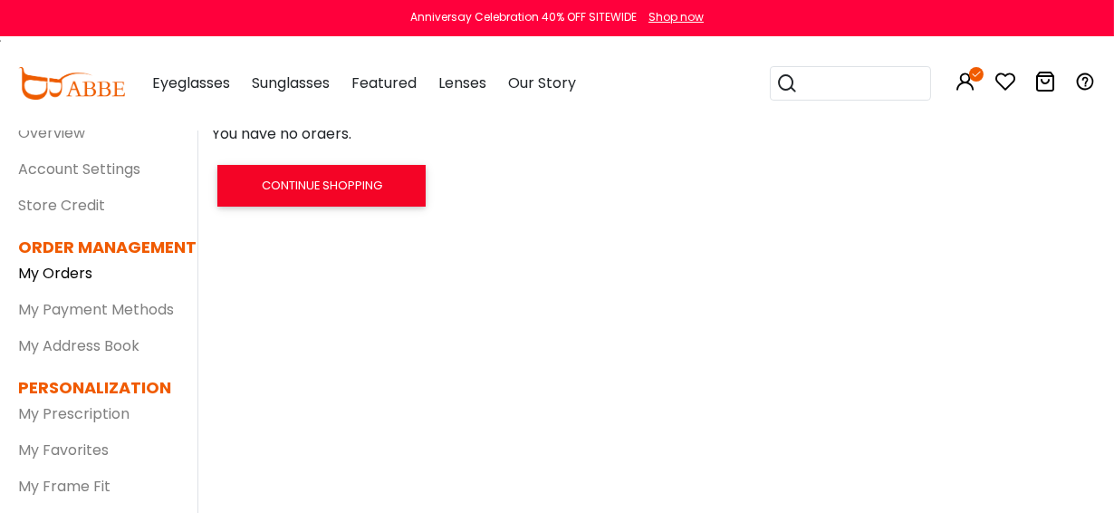
scroll to position [132, 0]
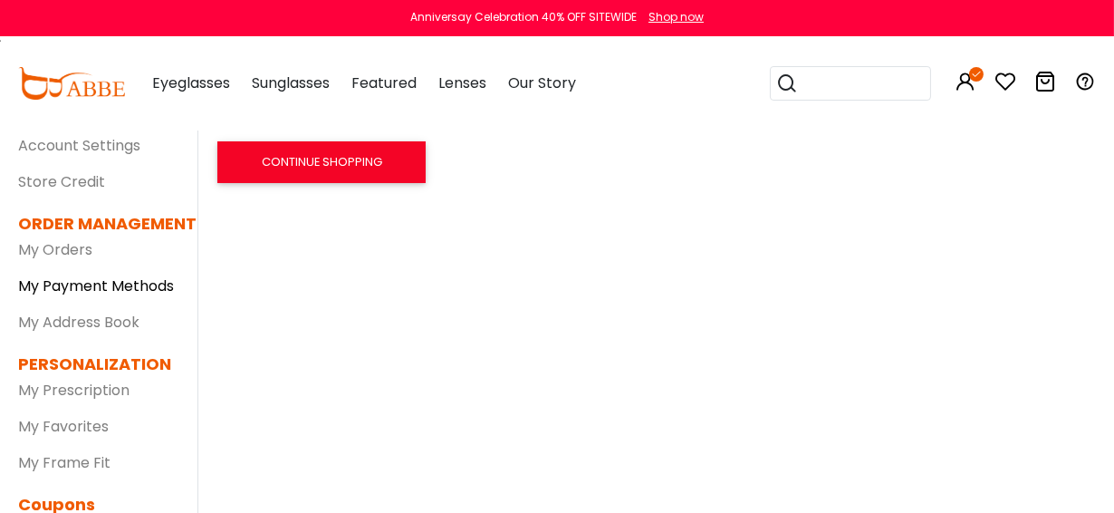
click at [95, 283] on link "My Payment Methods" at bounding box center [96, 285] width 156 height 21
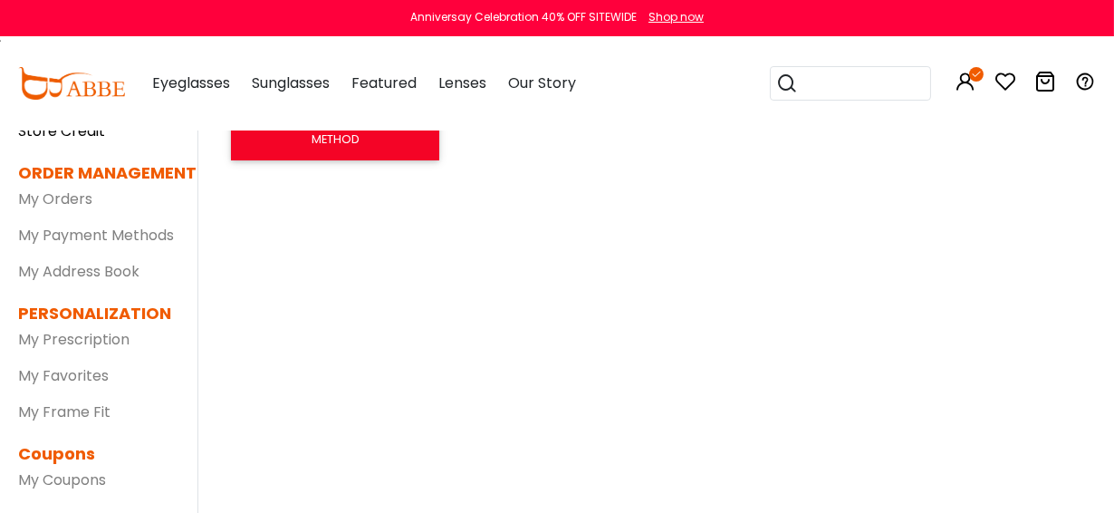
scroll to position [223, 0]
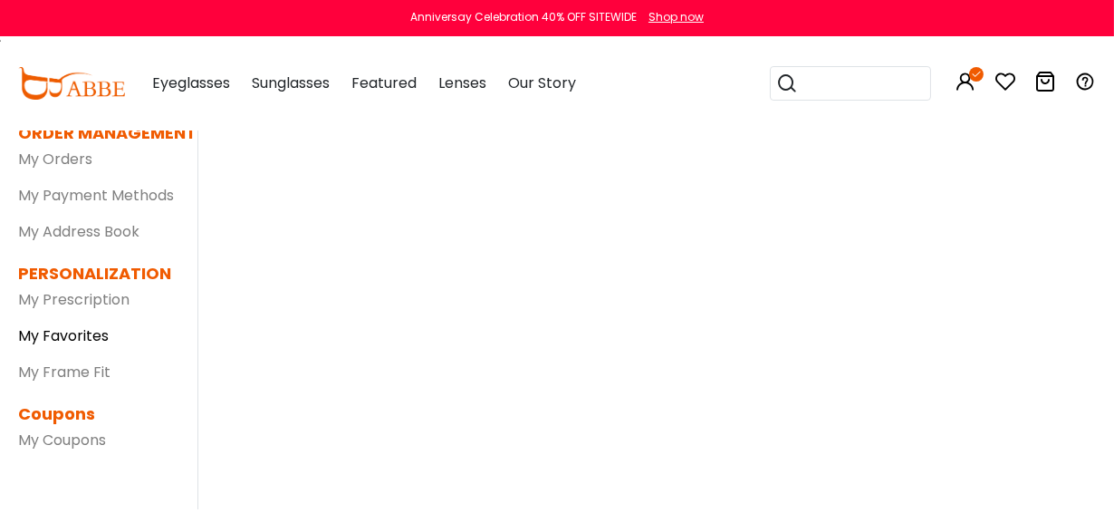
click at [79, 328] on link "My Favorites" at bounding box center [63, 335] width 91 height 21
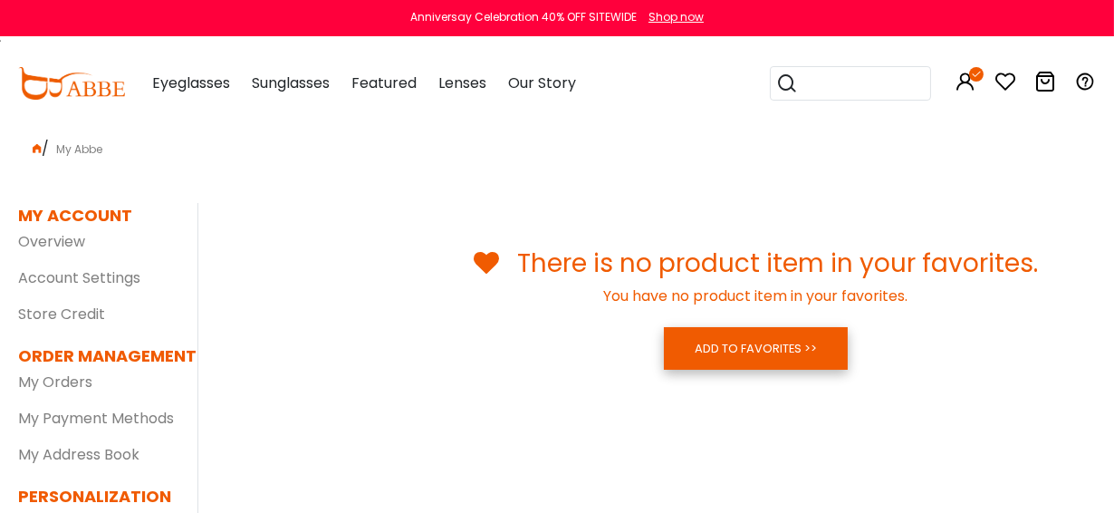
click at [772, 341] on link "ADD TO FAVORITES >>" at bounding box center [756, 348] width 184 height 42
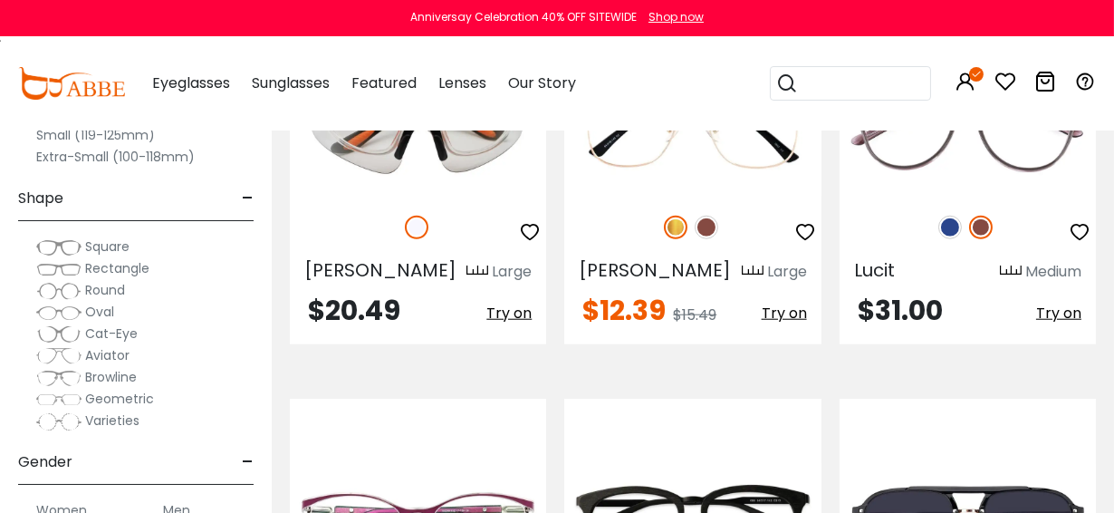
scroll to position [3280, 0]
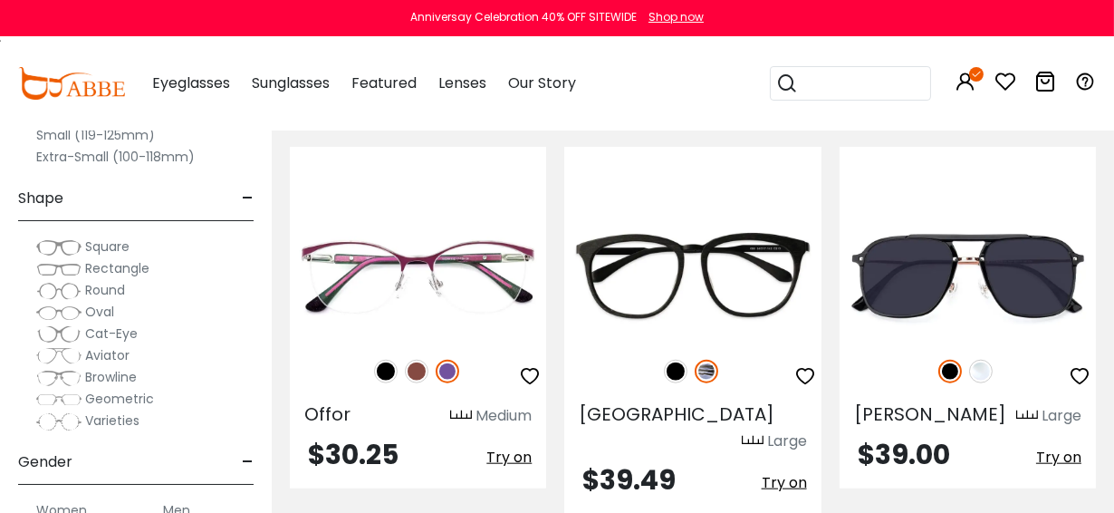
click at [128, 375] on span "Browline" at bounding box center [111, 377] width 52 height 18
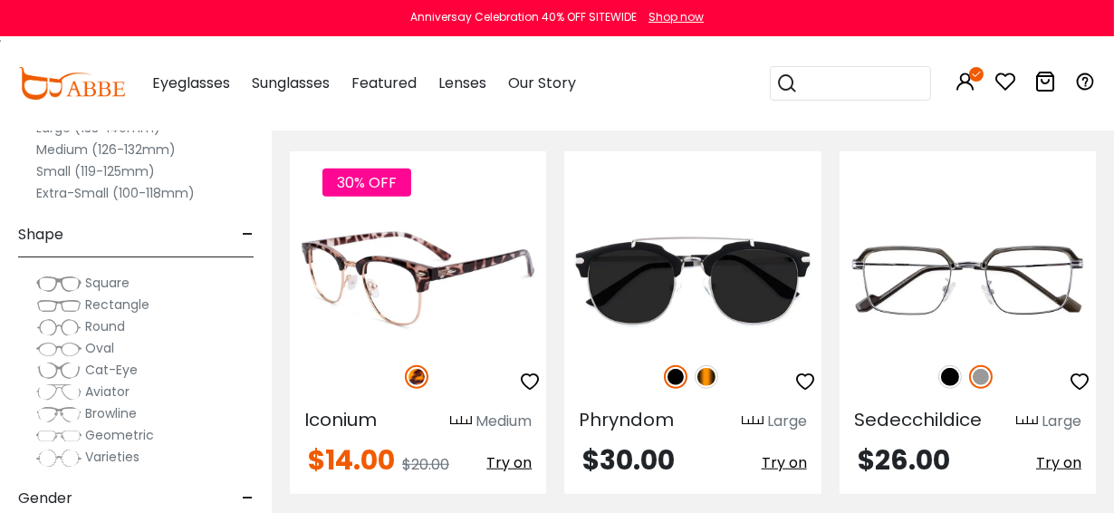
scroll to position [2453, 0]
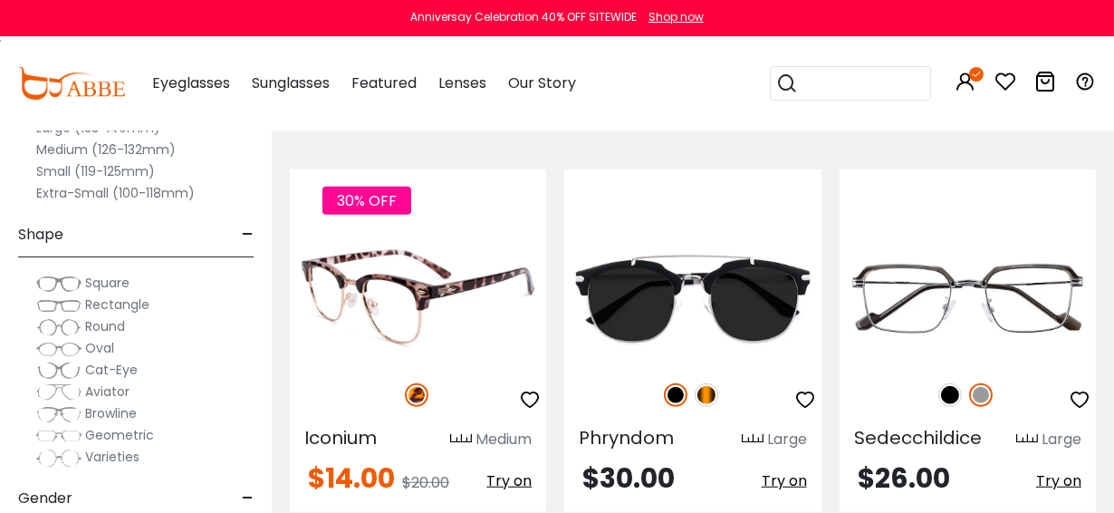
click at [403, 260] on img at bounding box center [418, 299] width 256 height 129
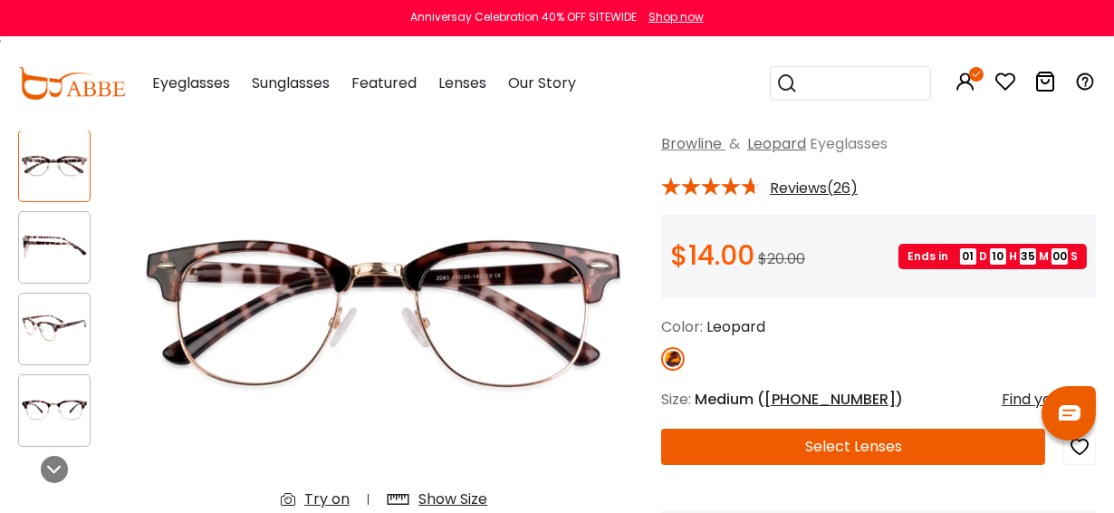
scroll to position [183, 0]
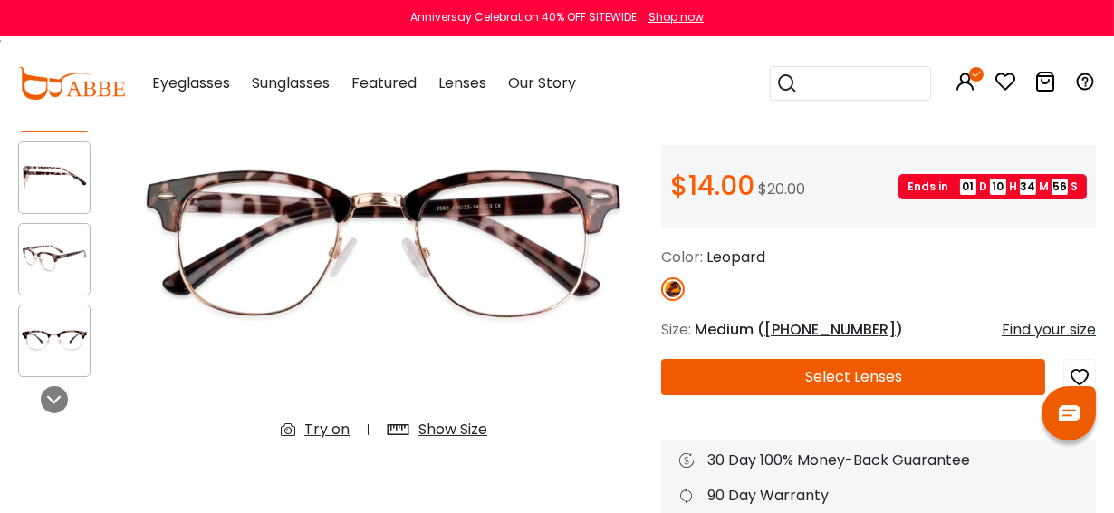
click at [841, 373] on button "Select Lenses" at bounding box center [853, 377] width 384 height 36
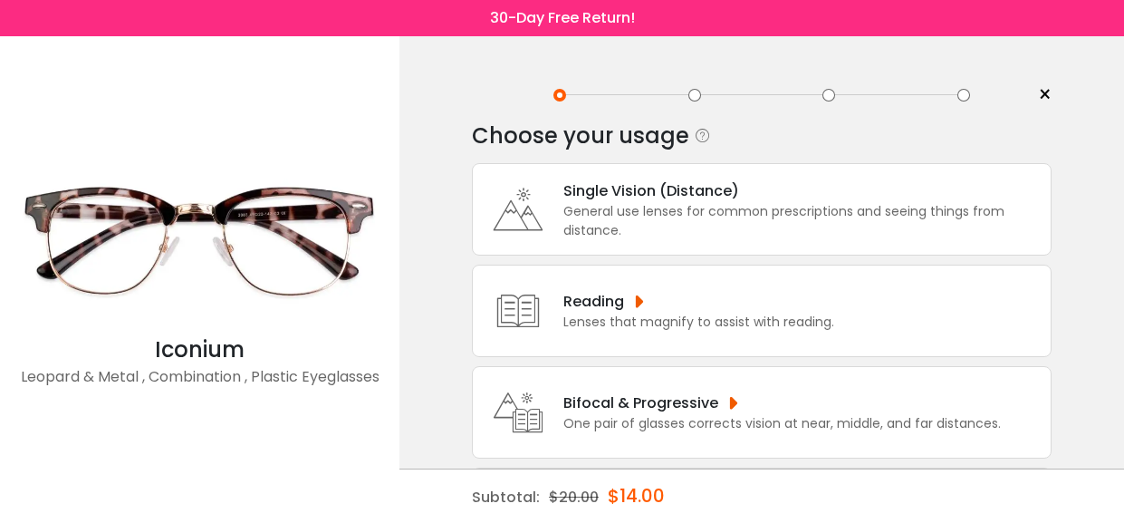
click at [600, 402] on div "Bifocal & Progressive" at bounding box center [781, 402] width 437 height 23
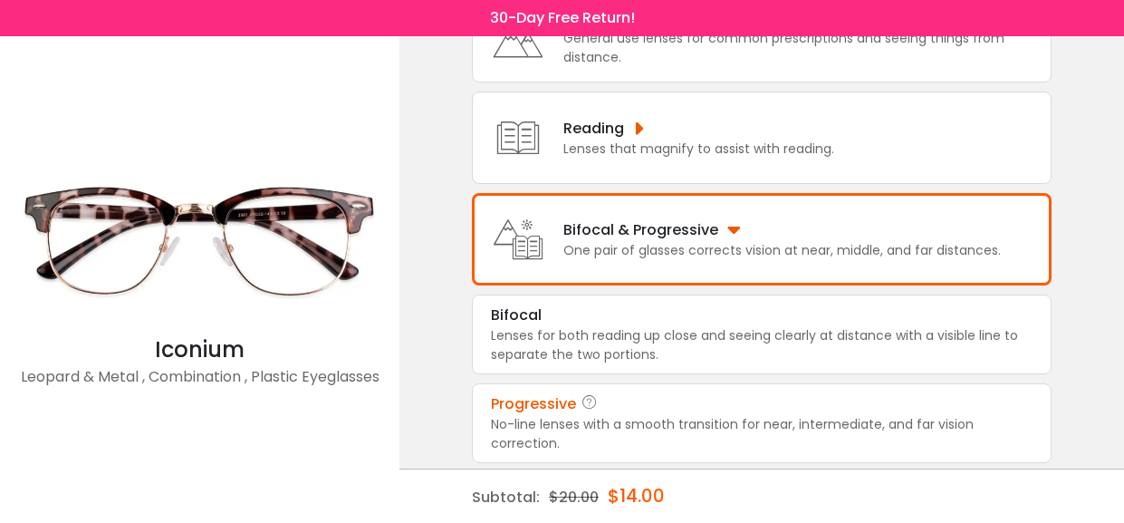
scroll to position [175, 0]
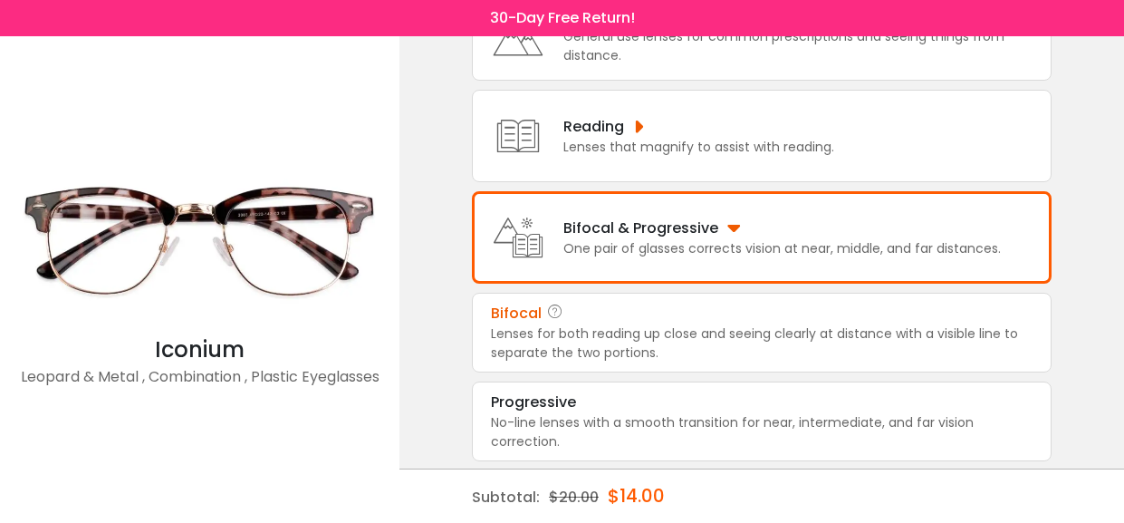
click at [575, 336] on div "Lenses for both reading up close and seeing clearly at distance with a visible …" at bounding box center [762, 343] width 542 height 38
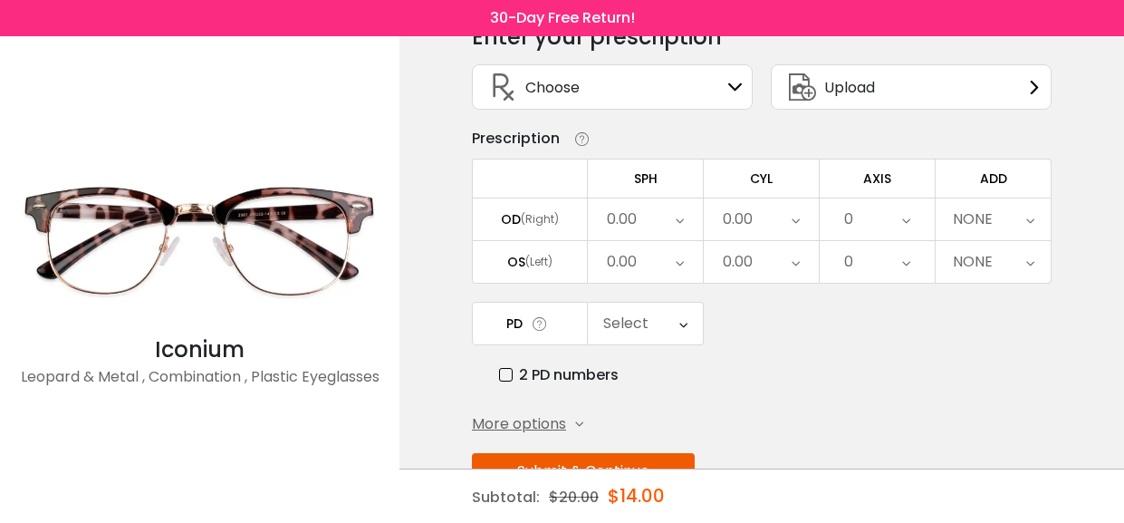
scroll to position [151, 0]
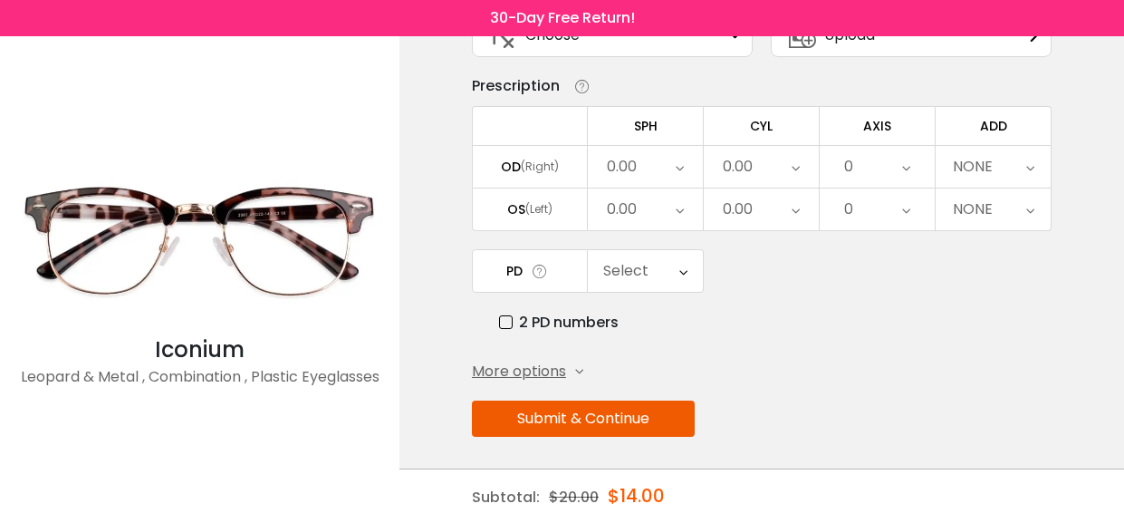
click at [552, 163] on div "(Right)" at bounding box center [540, 166] width 38 height 16
click at [568, 173] on div "OD (Right)" at bounding box center [530, 166] width 114 height 16
click at [537, 155] on td "OD (Right)" at bounding box center [530, 166] width 116 height 43
click at [532, 161] on div "(Right)" at bounding box center [540, 166] width 38 height 16
click at [586, 409] on button "Submit & Continue" at bounding box center [583, 418] width 223 height 36
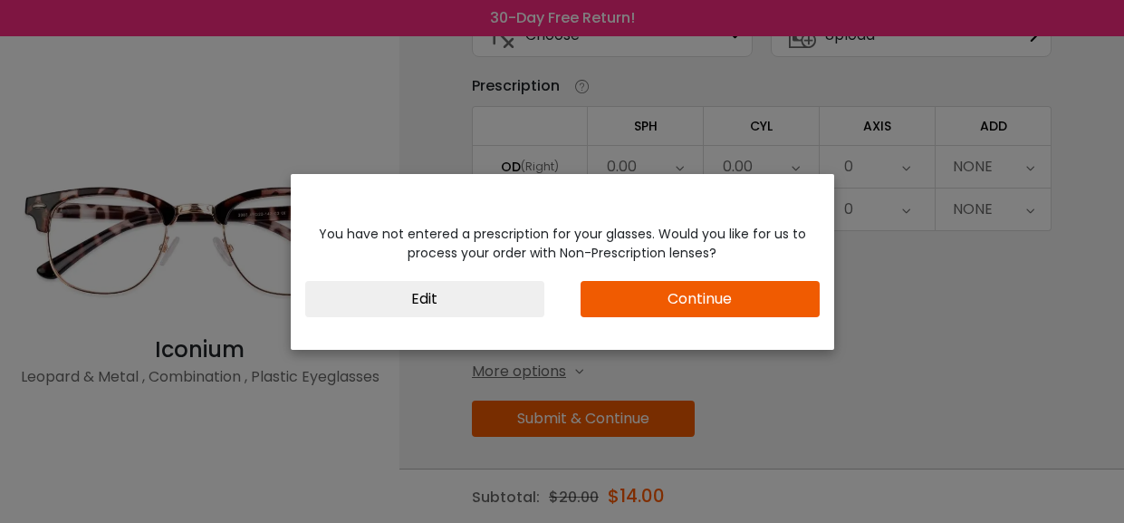
click at [680, 292] on button "Continue" at bounding box center [700, 299] width 239 height 36
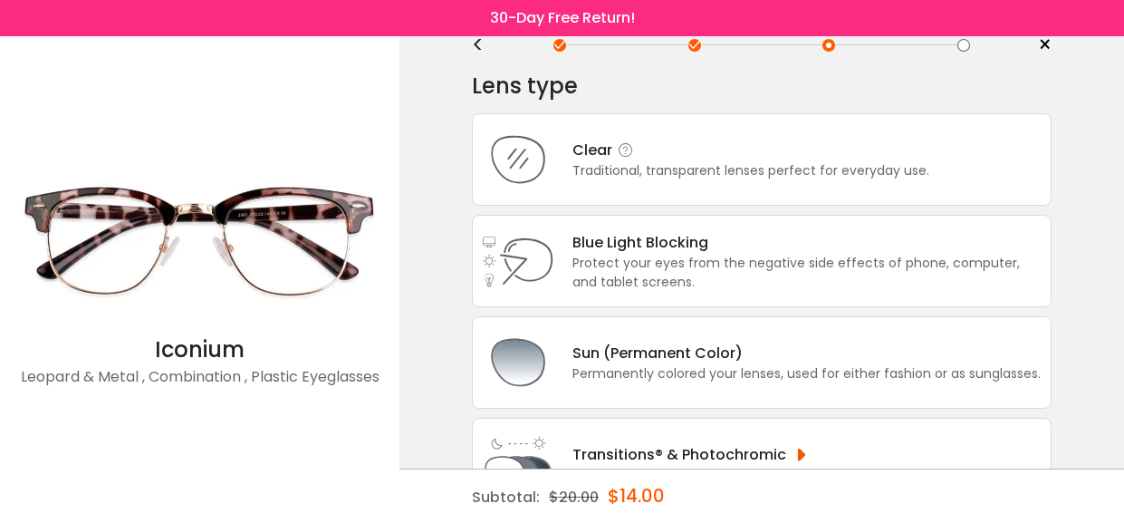
scroll to position [17, 0]
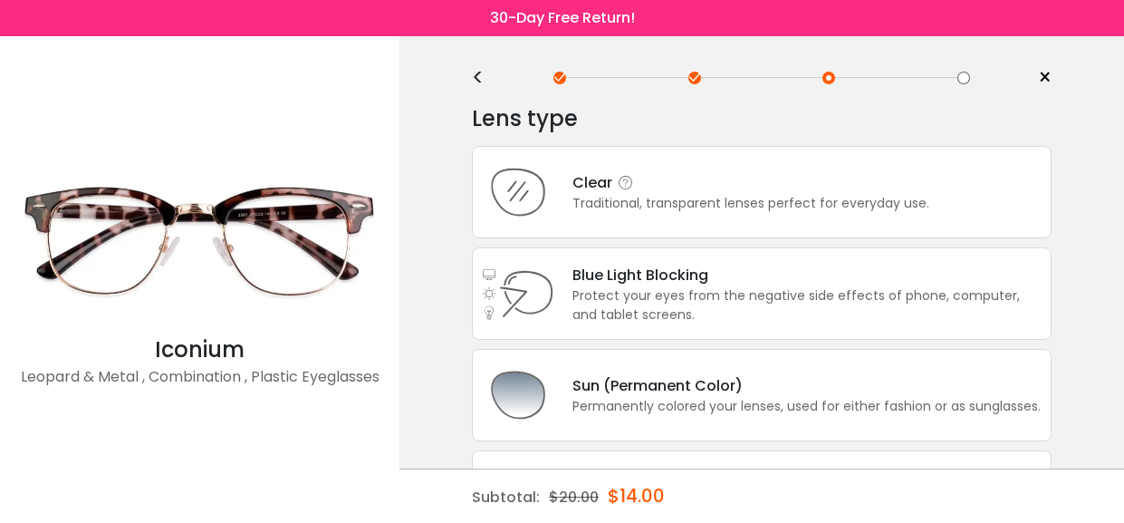
click at [589, 185] on div "Clear" at bounding box center [750, 182] width 357 height 23
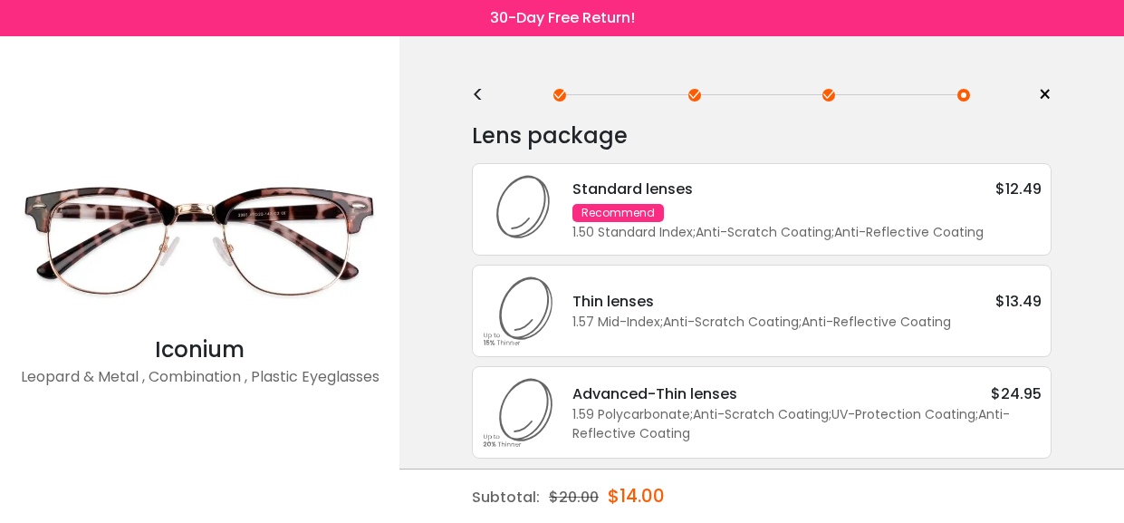
scroll to position [38, 0]
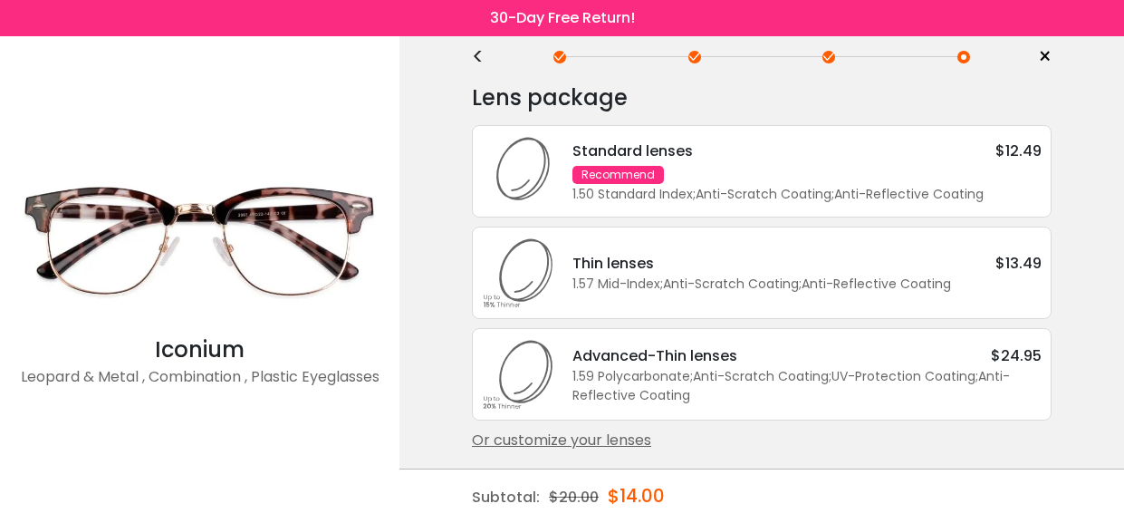
click at [618, 166] on div "Recommend" at bounding box center [617, 175] width 91 height 18
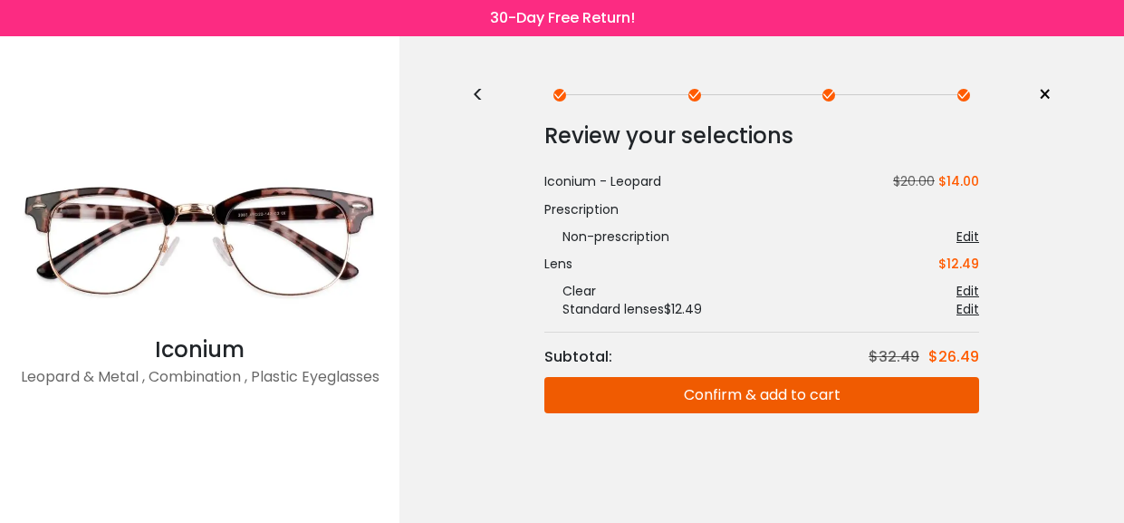
scroll to position [0, 0]
click at [965, 230] on div "Edit" at bounding box center [967, 236] width 23 height 18
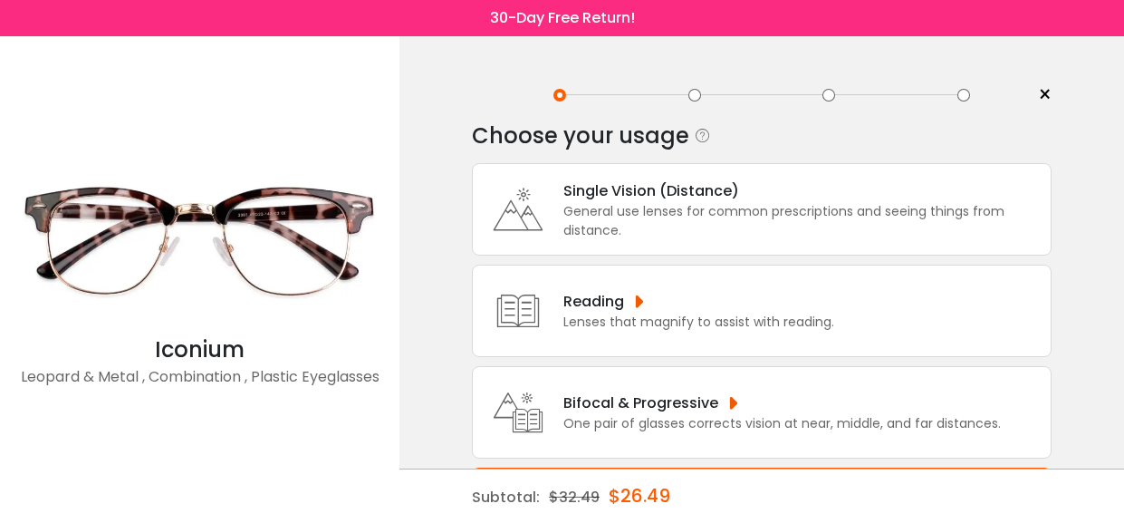
click at [583, 414] on div "One pair of glasses corrects vision at near, middle, and far distances." at bounding box center [781, 423] width 437 height 19
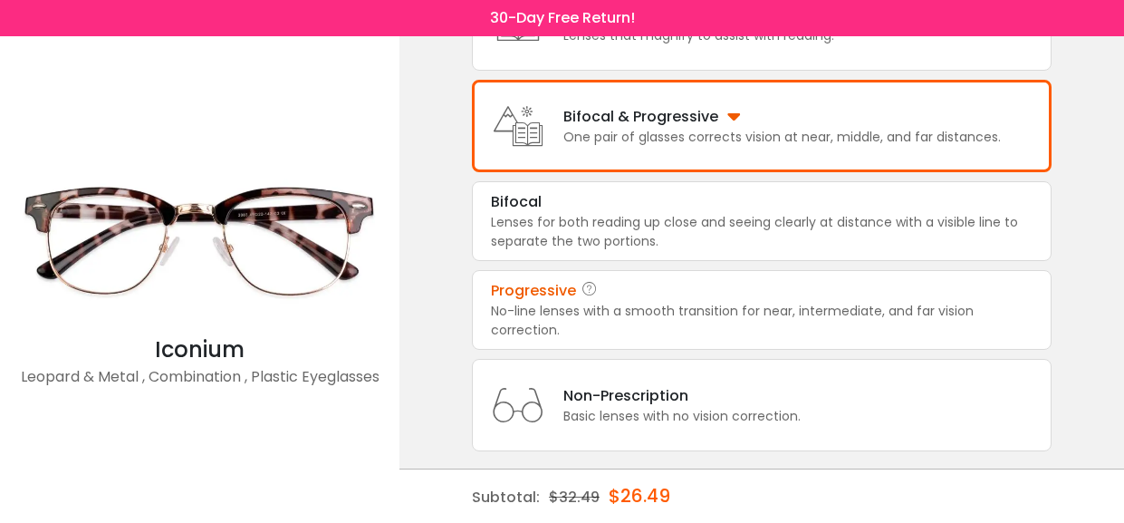
scroll to position [303, 0]
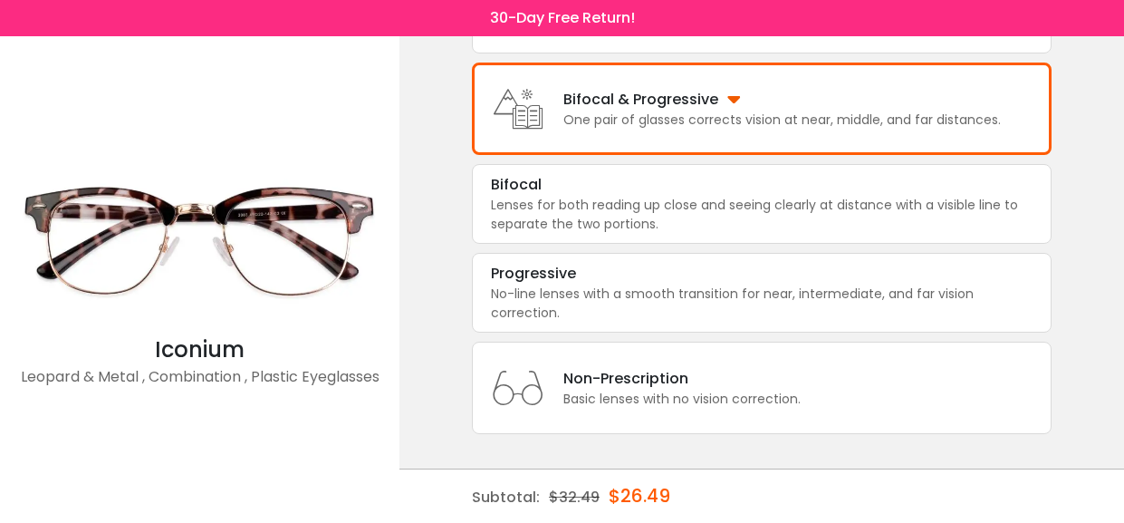
click at [625, 98] on div "Bifocal & Progressive" at bounding box center [781, 99] width 437 height 23
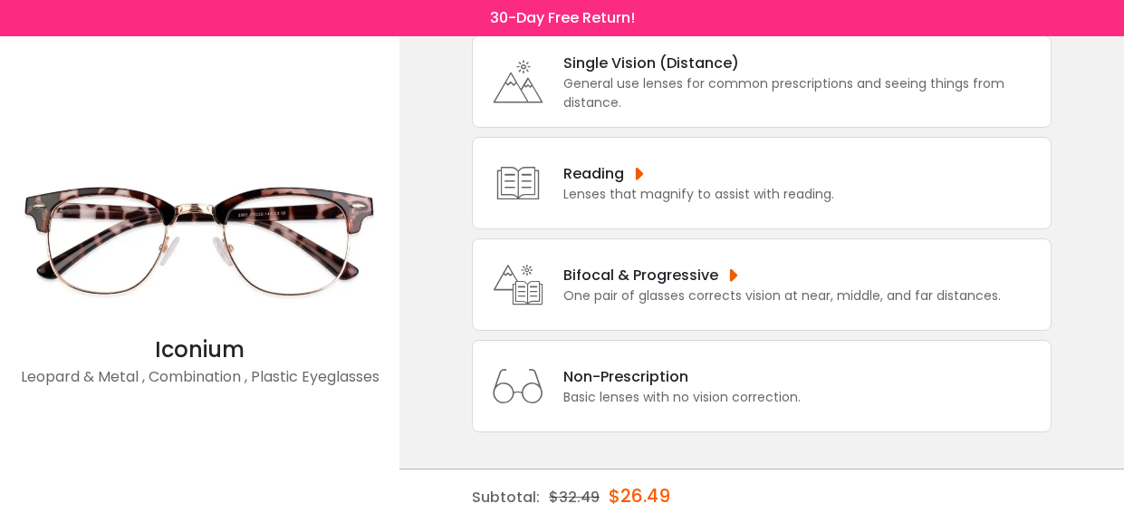
scroll to position [126, 0]
click at [643, 280] on div "Bifocal & Progressive" at bounding box center [781, 276] width 437 height 23
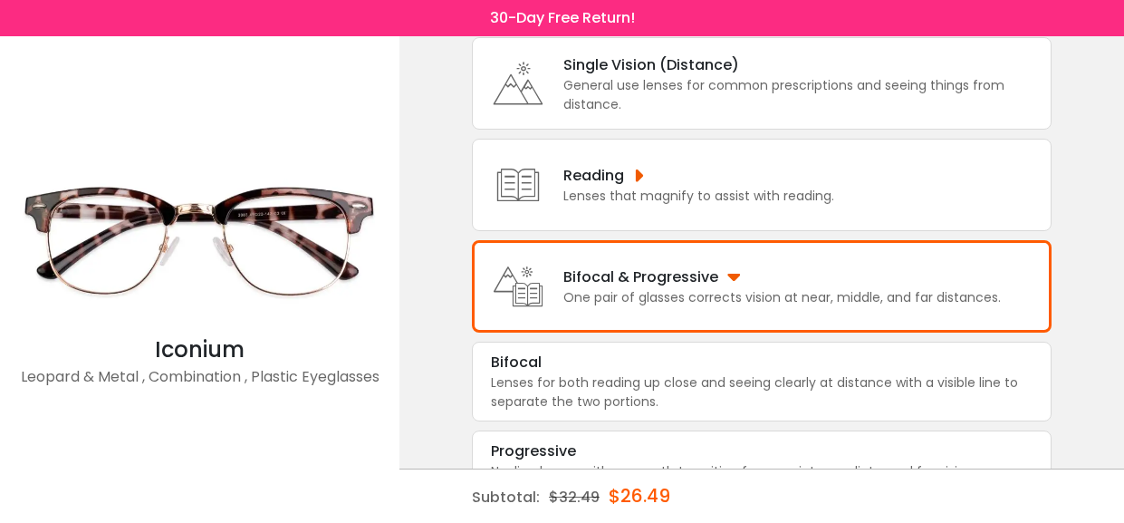
scroll to position [303, 0]
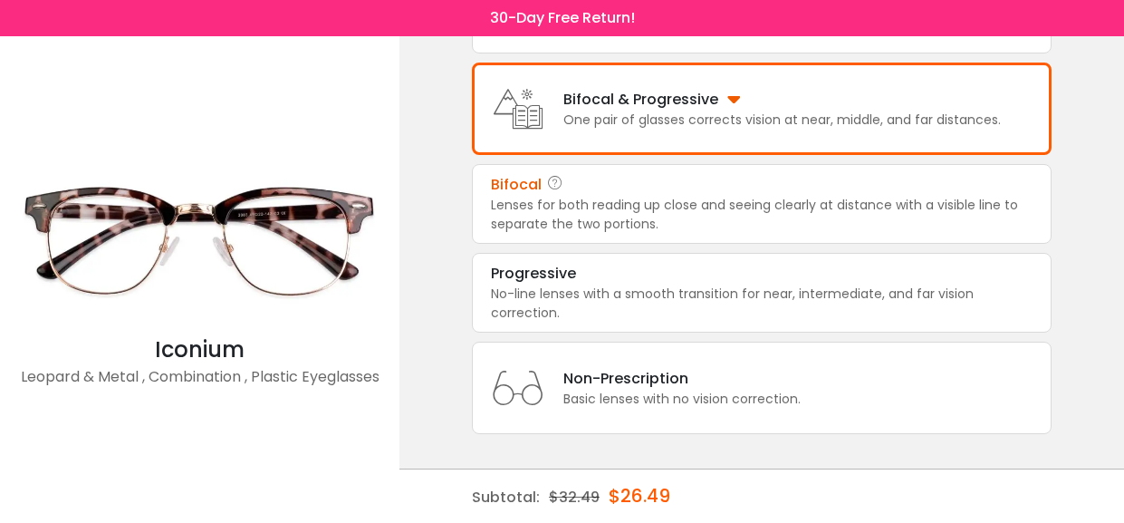
click at [552, 206] on div "Lenses for both reading up close and seeing clearly at distance with a visible …" at bounding box center [762, 215] width 542 height 38
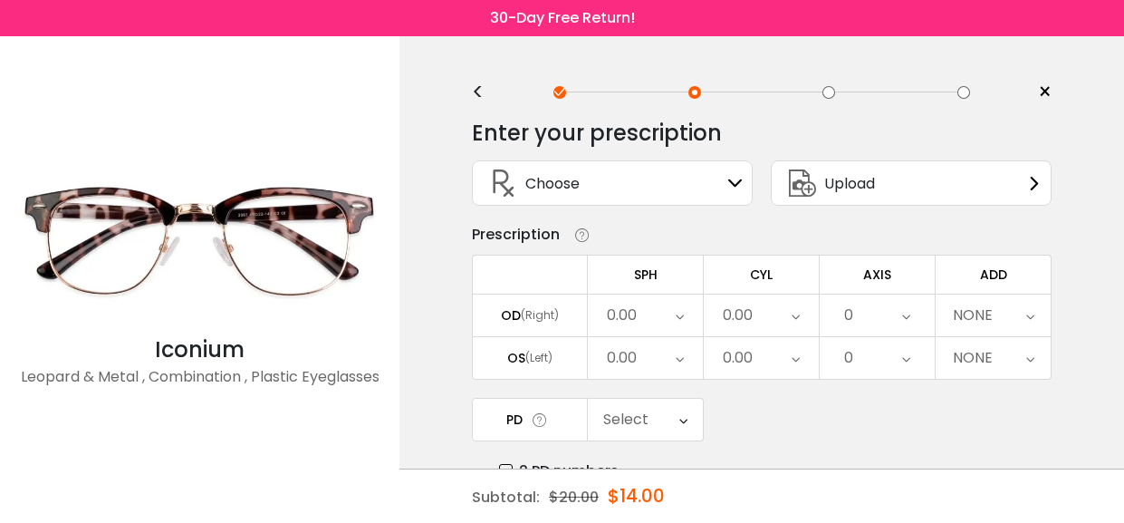
scroll to position [0, 0]
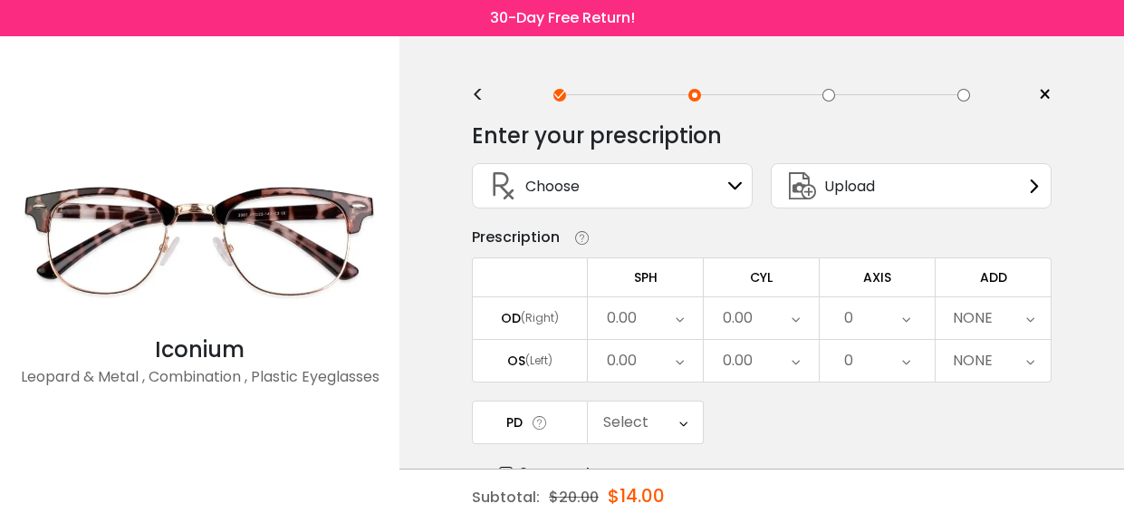
click at [557, 317] on div "OD (Right)" at bounding box center [530, 318] width 114 height 16
click at [557, 316] on div "(Right)" at bounding box center [540, 318] width 38 height 16
click at [676, 316] on icon at bounding box center [680, 318] width 8 height 42
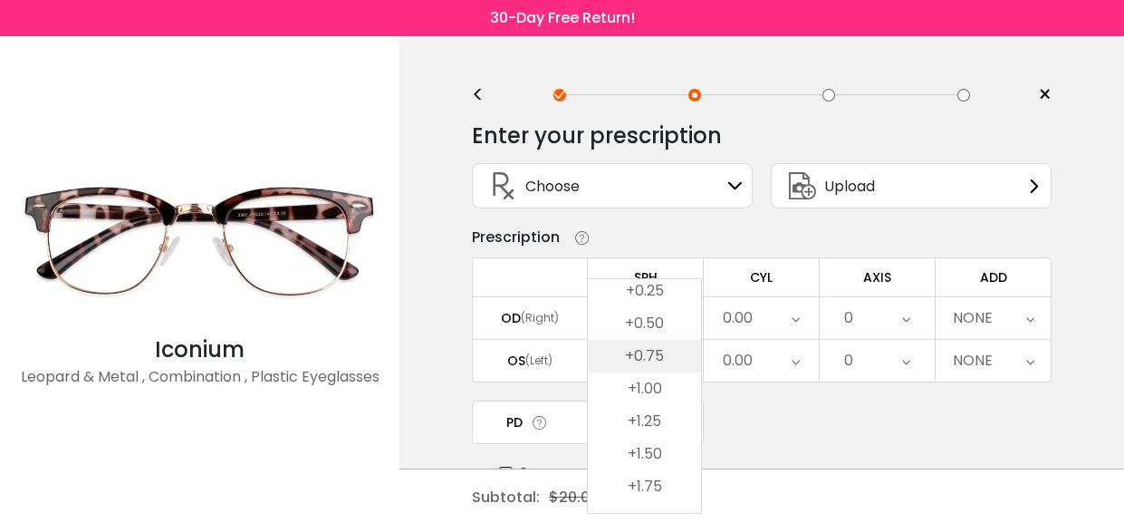
scroll to position [2767, 0]
click at [648, 360] on li "+1.50" at bounding box center [644, 365] width 113 height 33
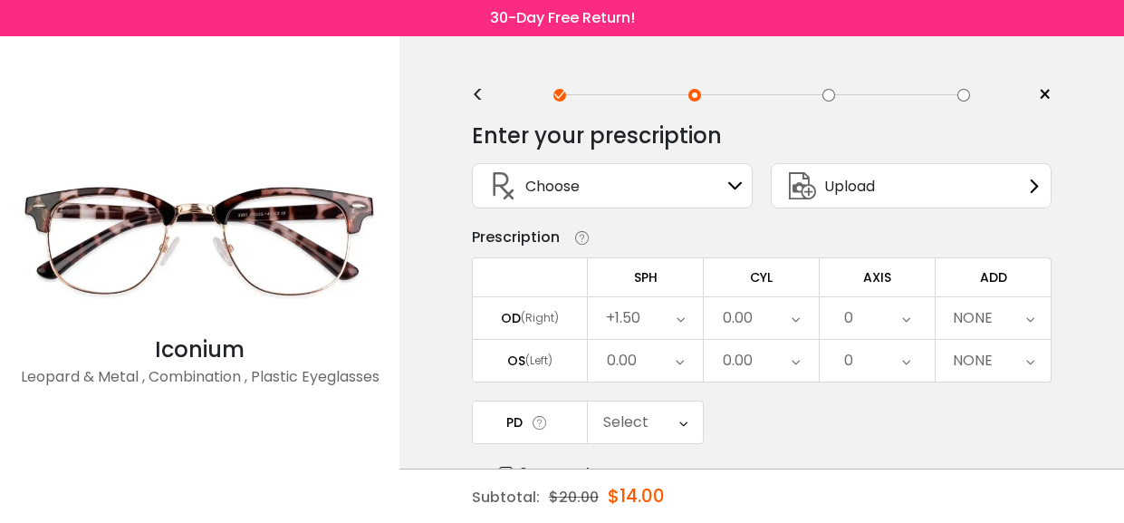
click at [676, 359] on icon at bounding box center [680, 361] width 8 height 42
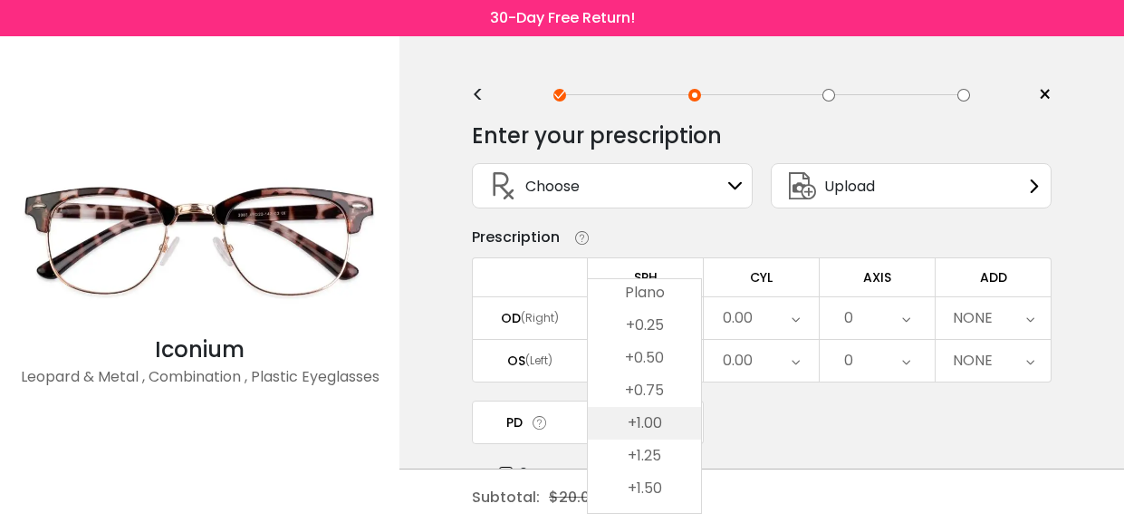
scroll to position [2680, 0]
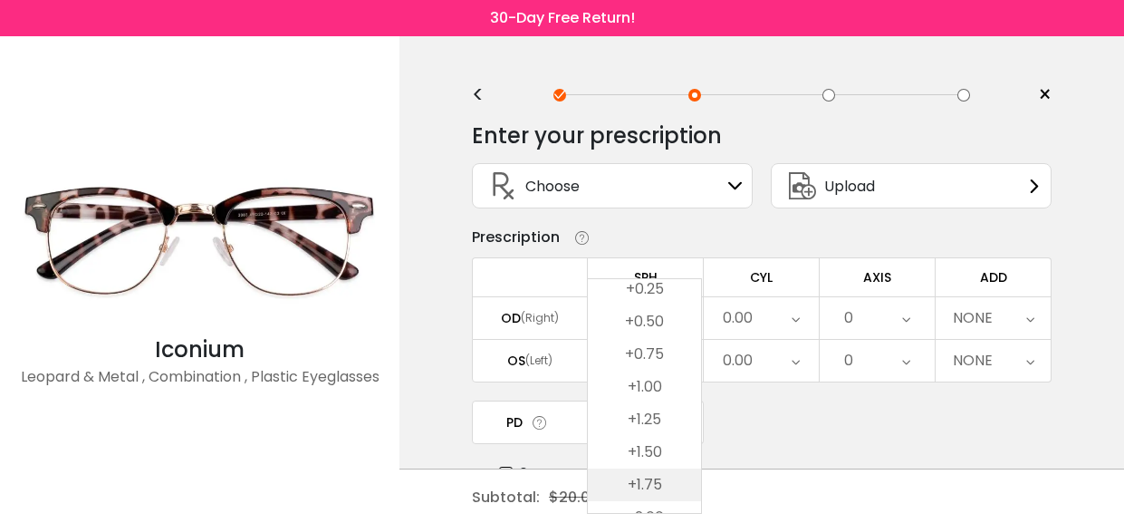
click at [648, 483] on li "+1.75" at bounding box center [644, 484] width 113 height 33
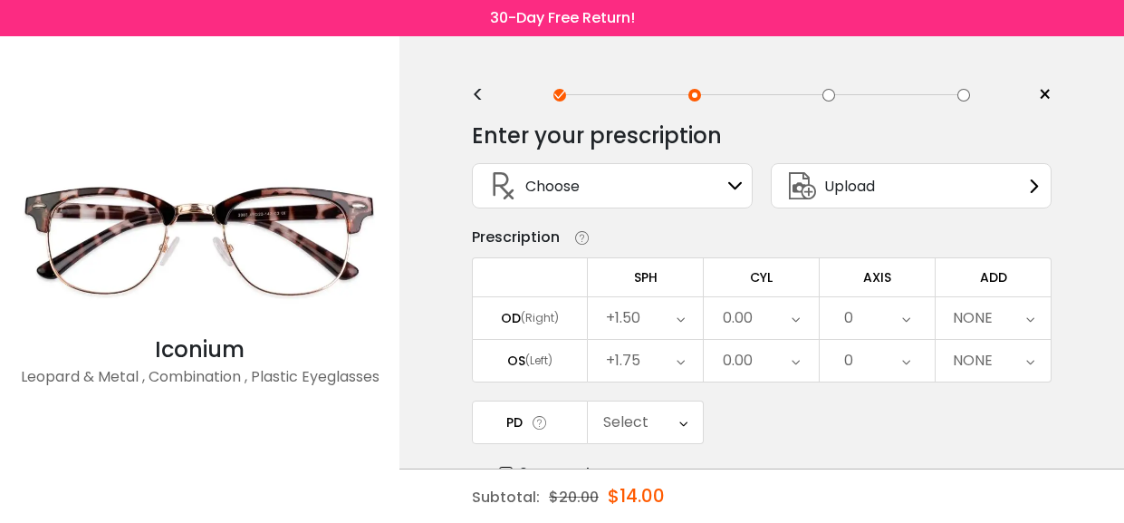
click at [796, 315] on icon at bounding box center [796, 318] width 8 height 42
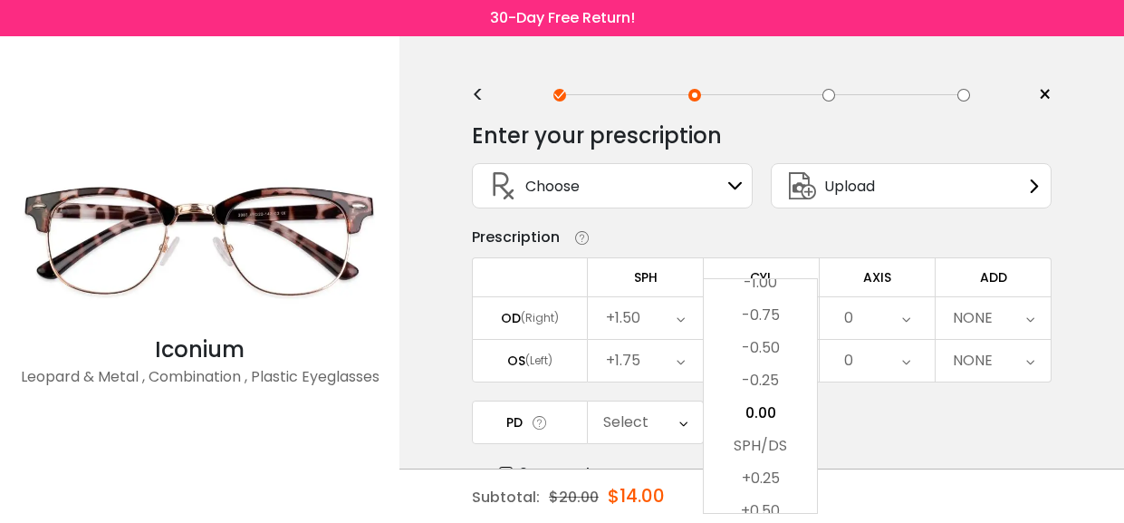
click at [846, 410] on div "PD Select Cancel PD Save 46 47 48 49 50 51 52 53 54 55 56 57 58 59 60 61 62 63 …" at bounding box center [762, 442] width 580 height 84
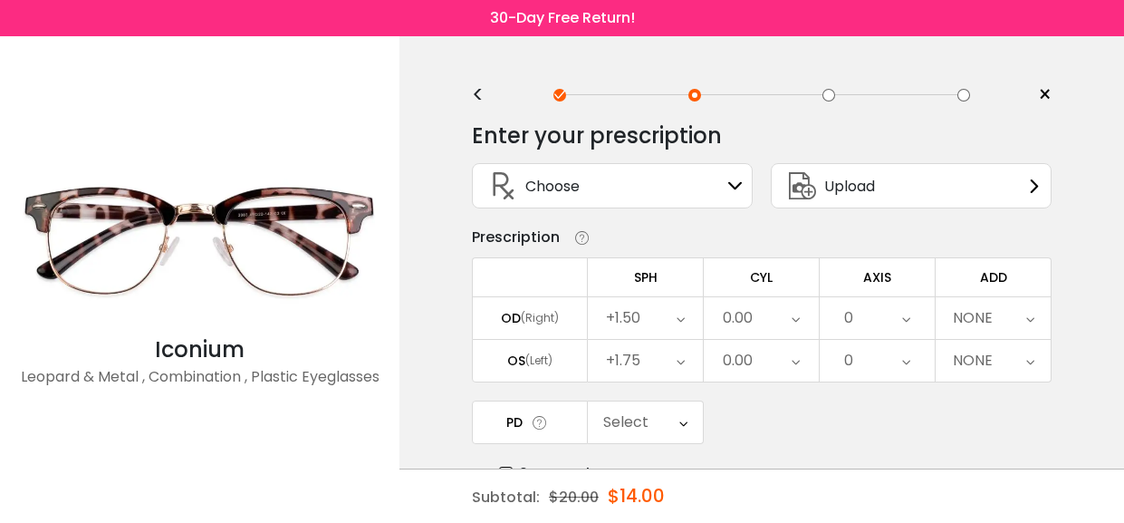
click at [794, 358] on icon at bounding box center [796, 361] width 8 height 42
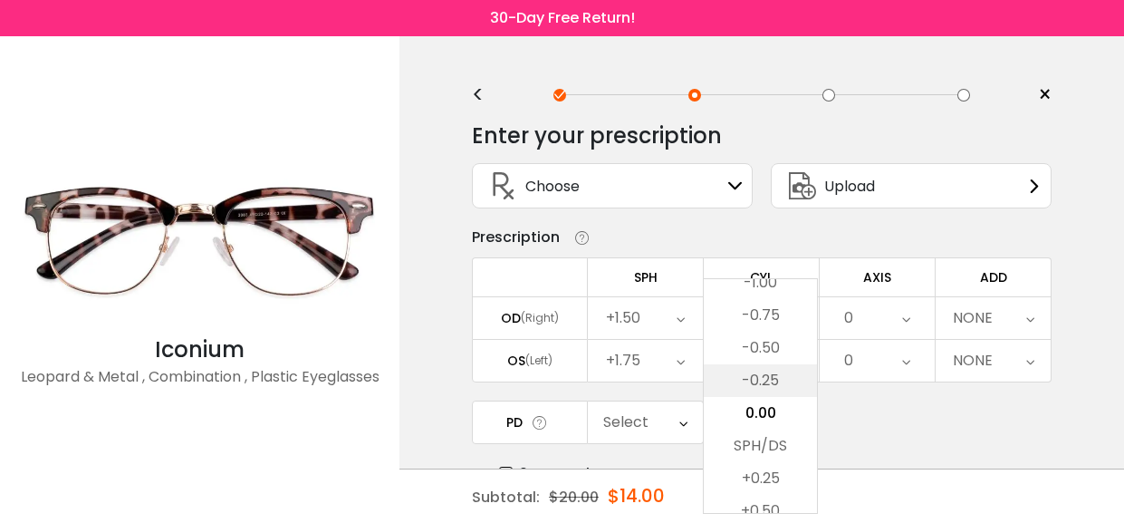
click at [766, 380] on li "-0.25" at bounding box center [760, 380] width 113 height 33
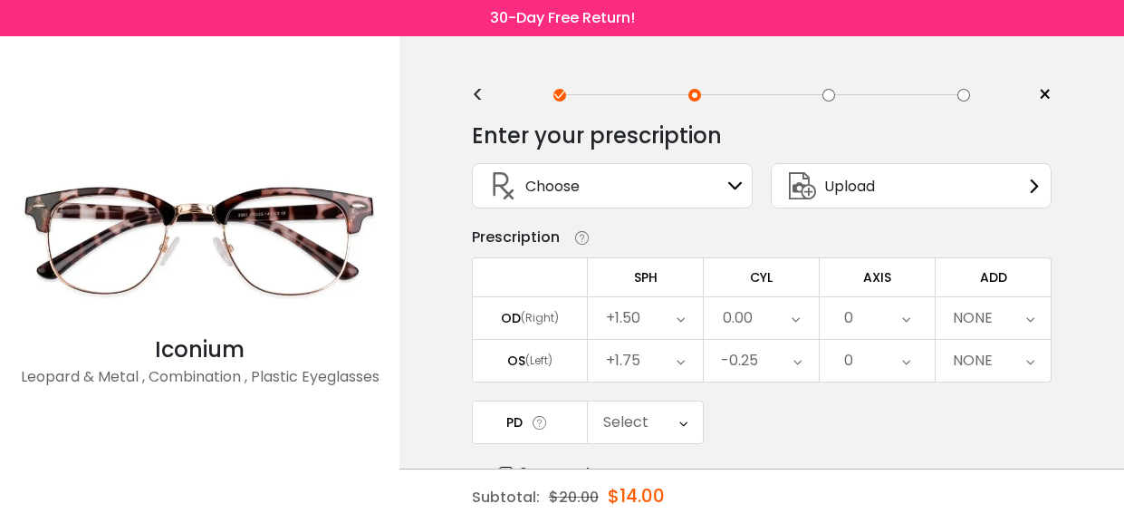
click at [906, 318] on icon at bounding box center [906, 318] width 8 height 42
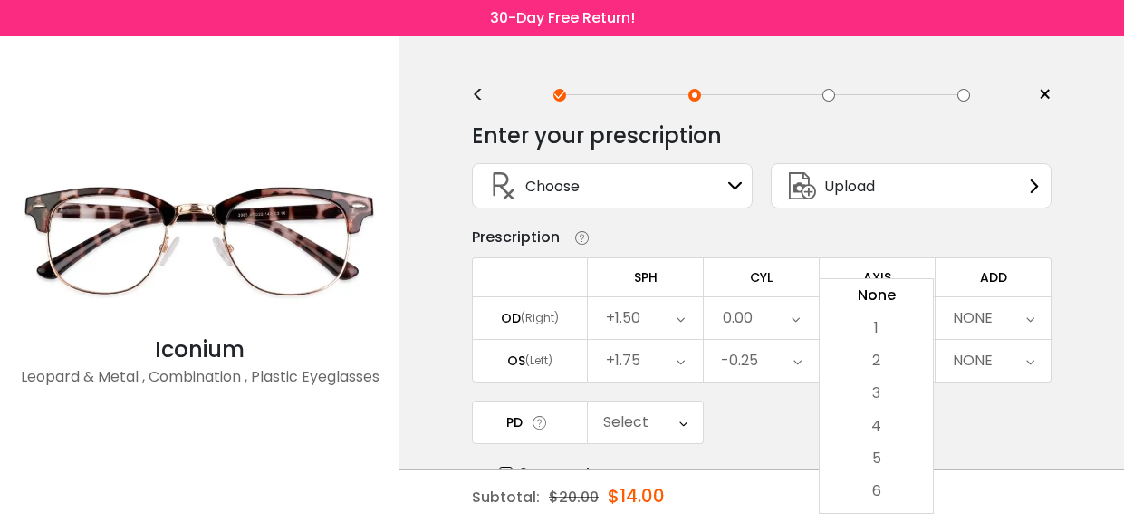
click at [948, 400] on div "PD Select Cancel PD Save 46 47 48 49 50 51 52 53 54 55 56 57 58 59 60 61 62 63 …" at bounding box center [762, 442] width 580 height 84
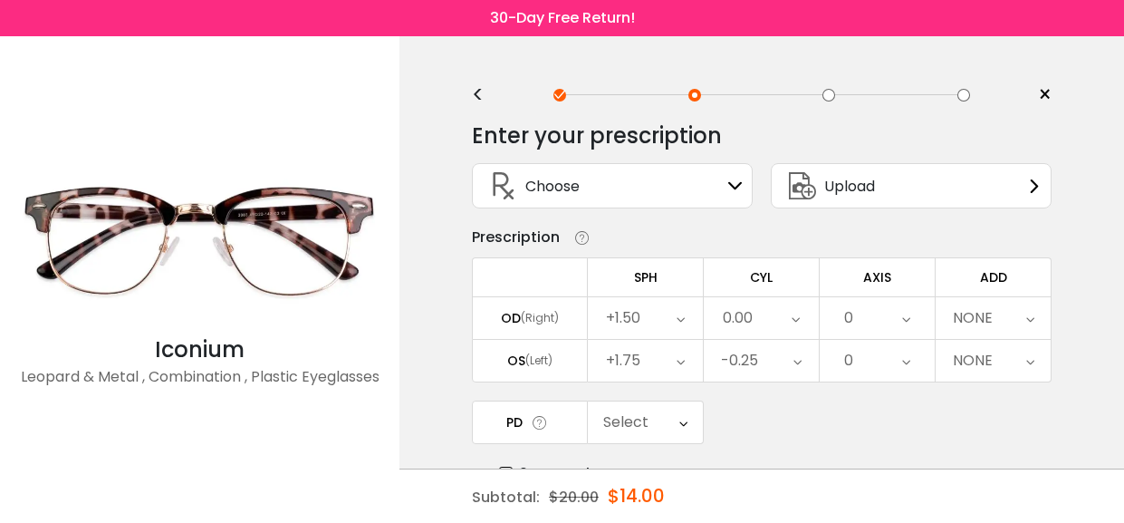
click at [909, 360] on icon at bounding box center [906, 361] width 8 height 42
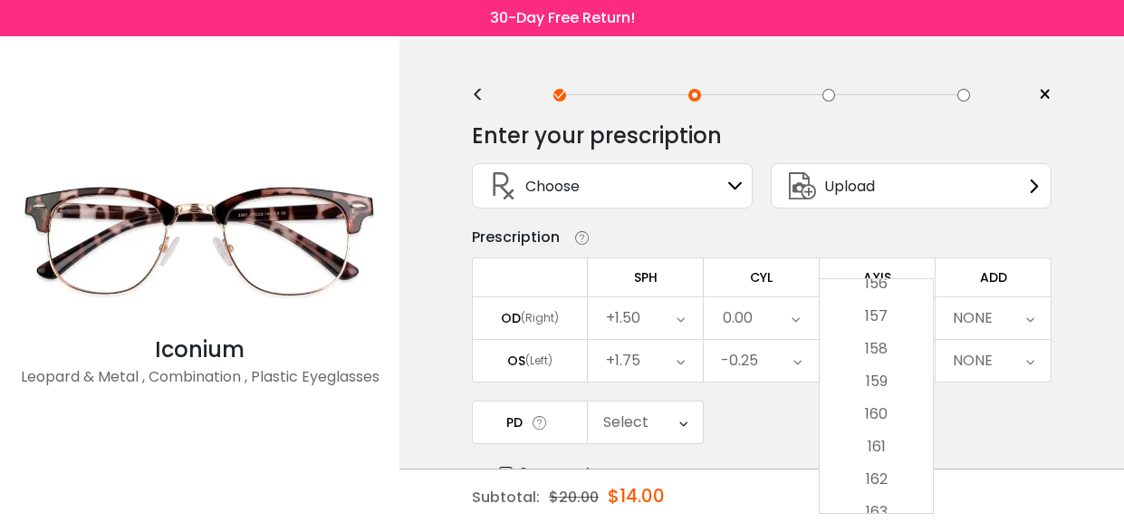
scroll to position [5667, 0]
click at [882, 492] on li "180" at bounding box center [876, 497] width 113 height 33
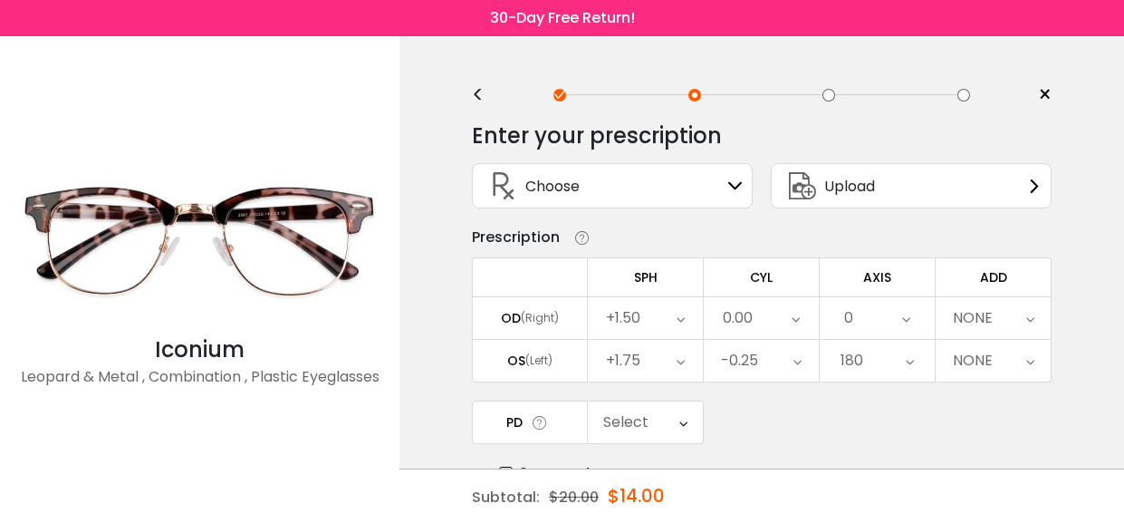
click at [1032, 320] on icon at bounding box center [1030, 318] width 8 height 42
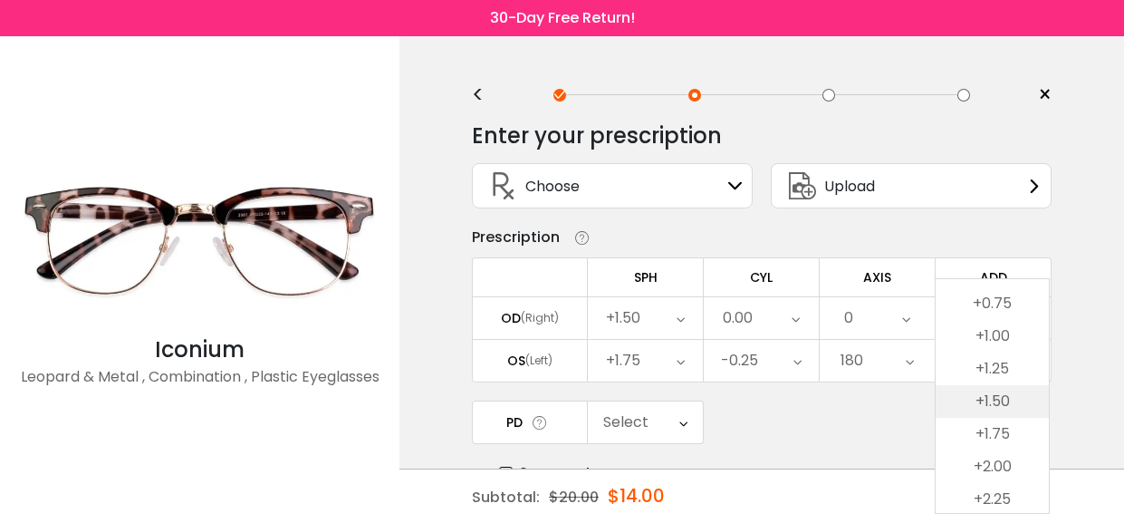
scroll to position [139, 0]
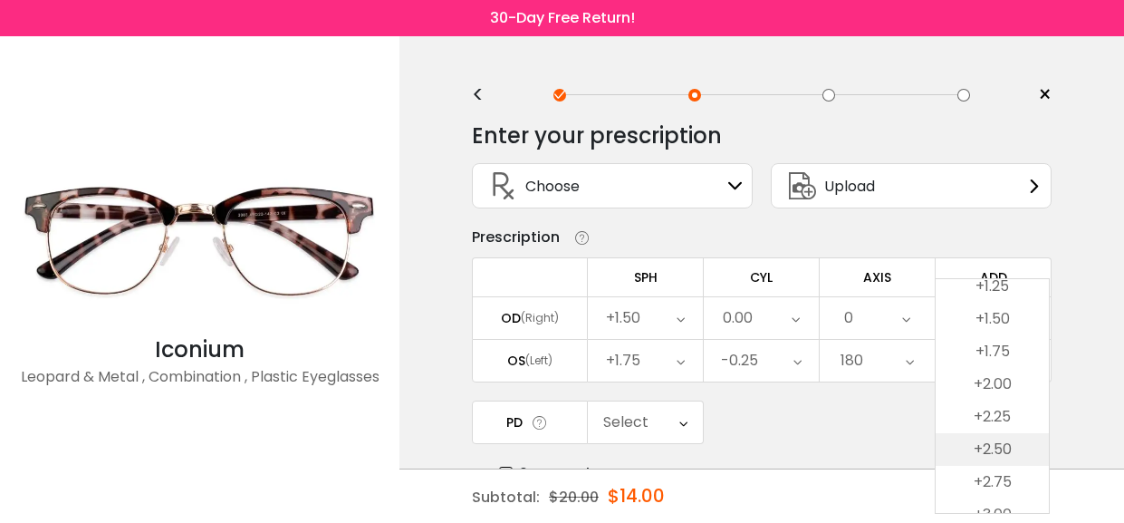
click at [987, 448] on li "+2.50" at bounding box center [992, 449] width 113 height 33
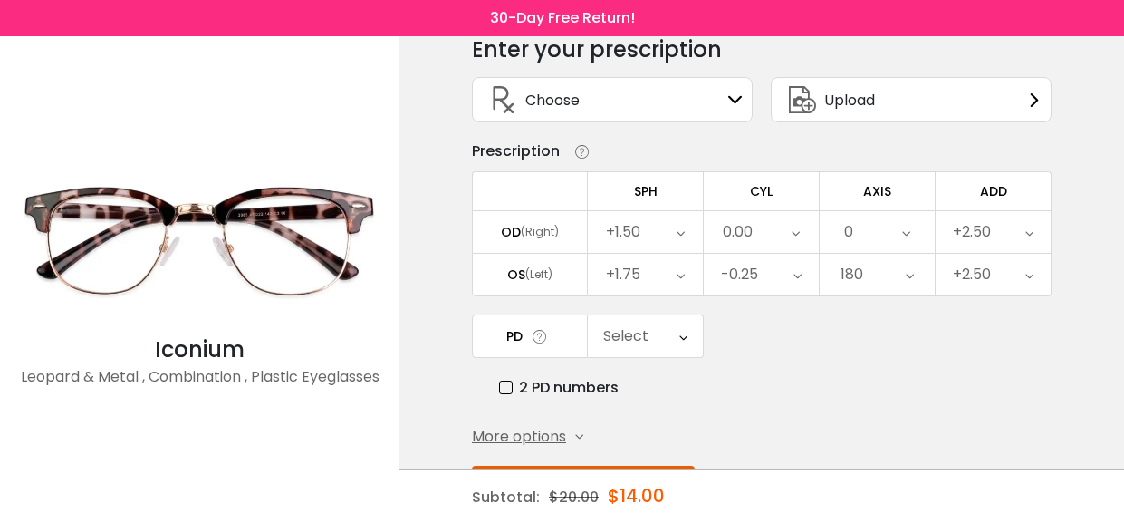
scroll to position [78, 0]
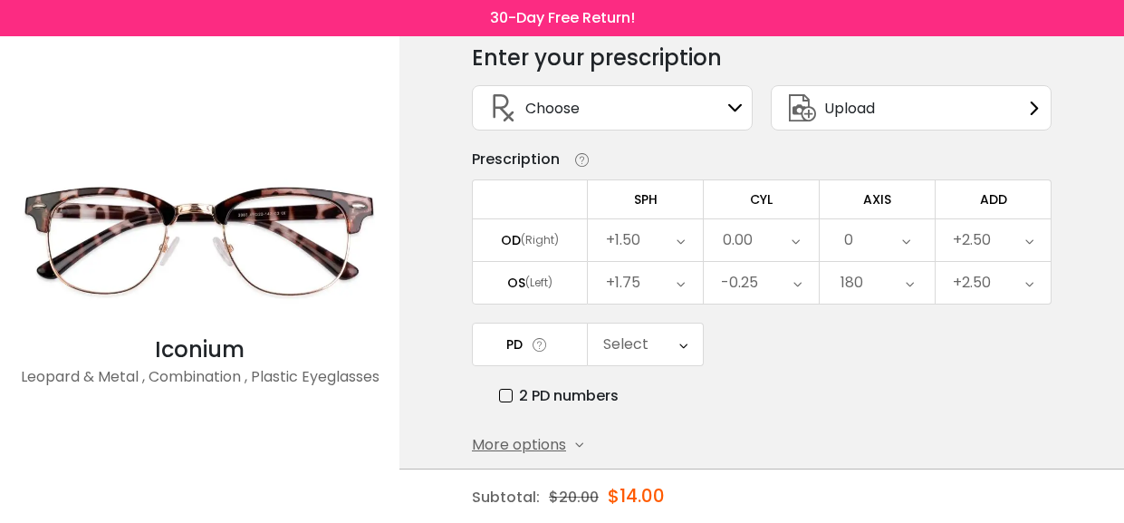
click at [504, 388] on label "2 PD numbers" at bounding box center [559, 395] width 120 height 23
click at [684, 341] on icon at bounding box center [687, 344] width 8 height 42
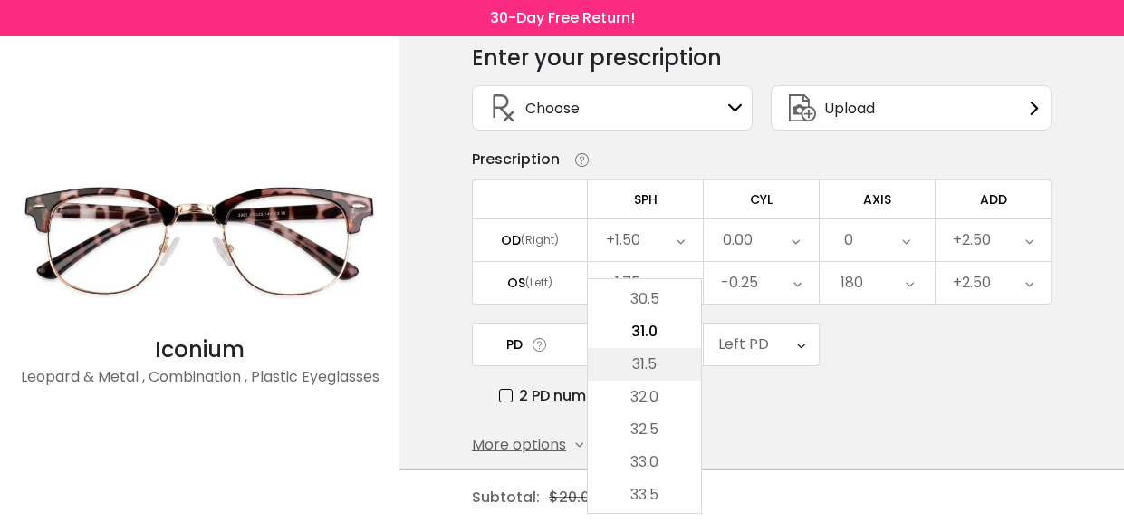
scroll to position [514, 0]
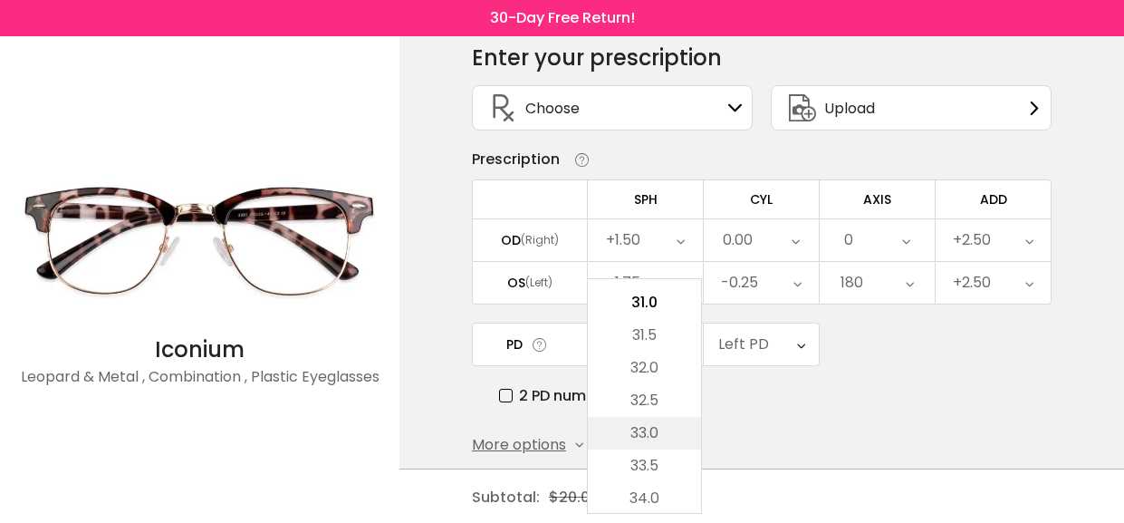
click at [639, 427] on li "33.0" at bounding box center [644, 433] width 113 height 33
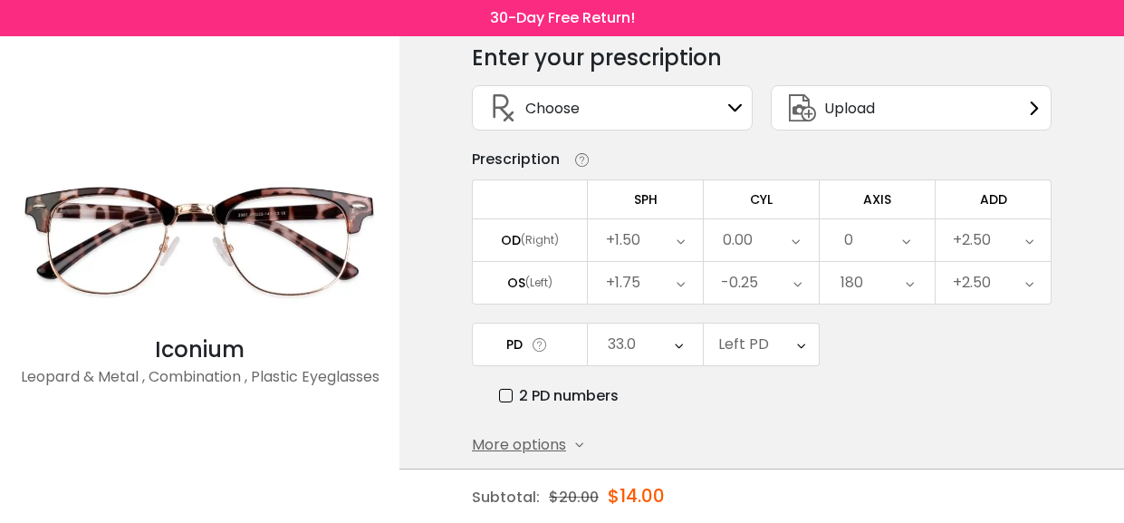
click at [797, 337] on icon at bounding box center [801, 344] width 8 height 42
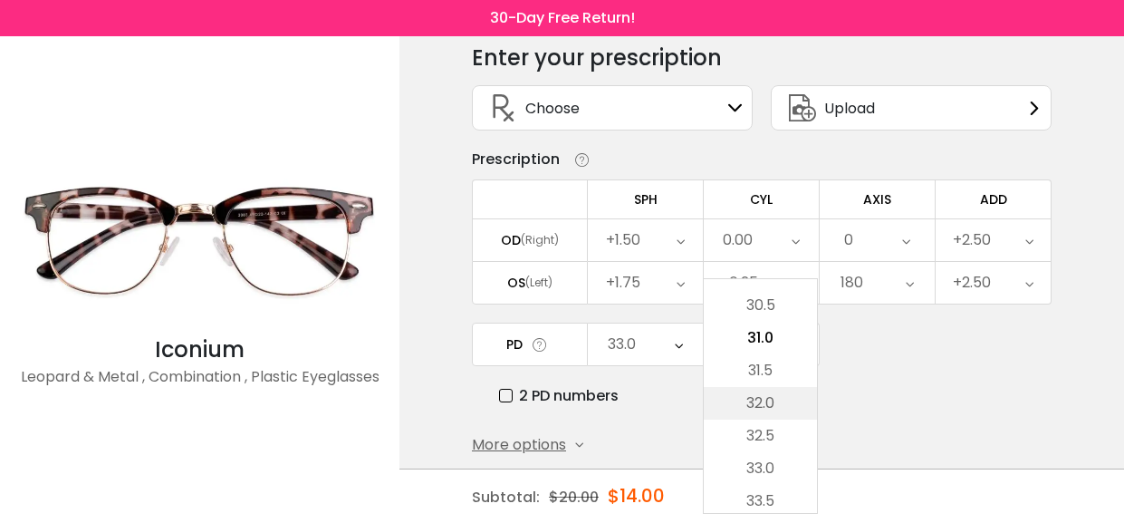
scroll to position [493, 0]
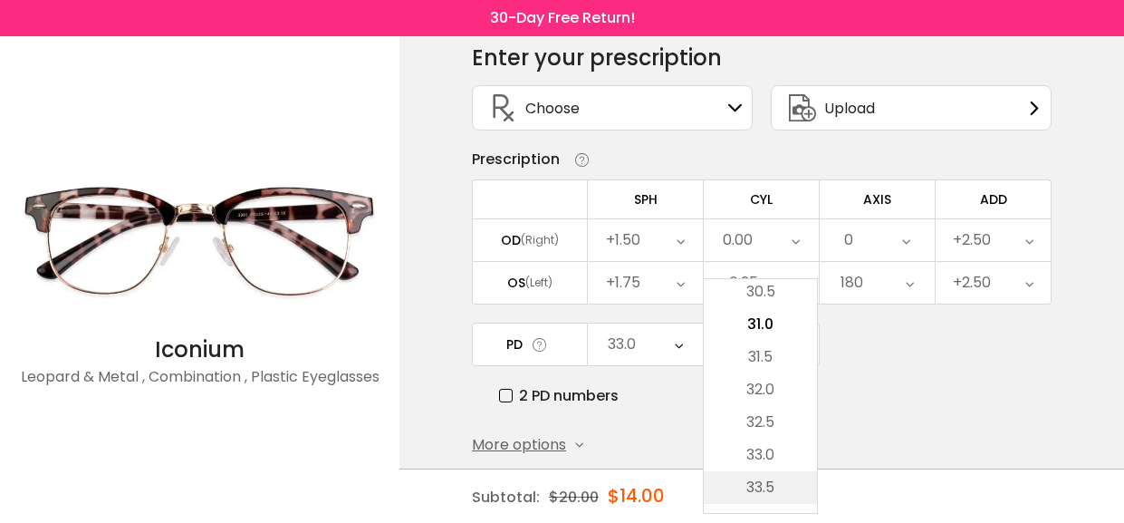
click at [763, 484] on li "33.5" at bounding box center [760, 487] width 113 height 33
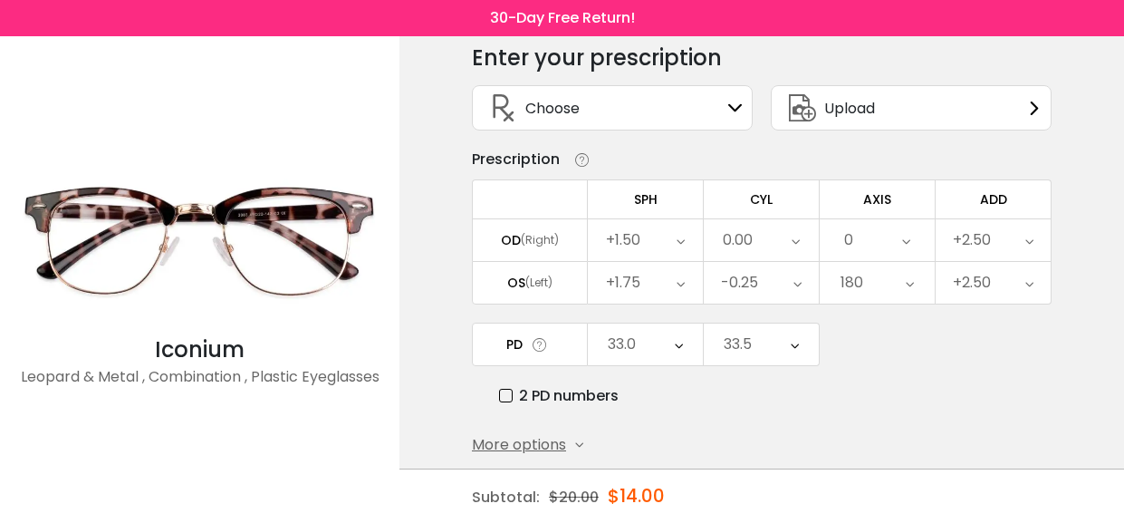
scroll to position [146, 0]
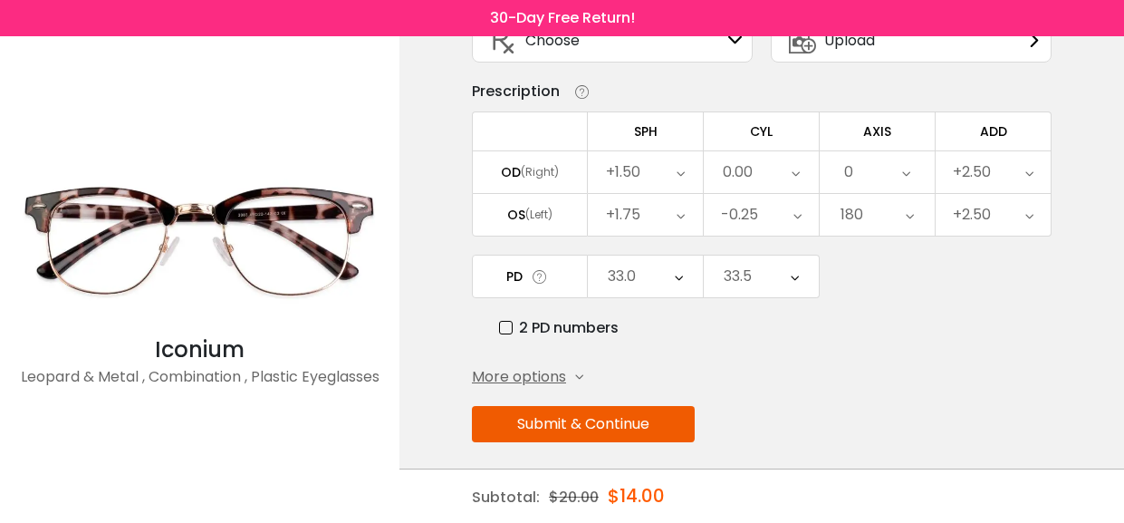
click at [577, 373] on icon at bounding box center [579, 377] width 8 height 8
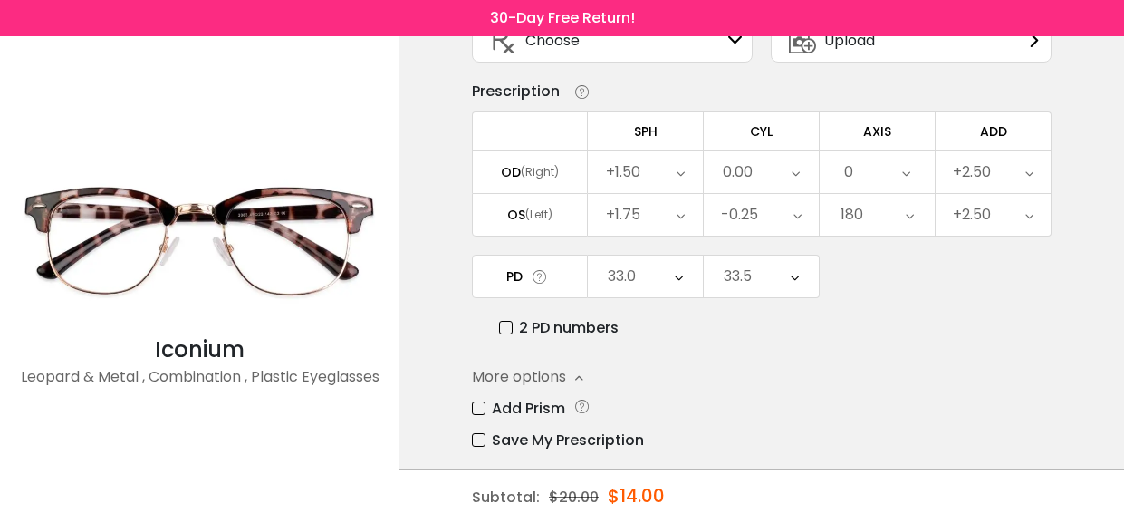
click at [808, 356] on div "Enter your prescription SPH (Sphere) Lens strength needed to correct your visio…" at bounding box center [762, 279] width 580 height 633
click at [786, 319] on div "2 PD numbers" at bounding box center [775, 327] width 552 height 23
click at [566, 377] on div "More options" at bounding box center [527, 377] width 111 height 22
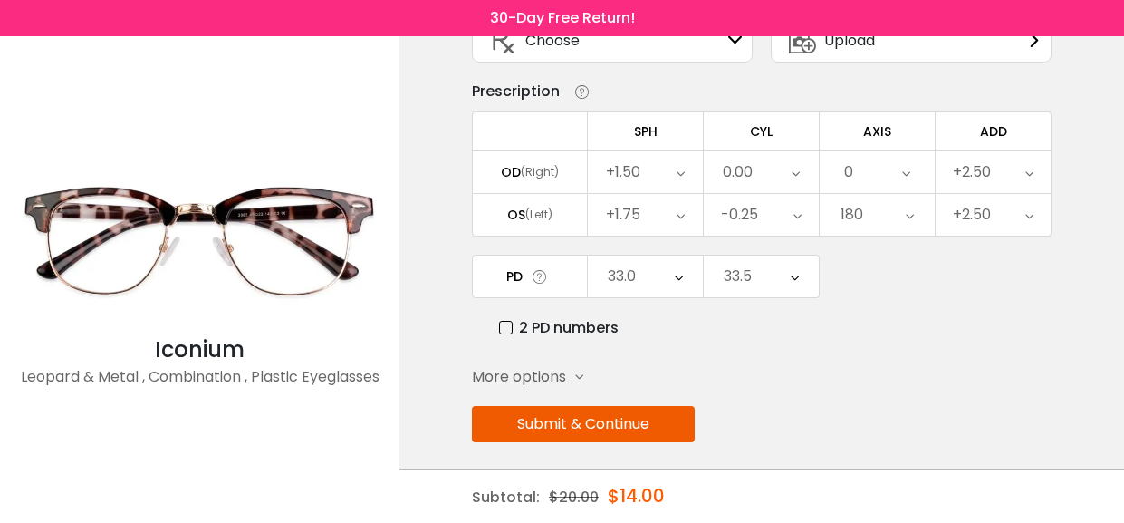
click at [610, 412] on button "Submit & Continue" at bounding box center [583, 424] width 223 height 36
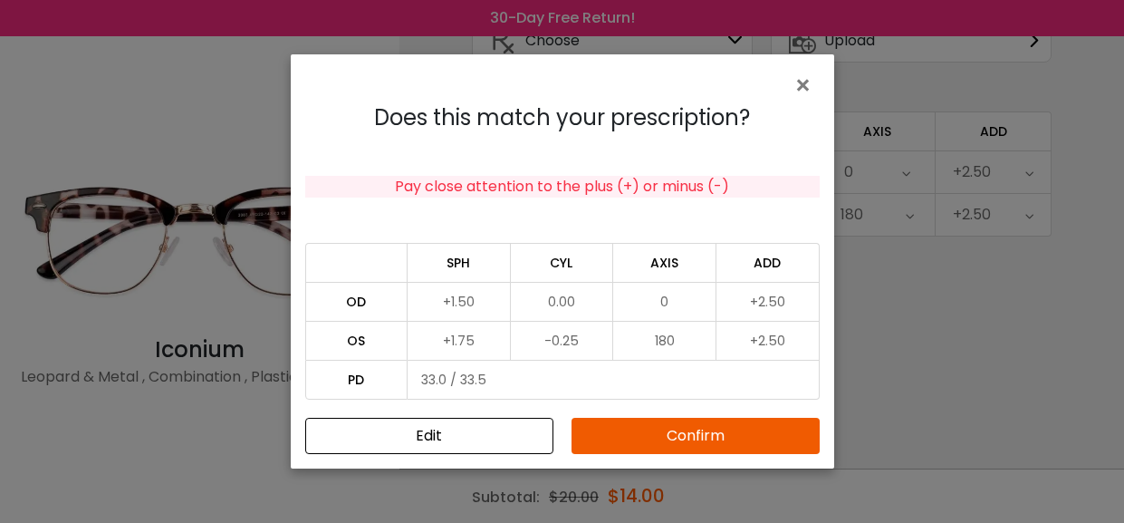
click at [739, 436] on button "Confirm" at bounding box center [695, 436] width 248 height 36
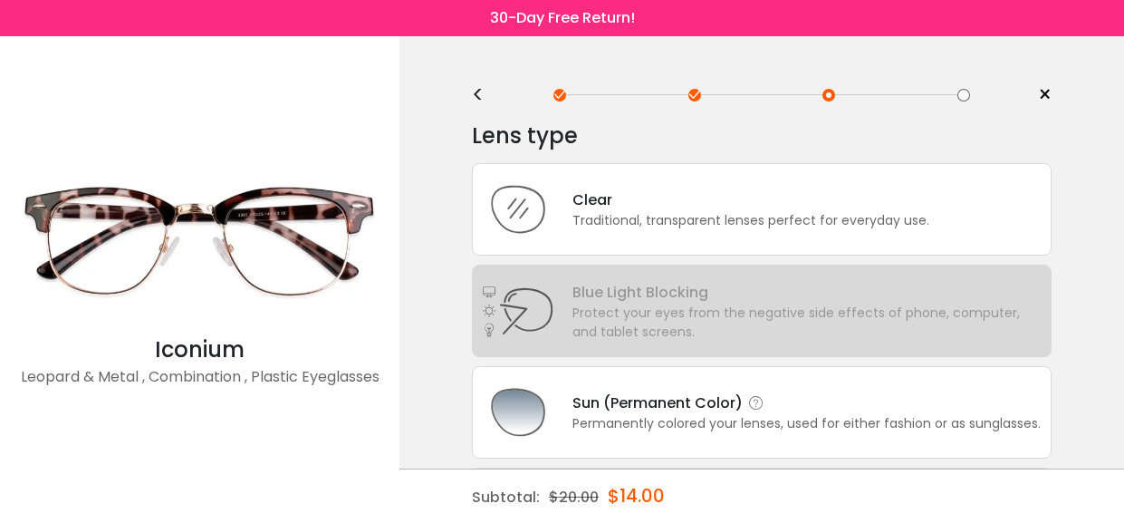
scroll to position [0, 0]
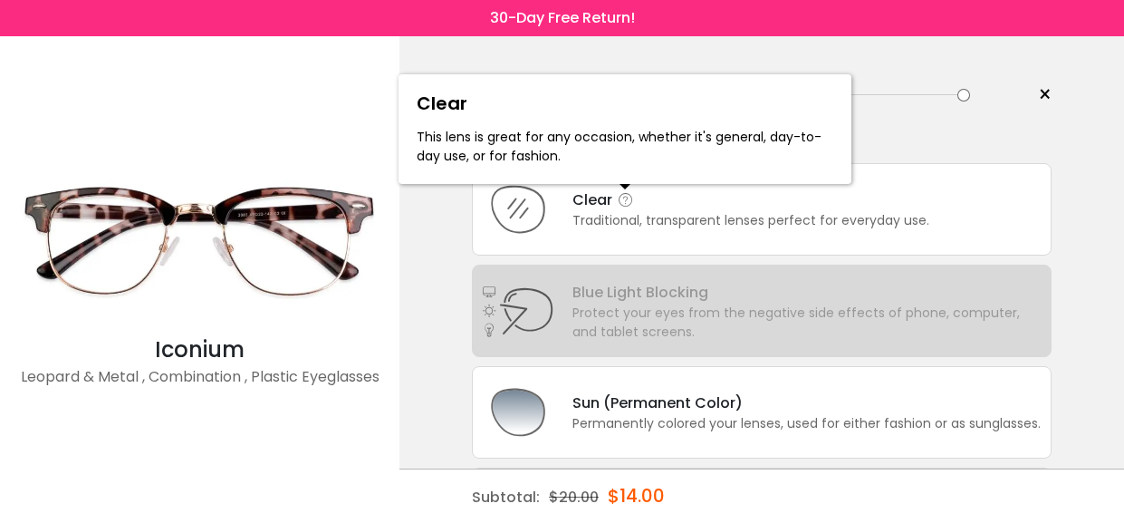
click at [622, 201] on icon at bounding box center [626, 200] width 18 height 18
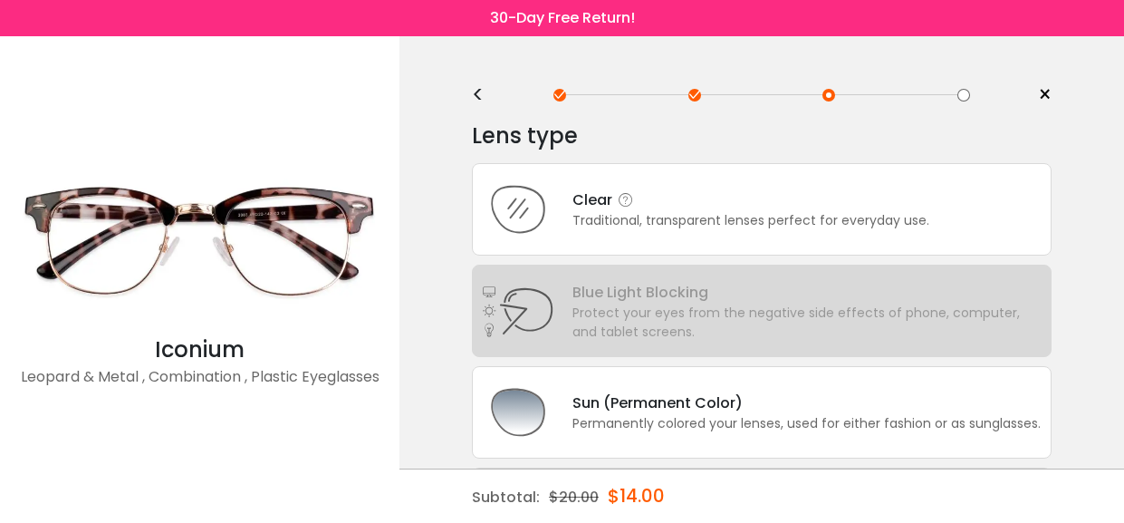
click at [600, 201] on div "Clear" at bounding box center [750, 199] width 357 height 23
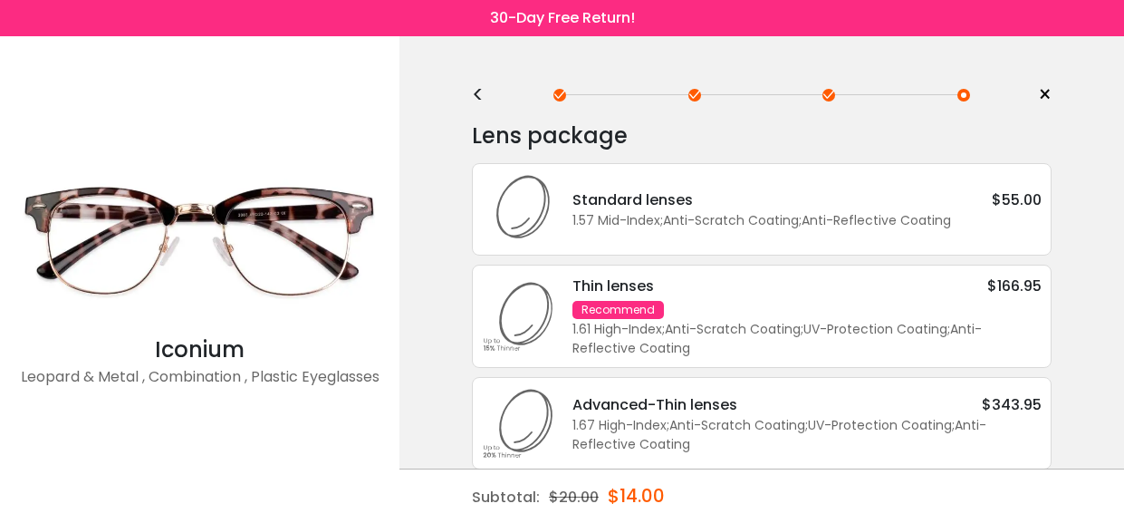
scroll to position [46, 0]
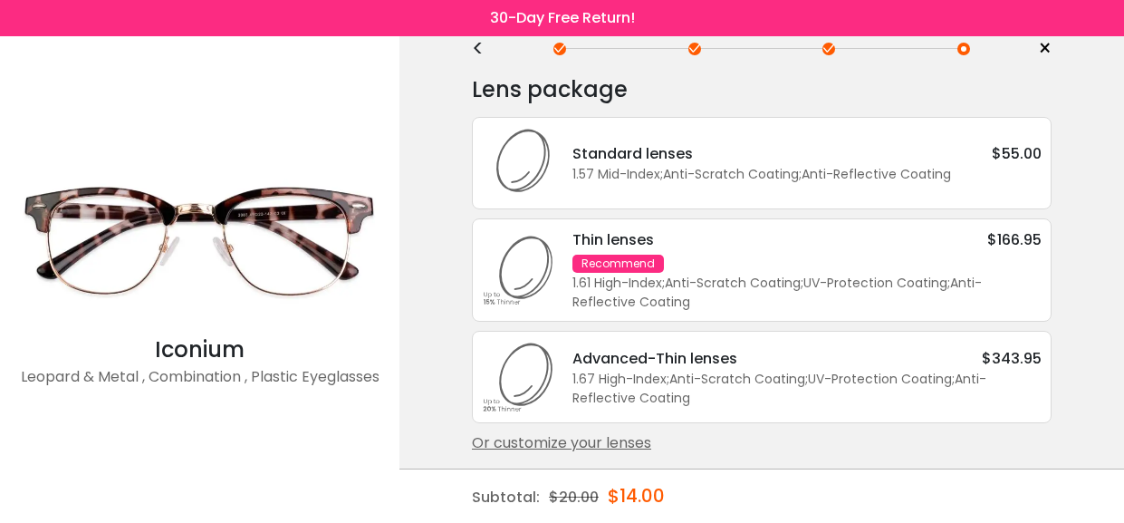
click at [623, 159] on div "Standard lenses" at bounding box center [632, 153] width 120 height 23
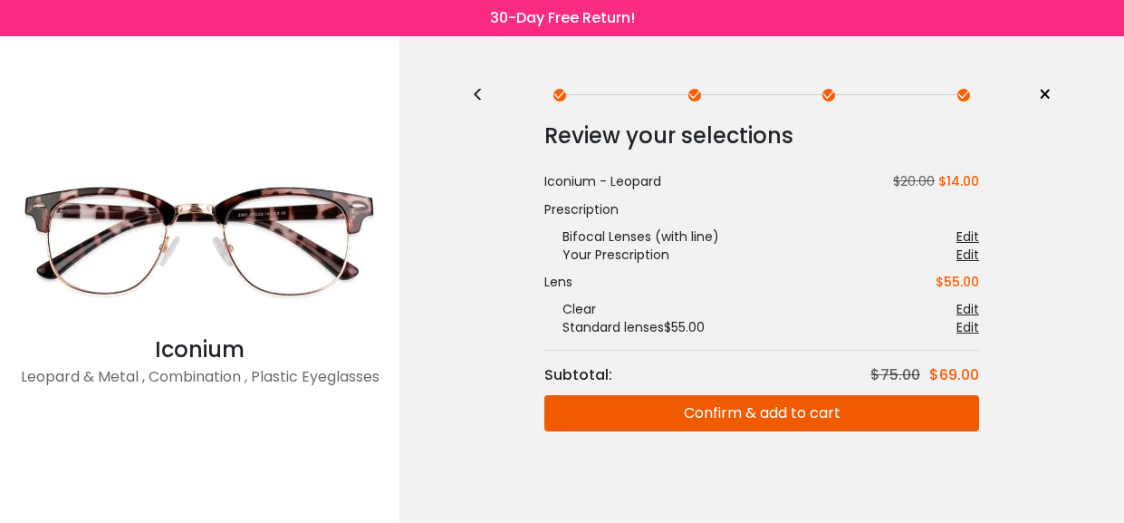
scroll to position [0, 0]
click at [976, 321] on div "Edit" at bounding box center [967, 327] width 23 height 18
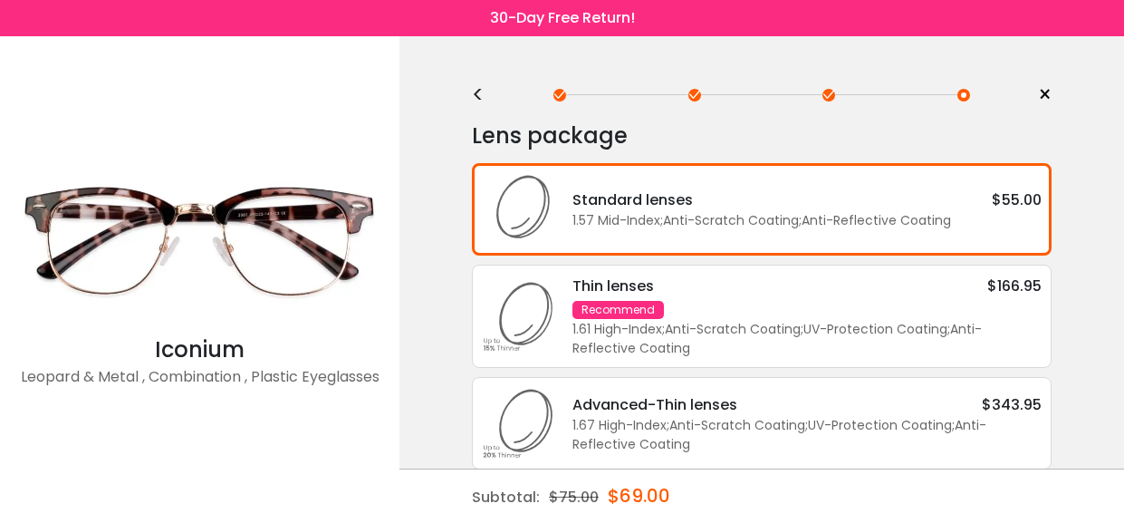
click at [618, 201] on div "Standard lenses" at bounding box center [632, 199] width 120 height 23
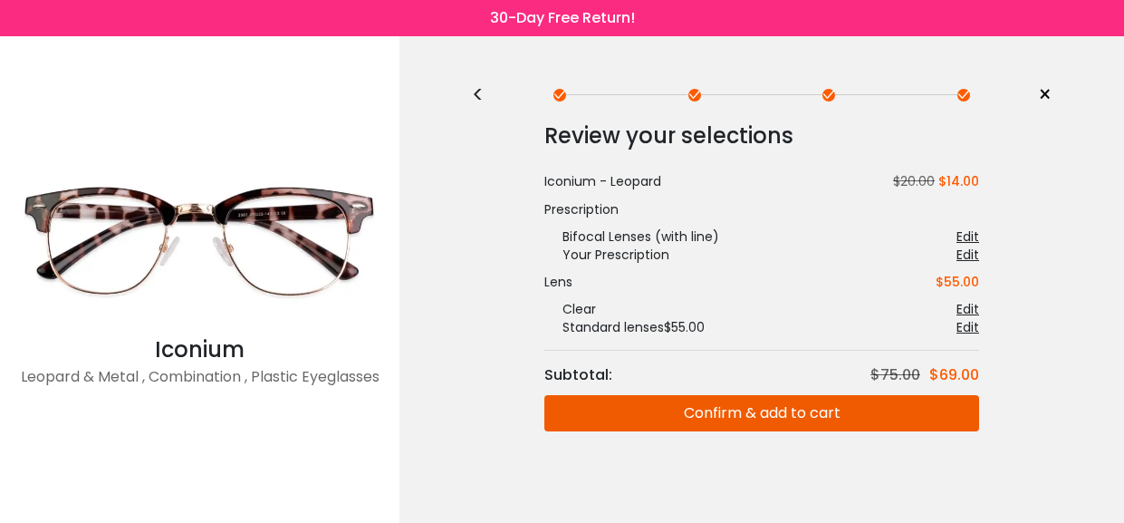
click at [969, 325] on div "Edit" at bounding box center [967, 327] width 23 height 18
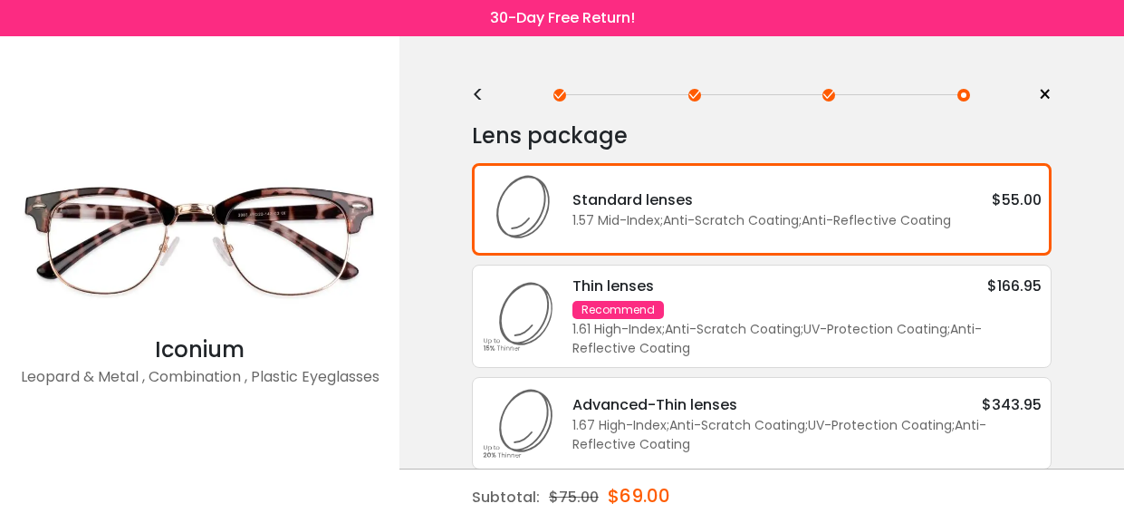
click at [888, 206] on div "Standard lenses $55.00" at bounding box center [806, 199] width 469 height 23
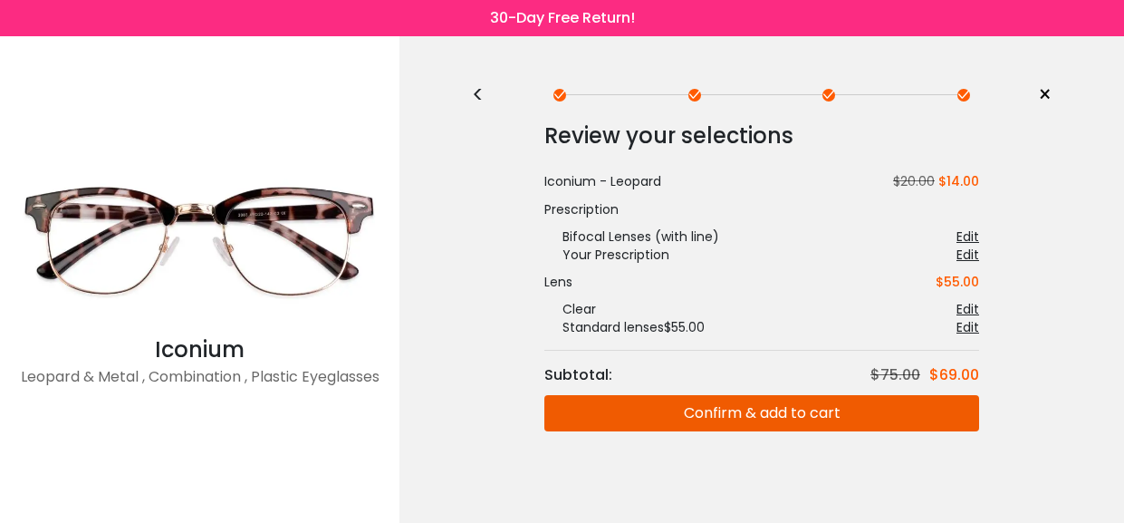
click at [960, 301] on div "Edit" at bounding box center [967, 309] width 23 height 18
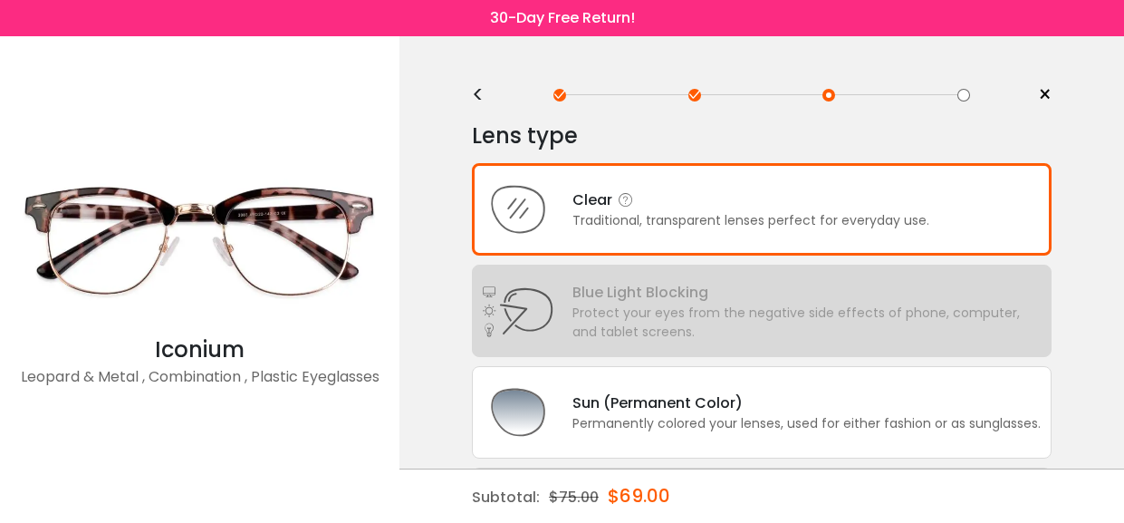
click at [615, 187] on div "Clear Traditional, transparent lenses perfect for everyday use." at bounding box center [762, 209] width 580 height 92
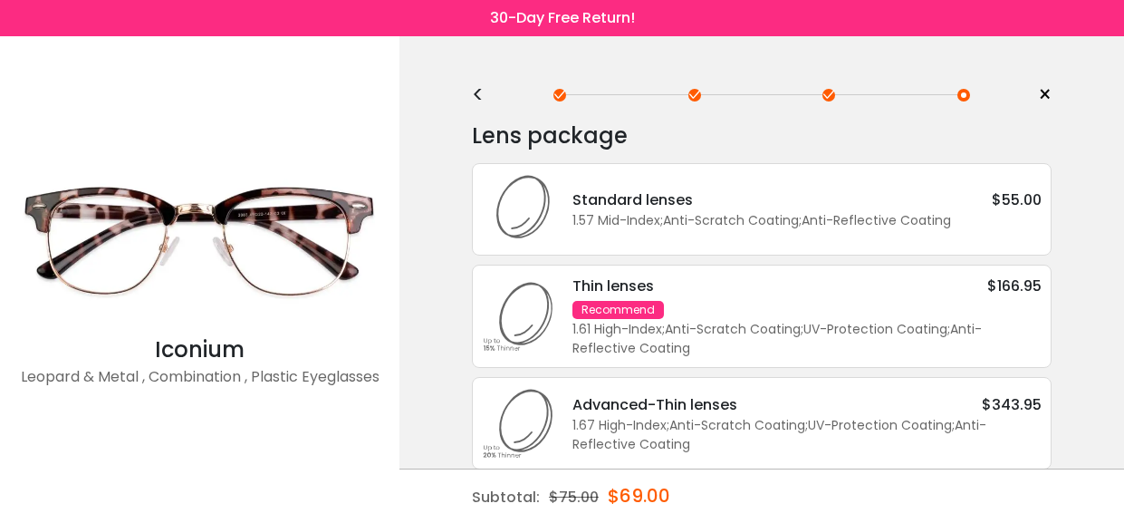
scroll to position [46, 0]
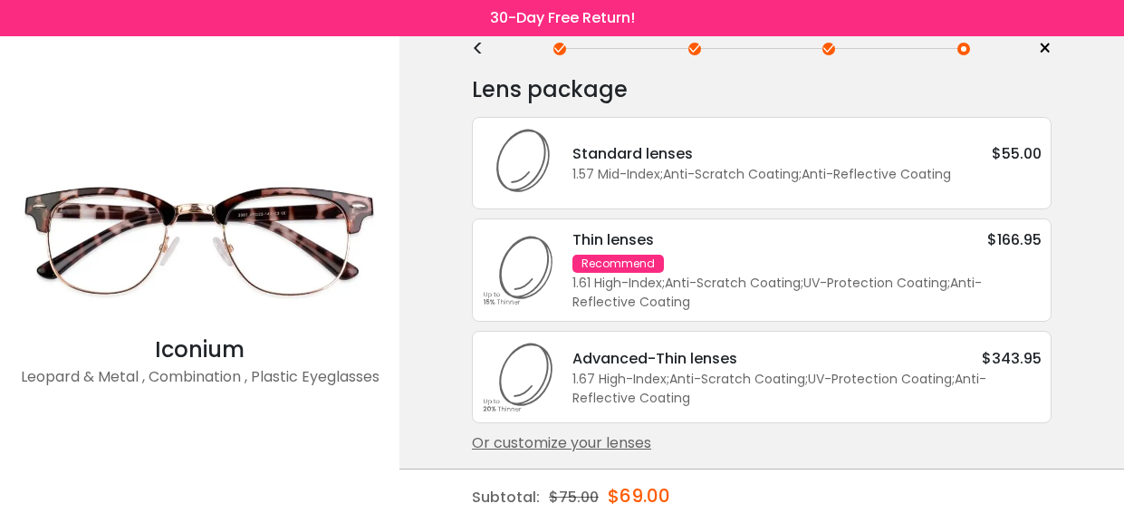
click at [1042, 46] on span "×" at bounding box center [1045, 48] width 14 height 27
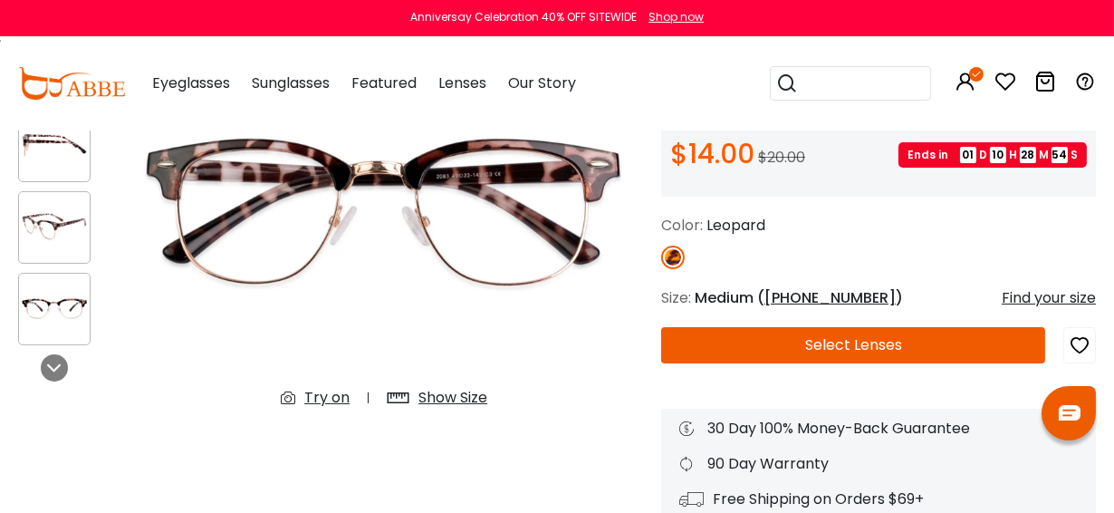
scroll to position [287, 0]
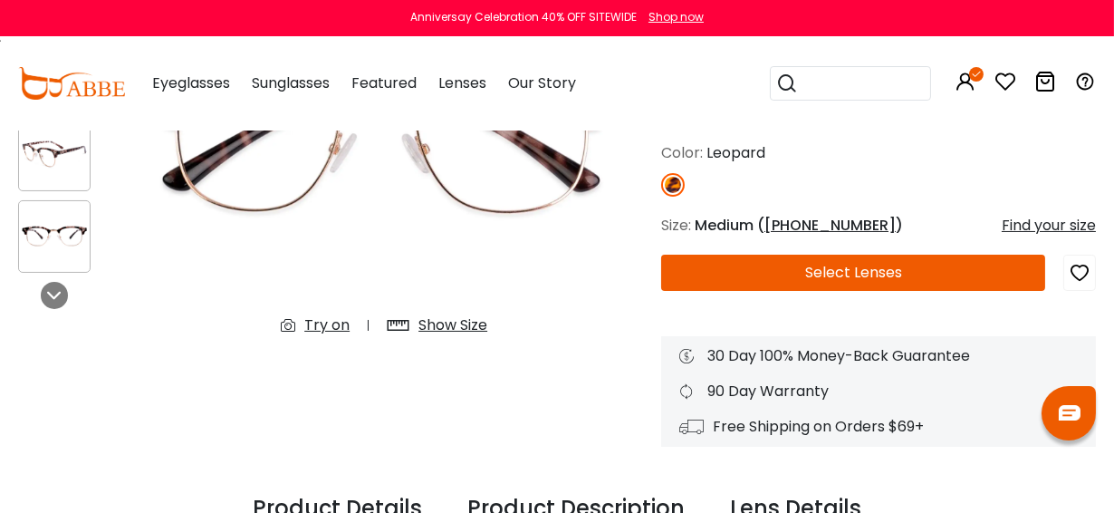
click at [843, 269] on button "Select Lenses" at bounding box center [853, 272] width 384 height 36
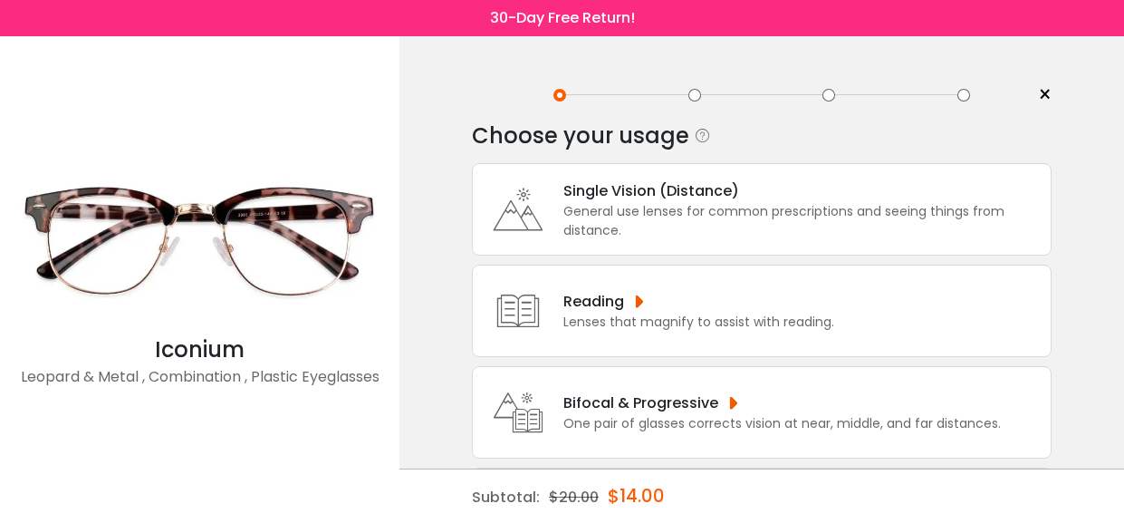
click at [692, 92] on div at bounding box center [694, 95] width 13 height 13
click at [1040, 88] on span "×" at bounding box center [1045, 95] width 14 height 27
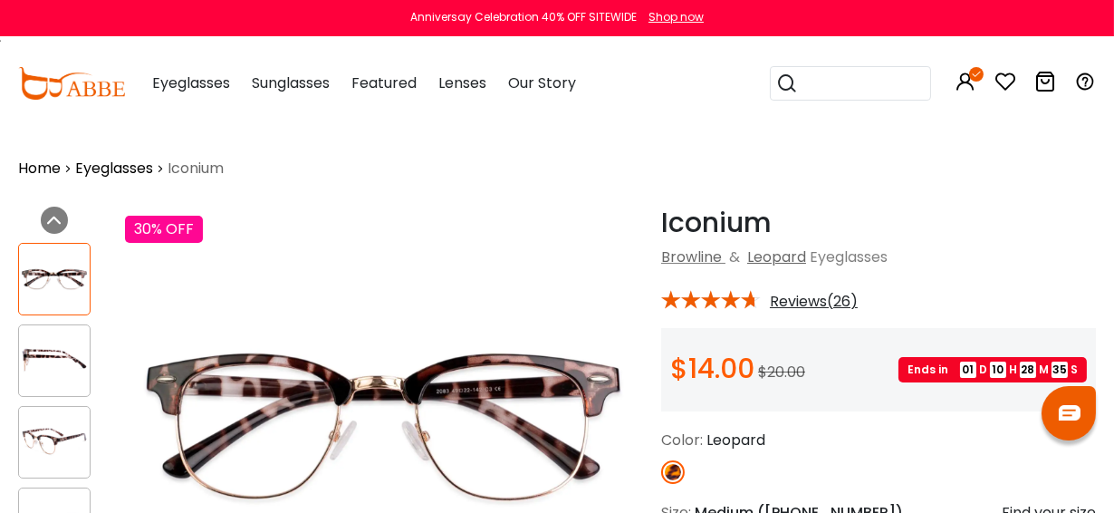
click at [1008, 74] on icon at bounding box center [1005, 82] width 22 height 22
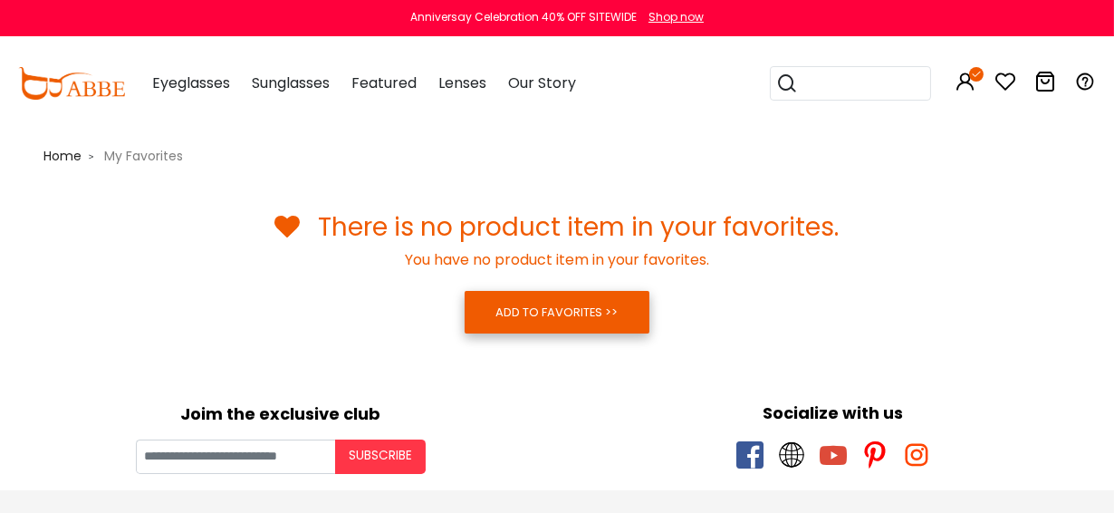
click at [581, 293] on link "ADD TO FAVORITES >>" at bounding box center [557, 312] width 184 height 42
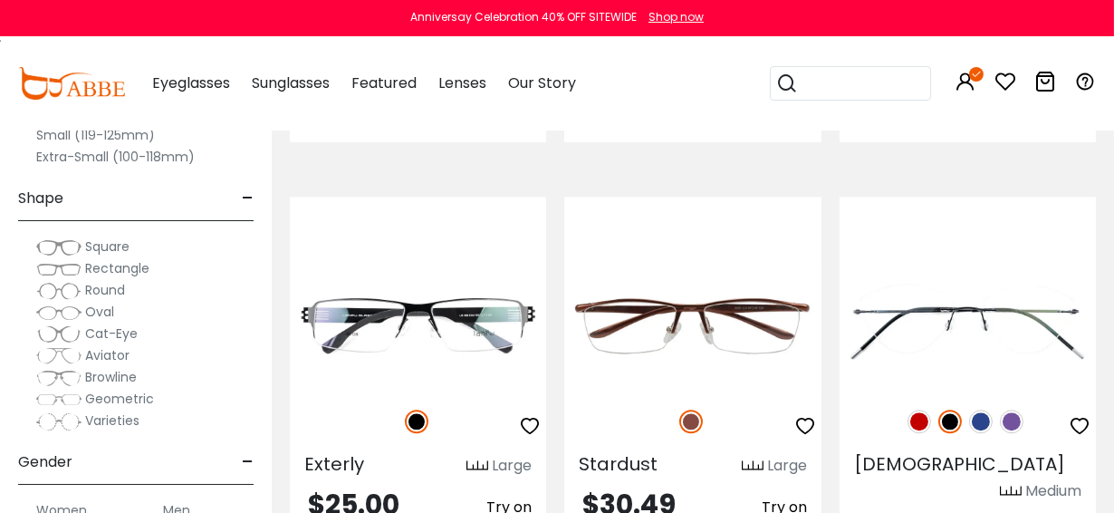
scroll to position [7835, 0]
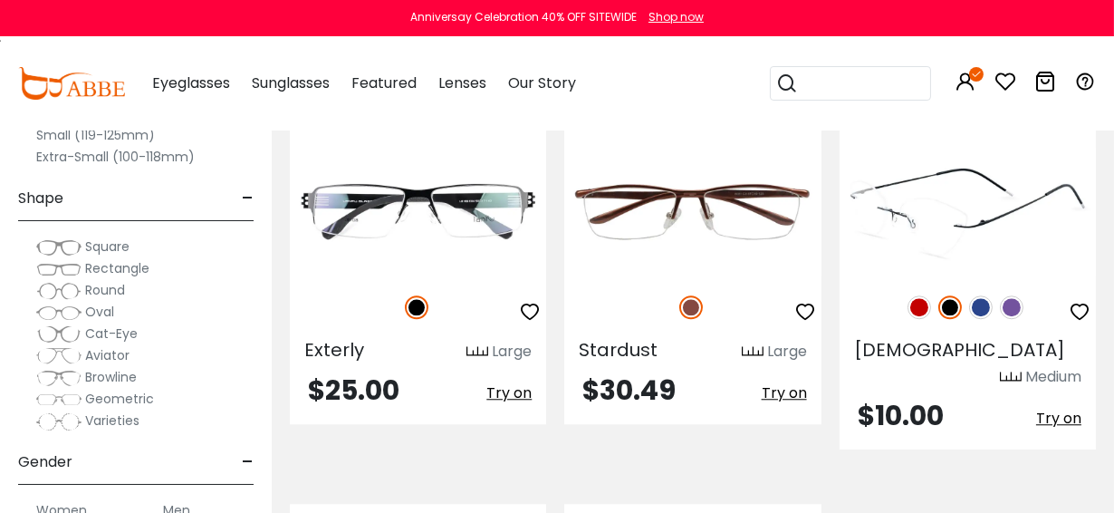
click at [979, 295] on img at bounding box center [981, 307] width 24 height 24
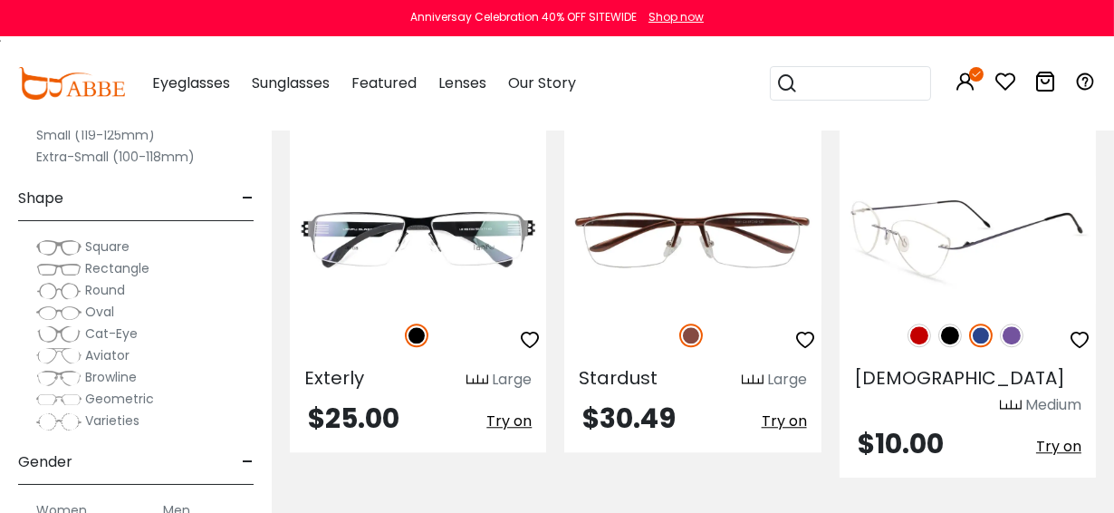
scroll to position [7785, 0]
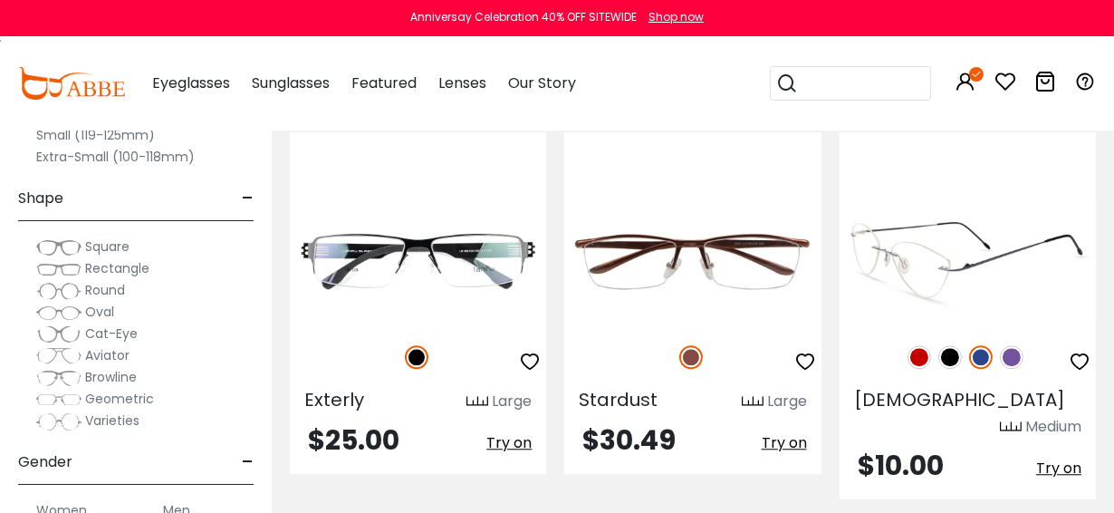
click at [946, 345] on img at bounding box center [950, 357] width 24 height 24
click at [977, 345] on img at bounding box center [981, 357] width 24 height 24
click at [919, 345] on img at bounding box center [919, 357] width 24 height 24
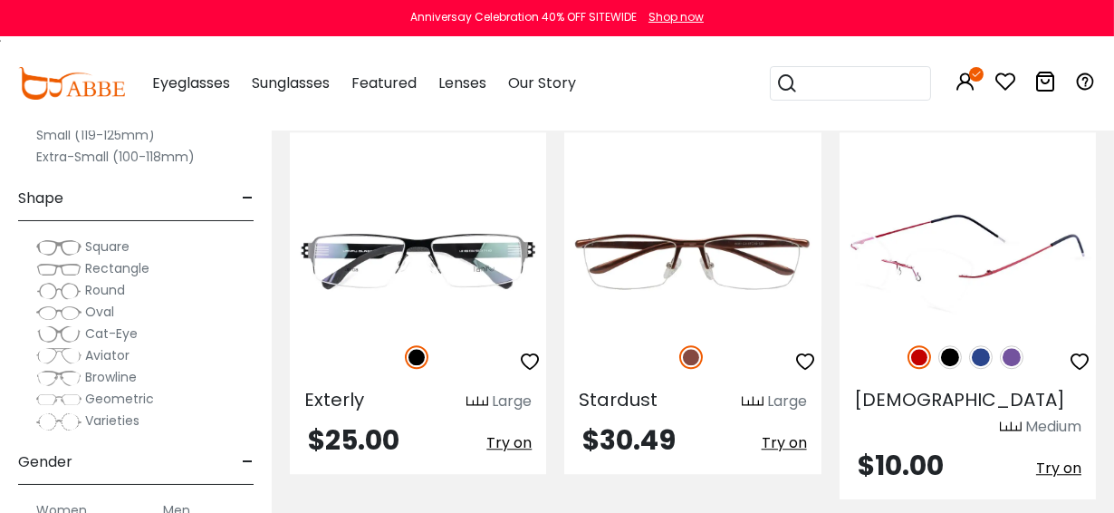
click at [955, 345] on img at bounding box center [950, 357] width 24 height 24
click at [984, 345] on img at bounding box center [981, 357] width 24 height 24
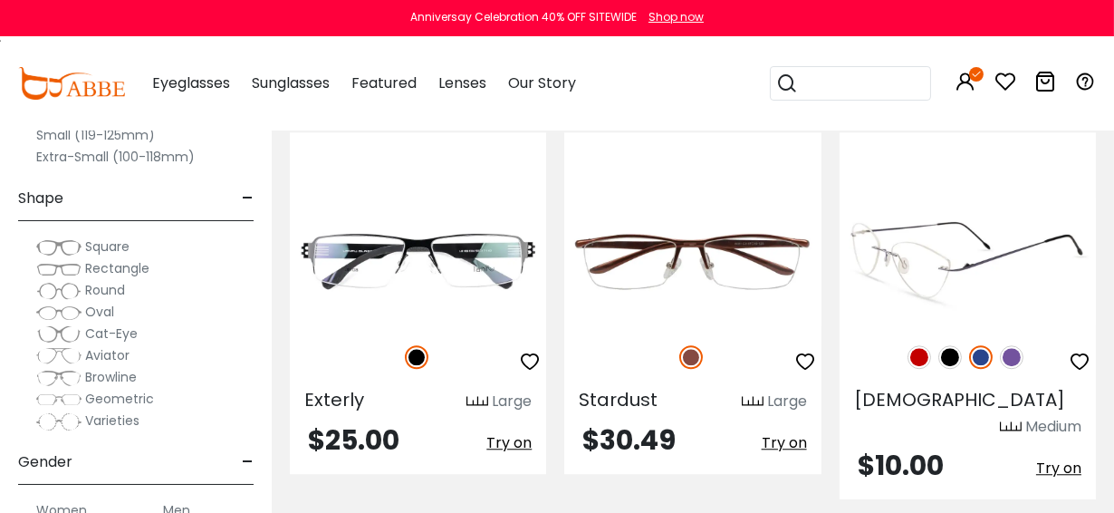
click at [1054, 457] on span "Try on" at bounding box center [1058, 467] width 45 height 21
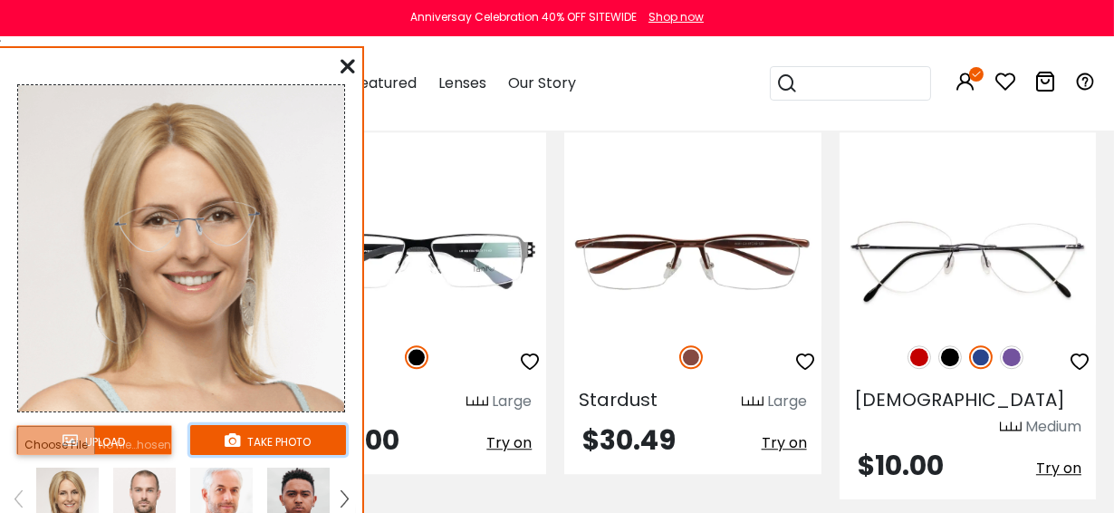
click at [261, 437] on button "take photo" at bounding box center [268, 440] width 156 height 30
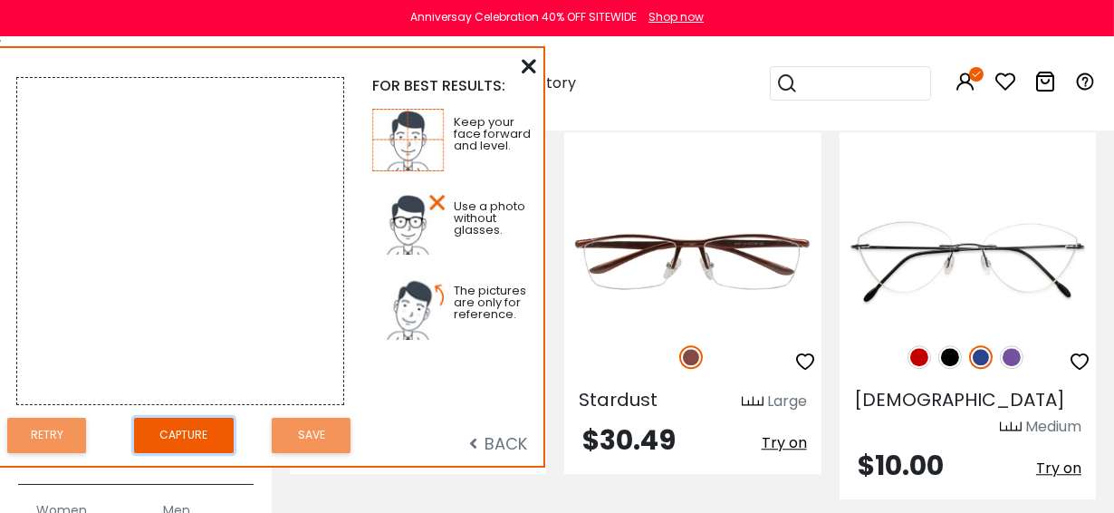
click at [182, 424] on button "Capture" at bounding box center [184, 435] width 100 height 35
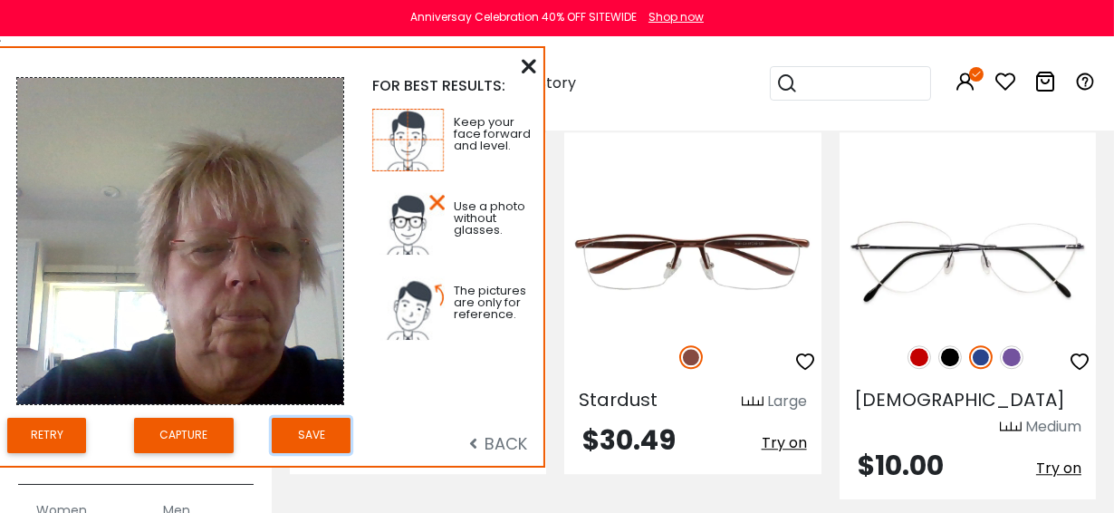
click at [301, 434] on button "Save" at bounding box center [311, 435] width 79 height 35
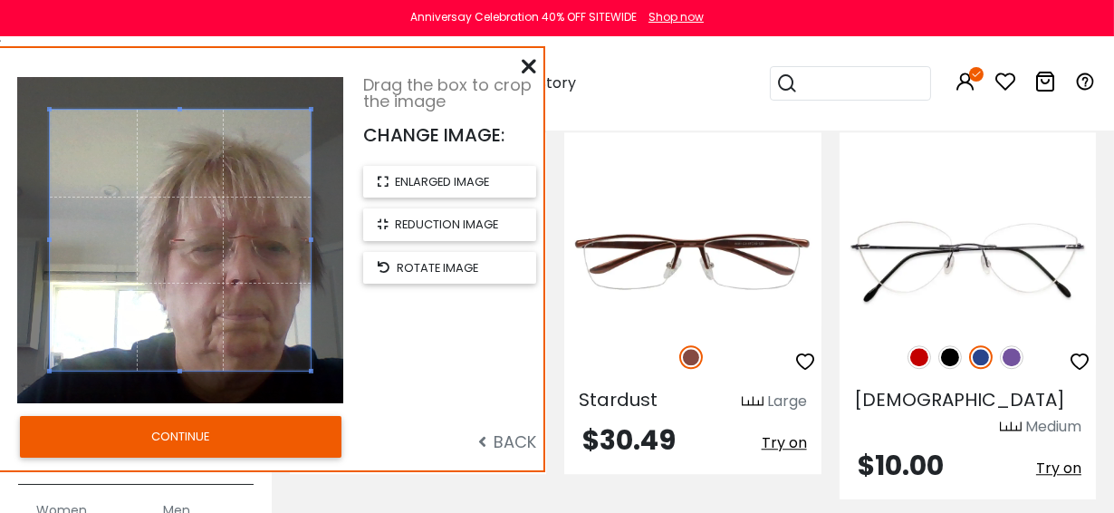
click at [196, 429] on button "CONTINUE" at bounding box center [181, 437] width 322 height 42
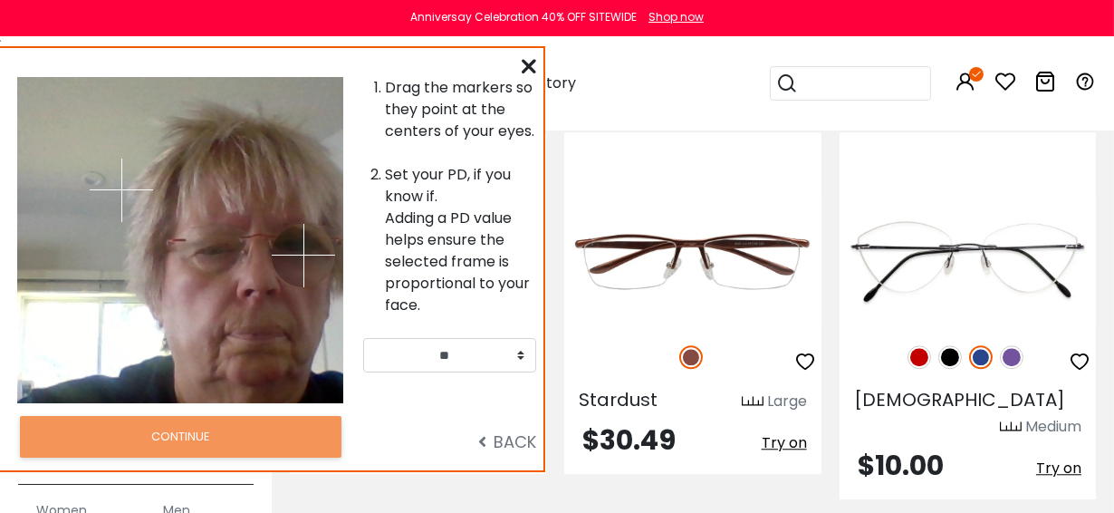
drag, startPoint x: 213, startPoint y: 182, endPoint x: 303, endPoint y: 254, distance: 116.0
click at [303, 254] on img at bounding box center [303, 255] width 63 height 63
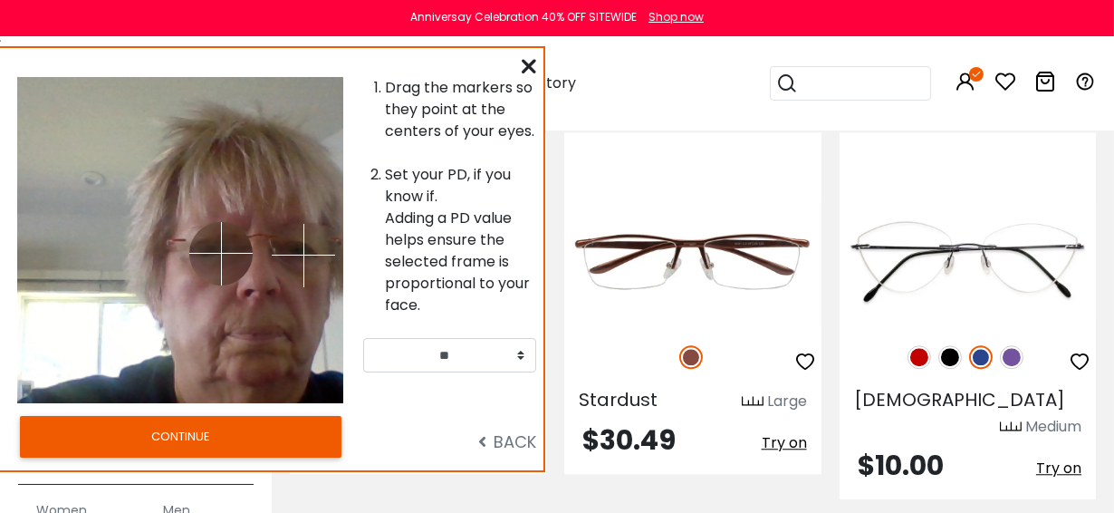
drag, startPoint x: 120, startPoint y: 183, endPoint x: 221, endPoint y: 251, distance: 121.3
click at [221, 252] on img at bounding box center [220, 253] width 63 height 63
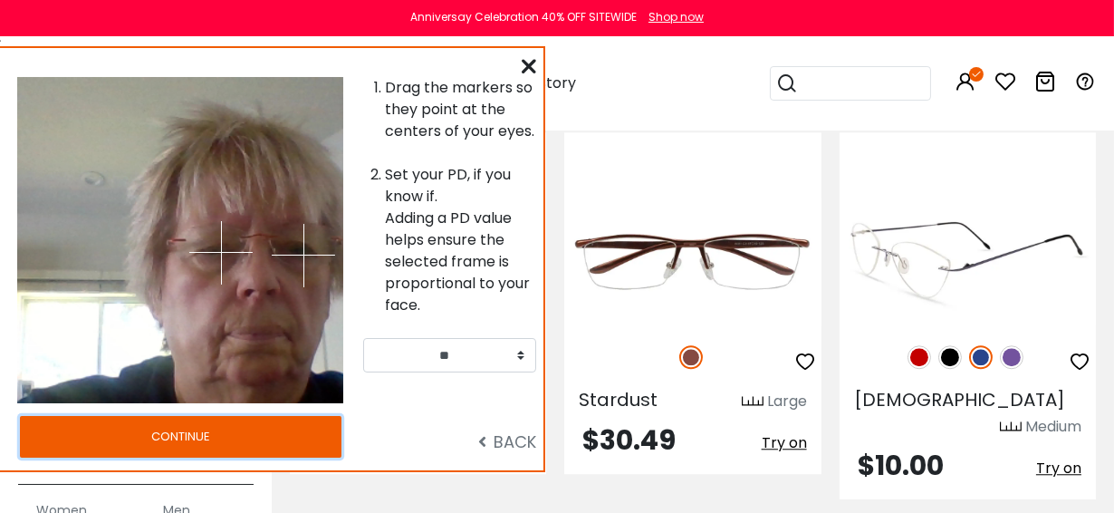
click at [199, 429] on button "CONTINUE" at bounding box center [181, 437] width 322 height 42
click at [0, 0] on div "Note: Virtual try on feature does not reflect frame's real size." at bounding box center [0, 0] width 0 height 0
click at [0, 0] on div "Note: Virtual try on feature does not reflect frame's real size. Change your PD…" at bounding box center [0, 0] width 0 height 0
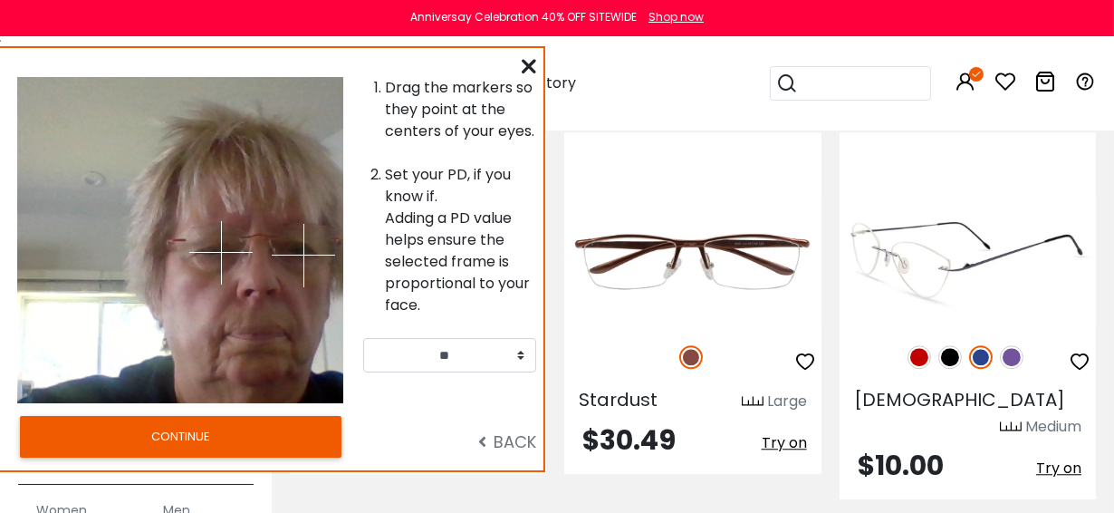
click at [0, 0] on div "Note: Virtual try on feature does not reflect frame's real size. Change your PD…" at bounding box center [0, 0] width 0 height 0
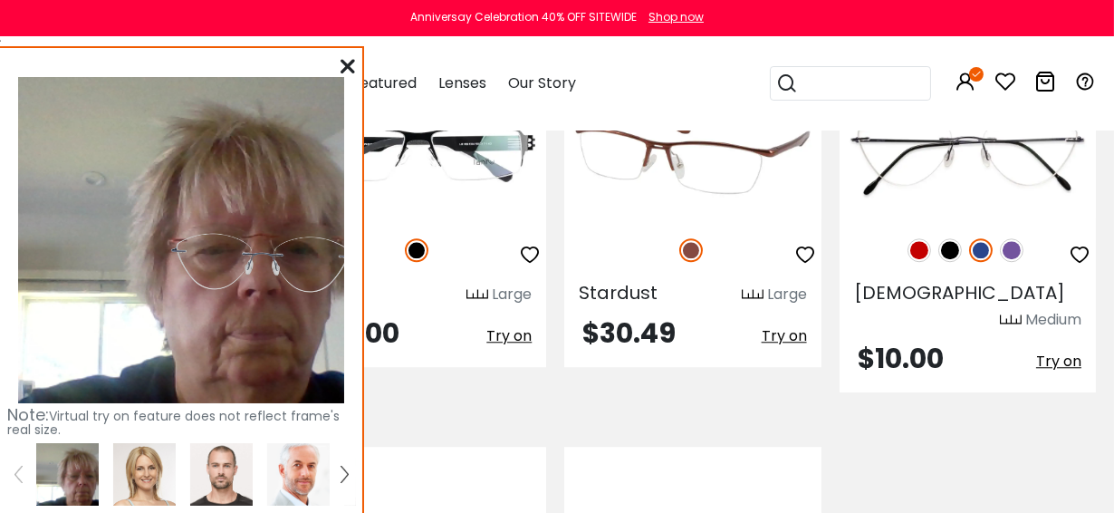
scroll to position [7975, 0]
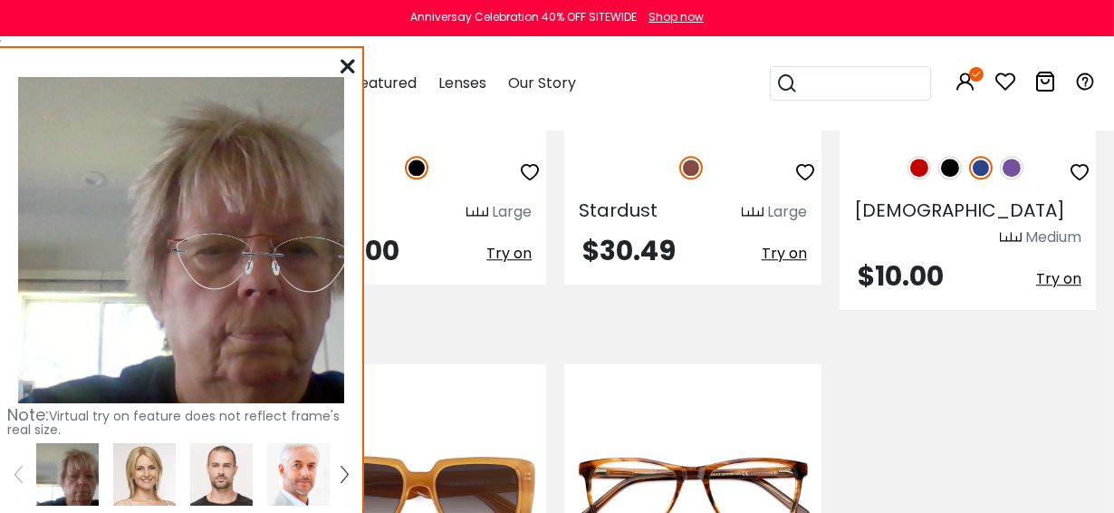
click at [344, 56] on div at bounding box center [348, 66] width 14 height 23
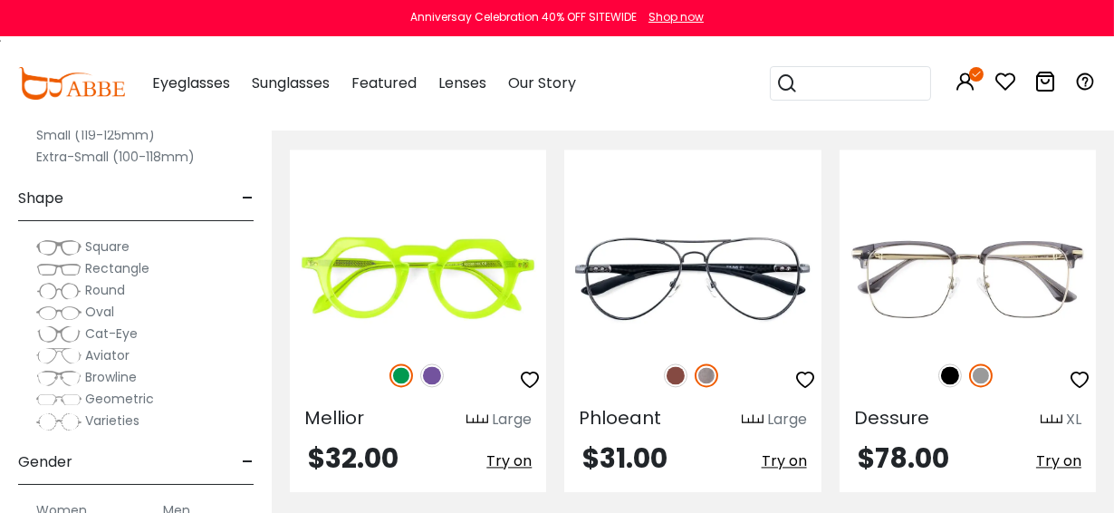
scroll to position [5591, 0]
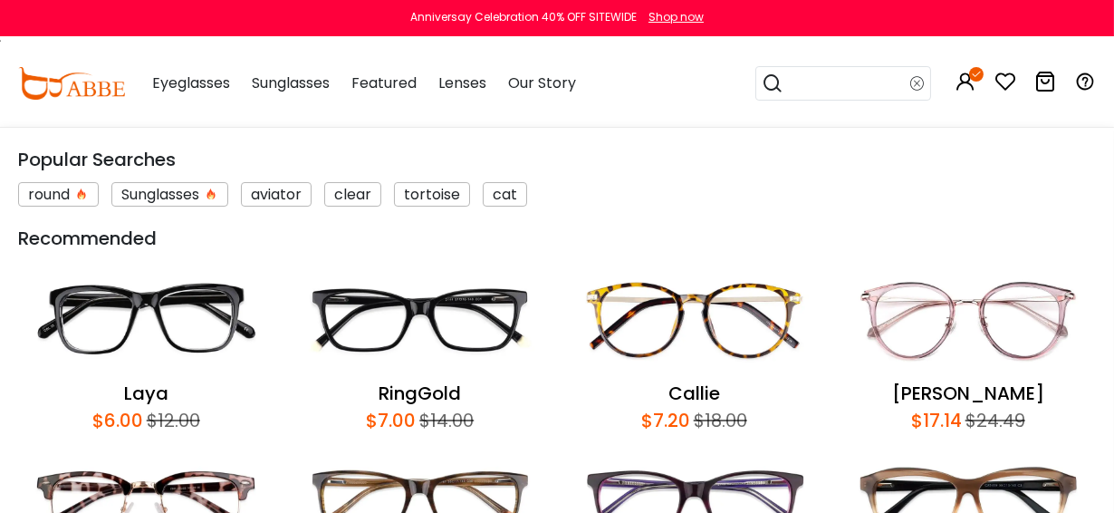
click at [845, 83] on input "search" at bounding box center [846, 83] width 127 height 33
type input "**"
click at [160, 485] on img at bounding box center [146, 502] width 256 height 119
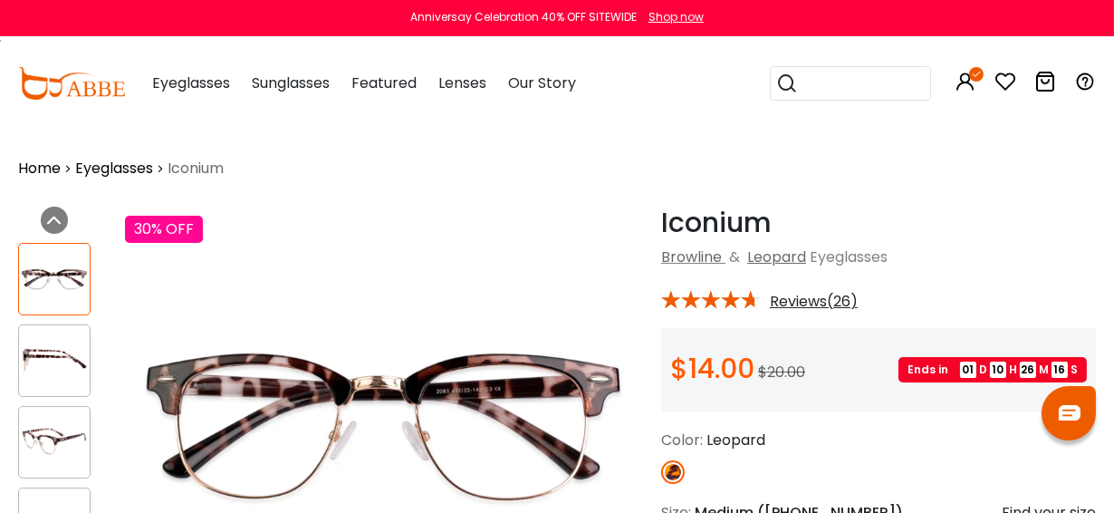
click at [1002, 72] on icon at bounding box center [1005, 82] width 22 height 22
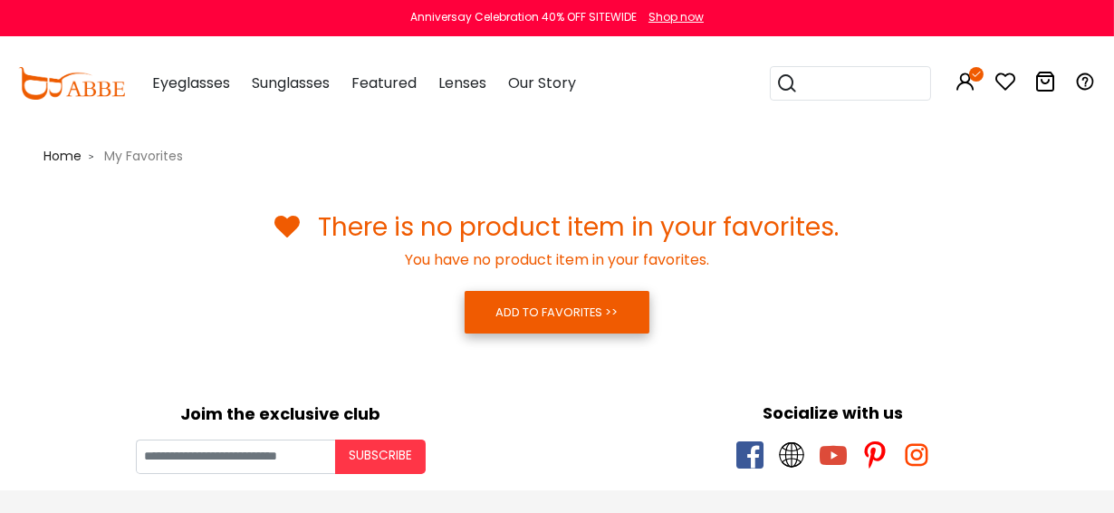
click at [570, 295] on link "ADD TO FAVORITES >>" at bounding box center [557, 312] width 184 height 42
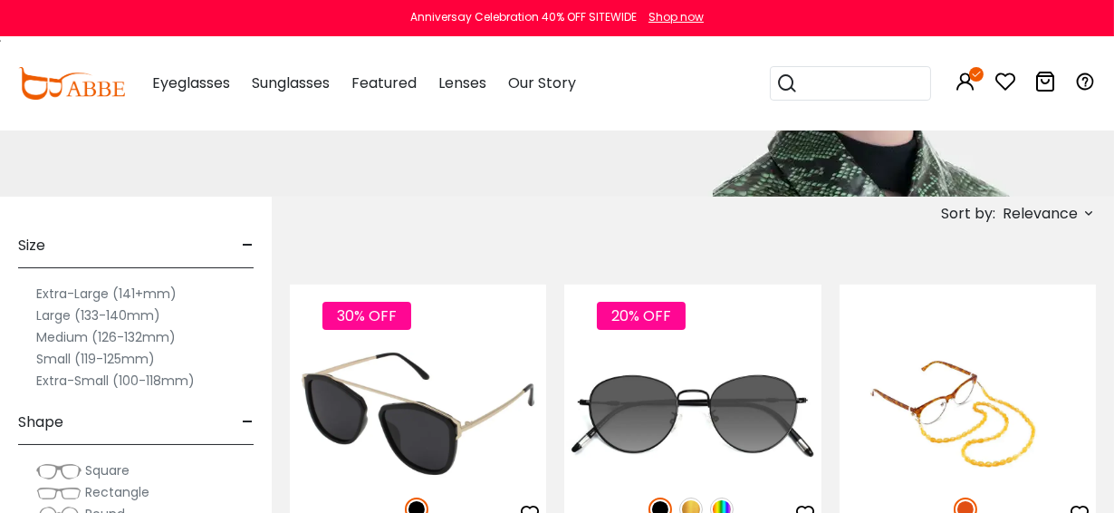
scroll to position [350, 0]
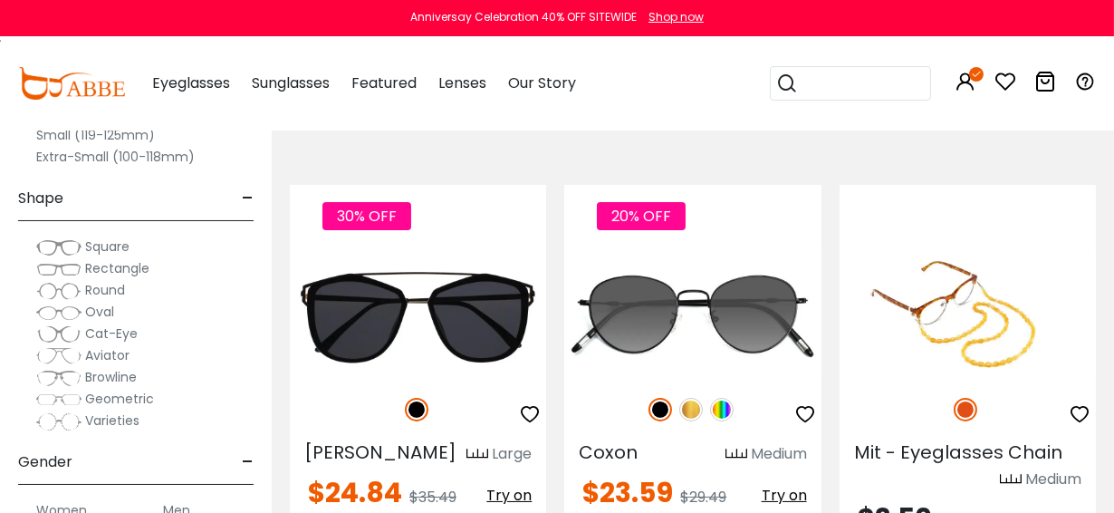
click at [104, 372] on span "Browline" at bounding box center [111, 377] width 52 height 18
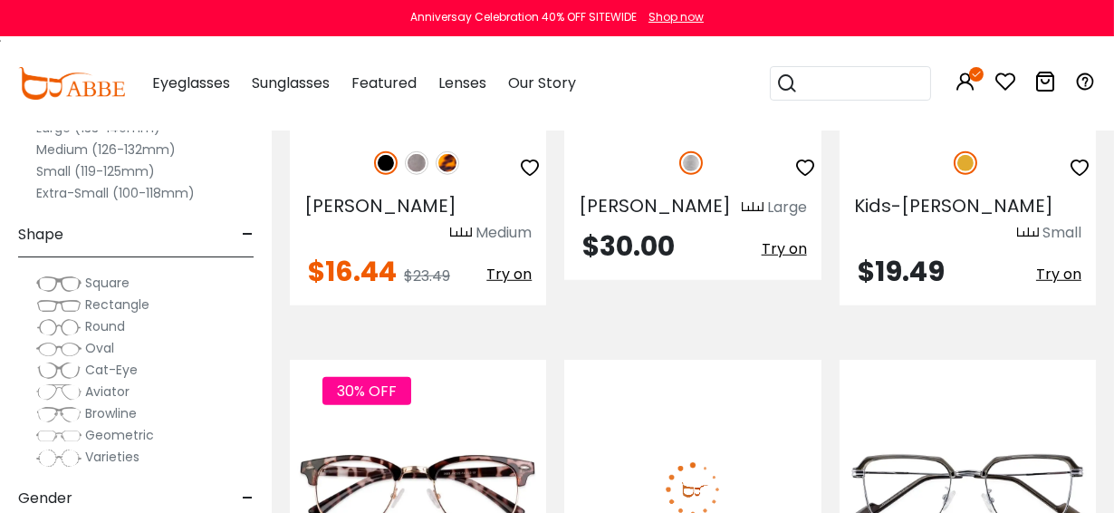
scroll to position [2394, 0]
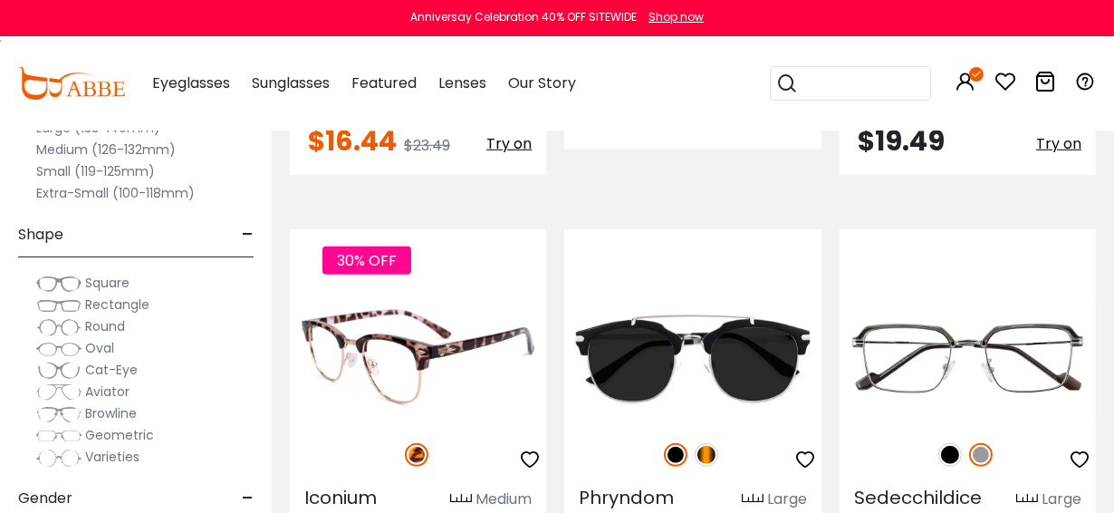
click at [408, 296] on img at bounding box center [418, 358] width 256 height 129
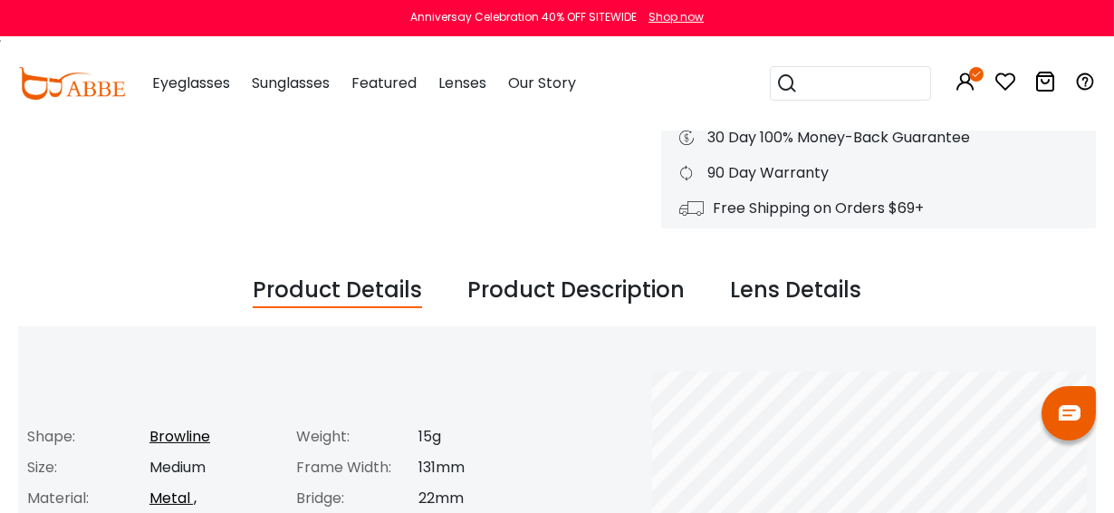
scroll to position [317, 0]
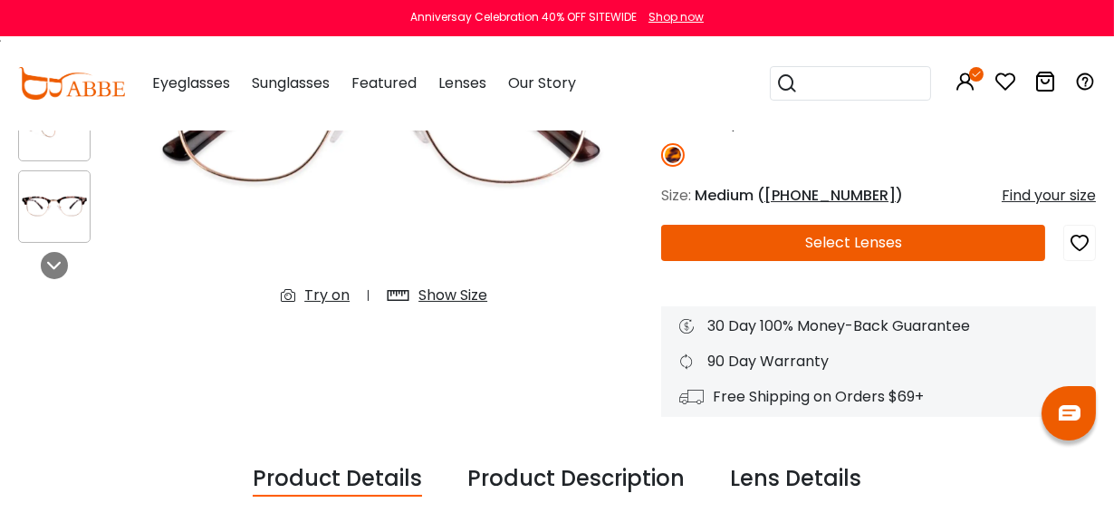
click at [879, 231] on button "Select Lenses" at bounding box center [853, 243] width 384 height 36
click at [1007, 78] on icon at bounding box center [1005, 82] width 22 height 22
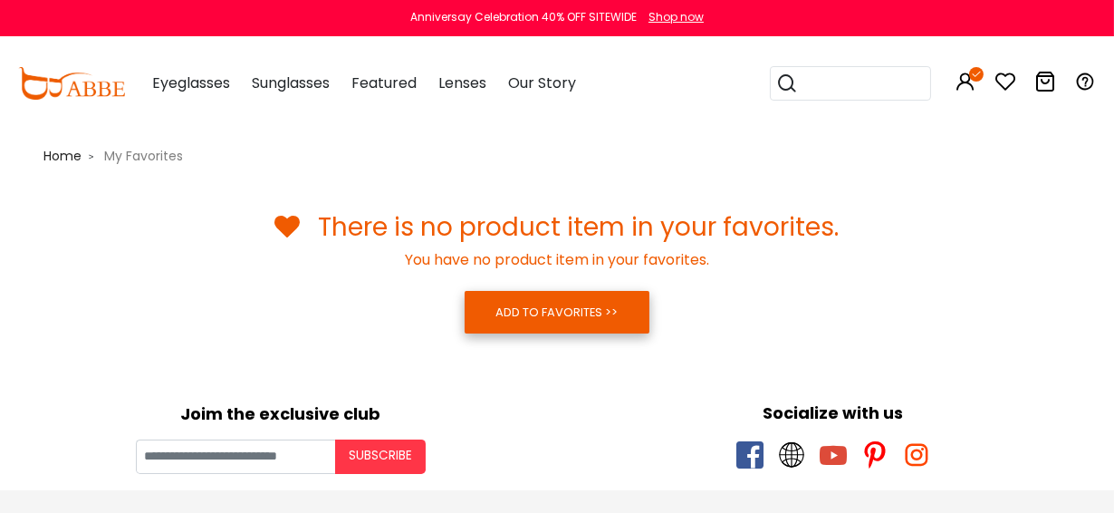
click at [603, 299] on link "ADD TO FAVORITES >>" at bounding box center [557, 312] width 184 height 42
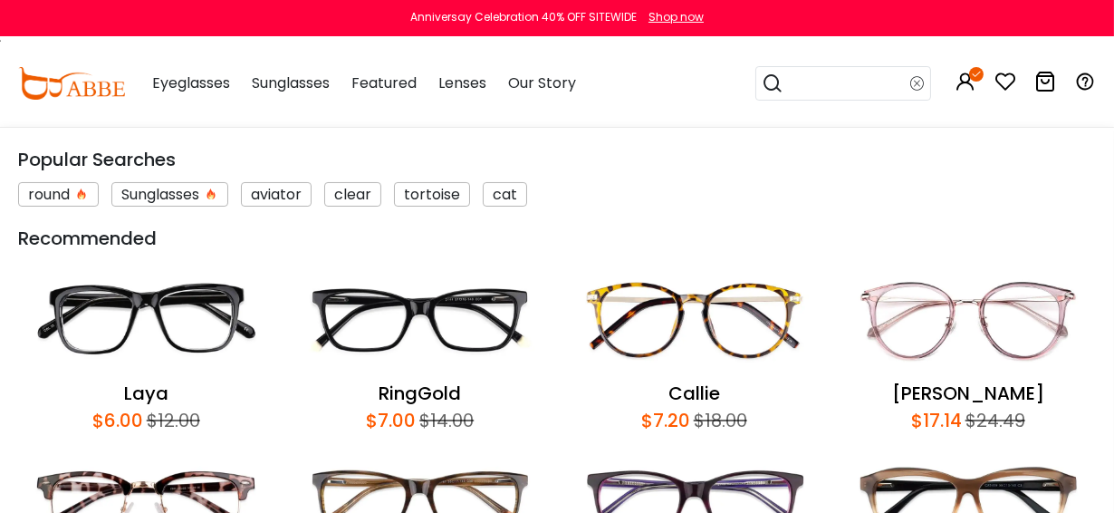
click at [158, 483] on img at bounding box center [146, 502] width 256 height 119
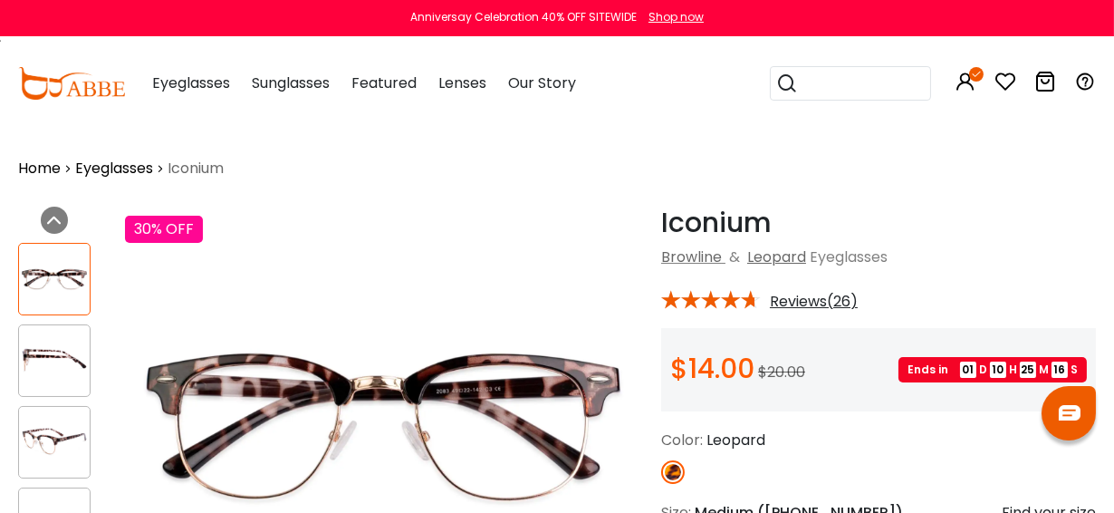
drag, startPoint x: 1003, startPoint y: 79, endPoint x: 962, endPoint y: 96, distance: 45.1
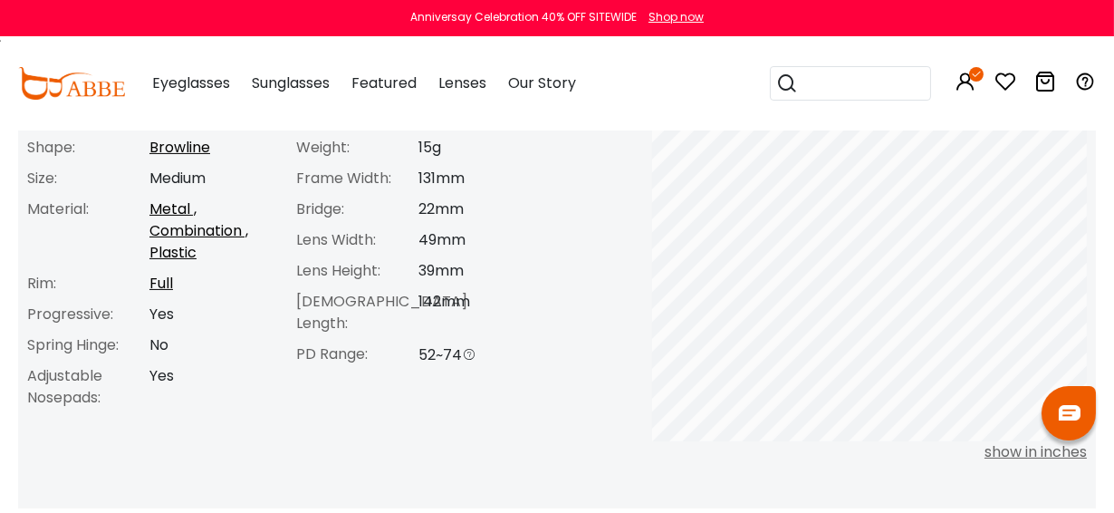
scroll to position [703, 0]
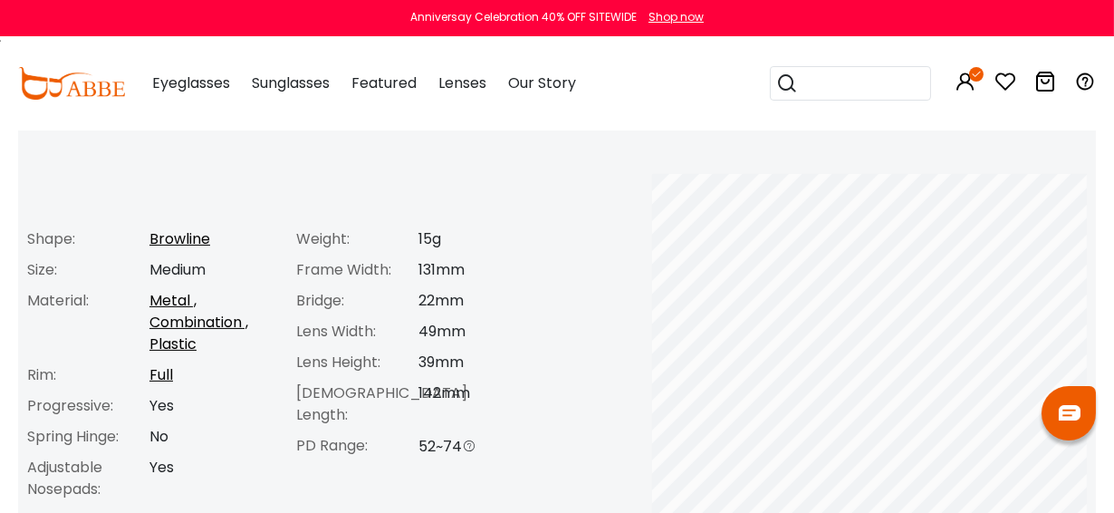
click at [1006, 82] on icon at bounding box center [1005, 82] width 22 height 22
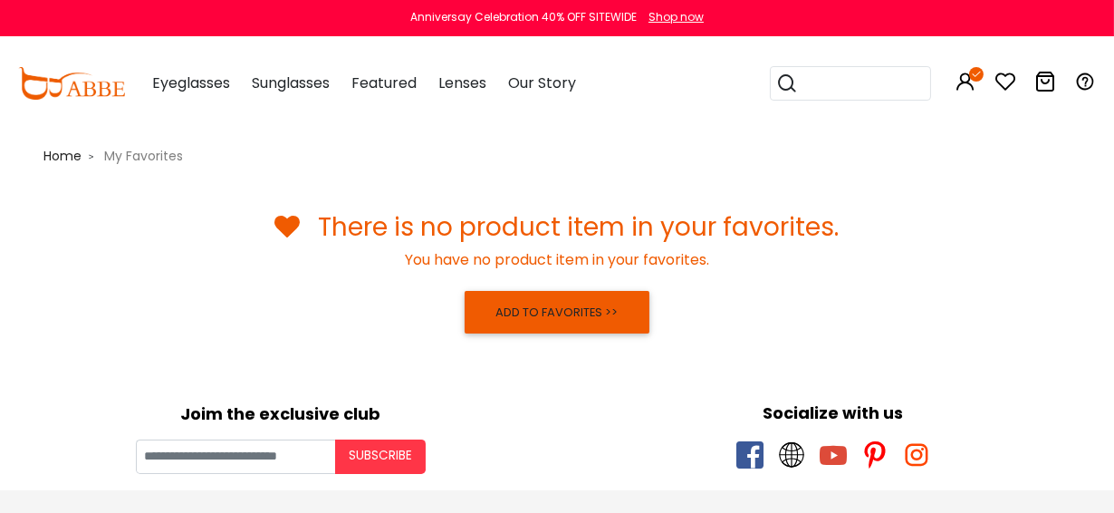
click at [134, 162] on span "My Favorites" at bounding box center [143, 156] width 93 height 18
click at [70, 158] on span "Home" at bounding box center [62, 156] width 38 height 18
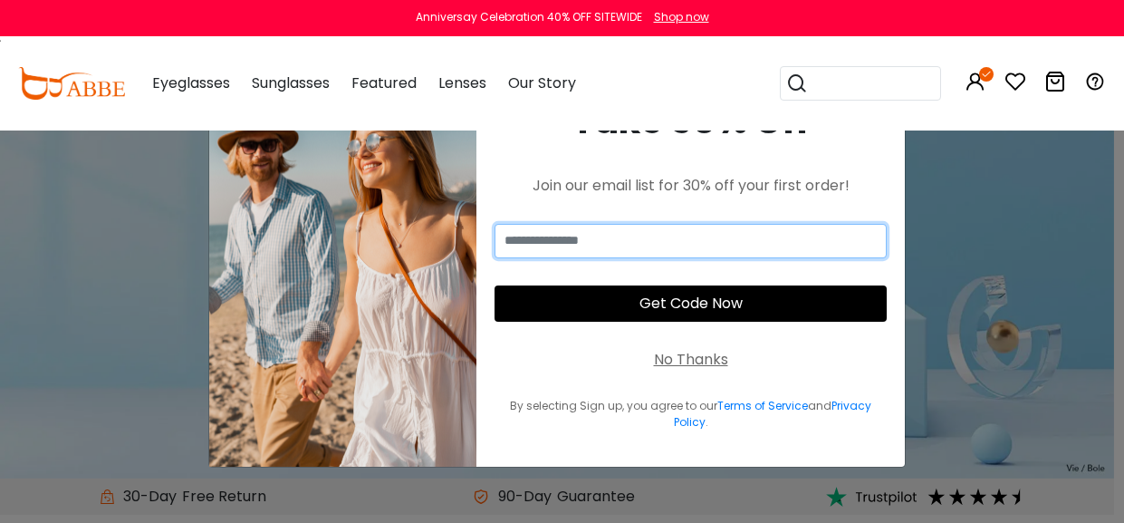
click at [633, 235] on input "email" at bounding box center [691, 241] width 392 height 34
type input "**********"
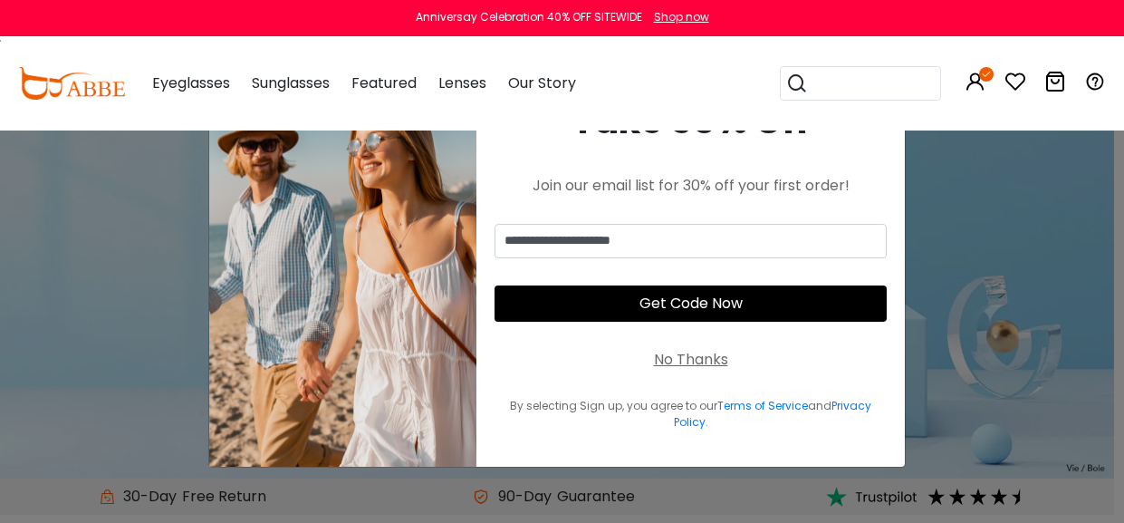
click at [693, 296] on button "Get Code Now" at bounding box center [691, 303] width 392 height 36
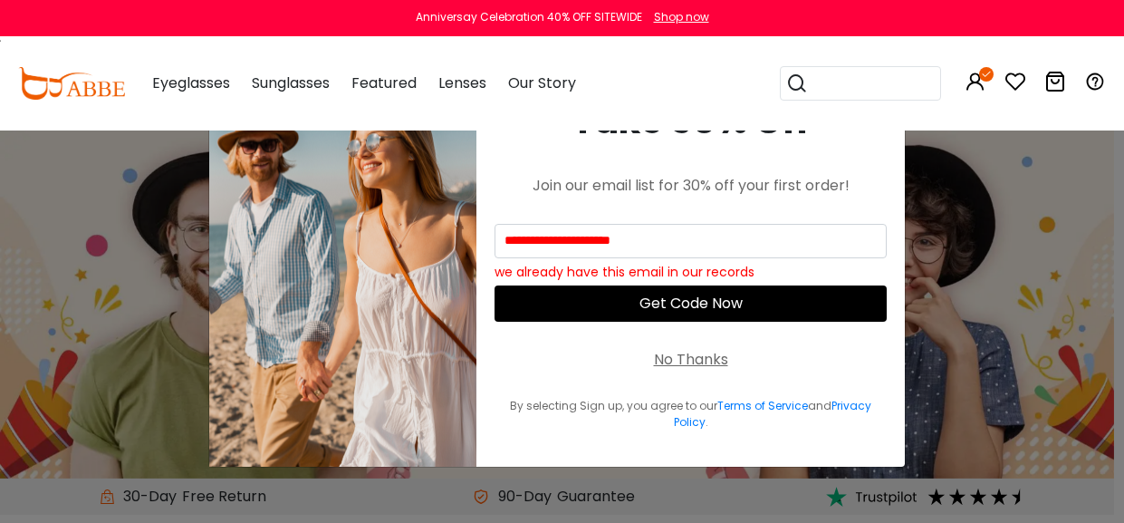
click at [693, 296] on button "Get Code Now" at bounding box center [691, 303] width 392 height 36
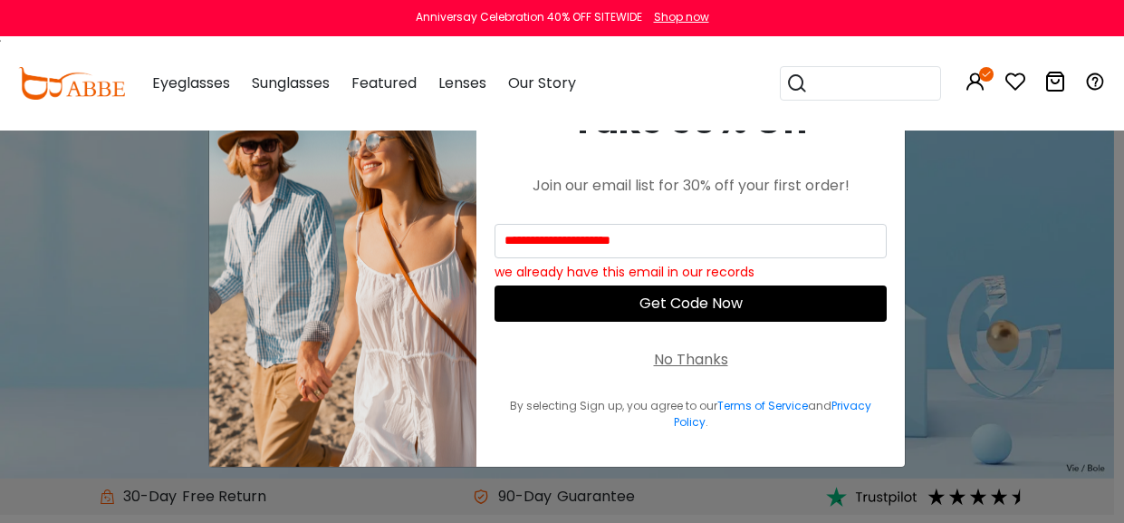
click at [764, 269] on div "**********" at bounding box center [690, 261] width 428 height 409
click at [715, 298] on button "Get Code Now" at bounding box center [691, 303] width 392 height 36
